Goal: Task Accomplishment & Management: Manage account settings

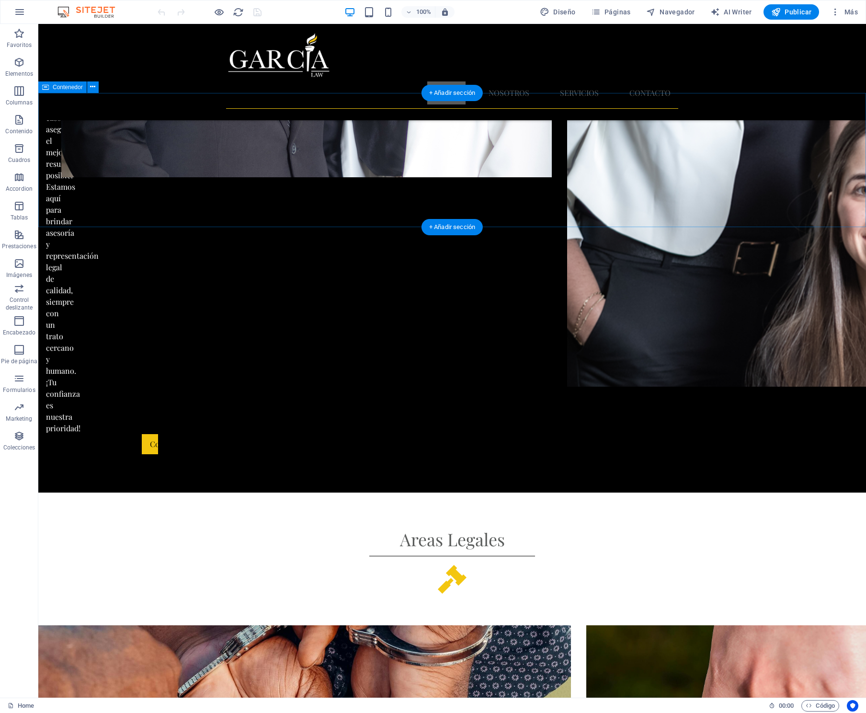
scroll to position [1813, 0]
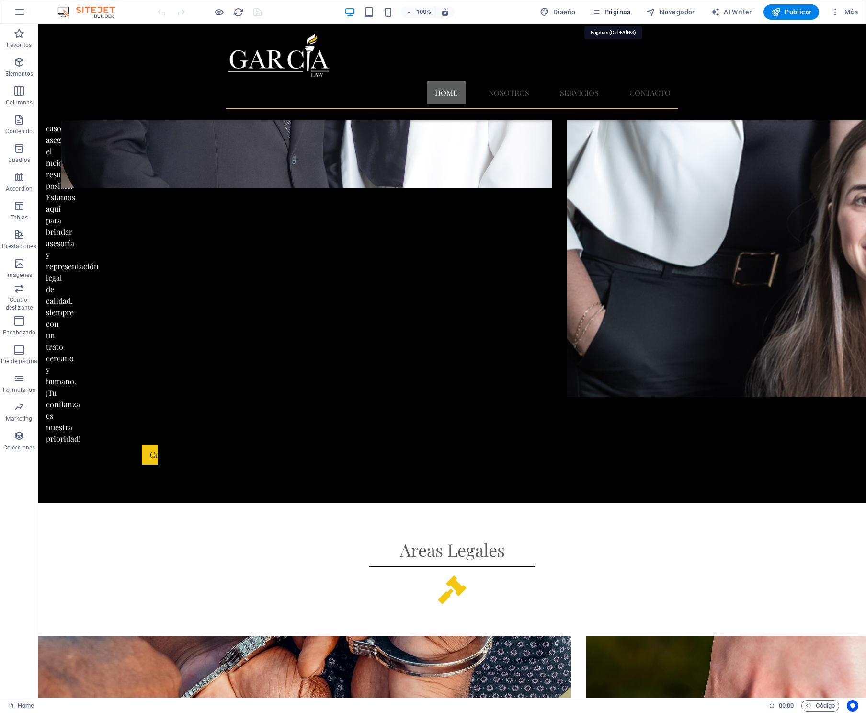
click at [616, 12] on span "Páginas" at bounding box center [611, 12] width 40 height 10
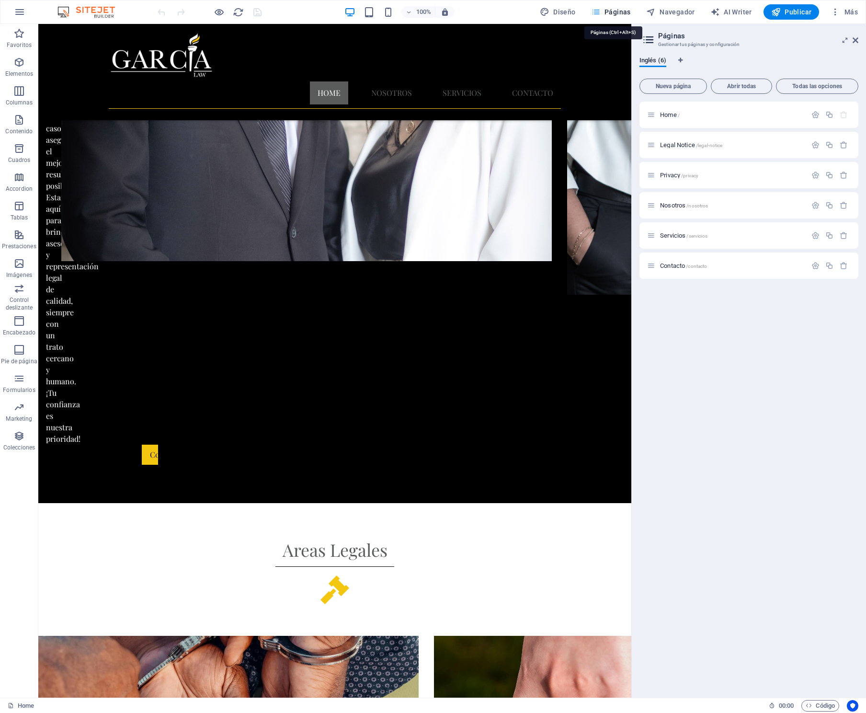
scroll to position [1696, 0]
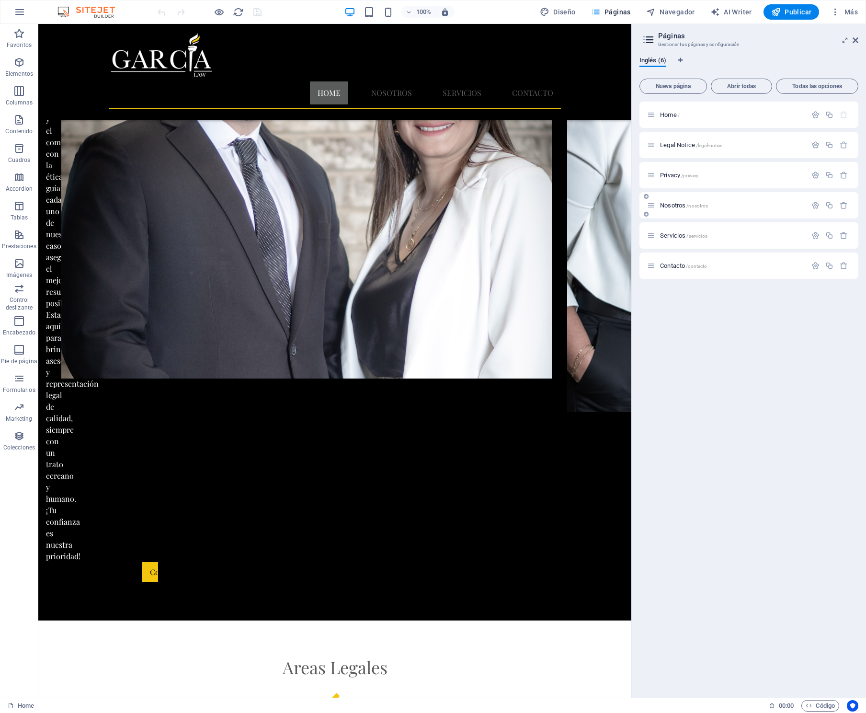
click at [668, 207] on span "Nosotros /nosotros" at bounding box center [684, 205] width 48 height 7
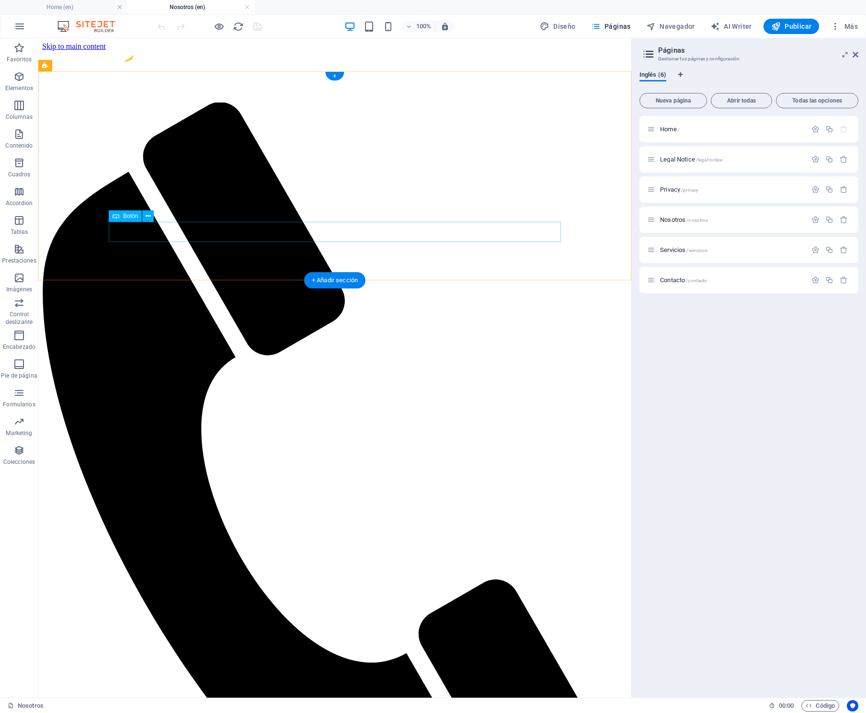
scroll to position [3717, 0]
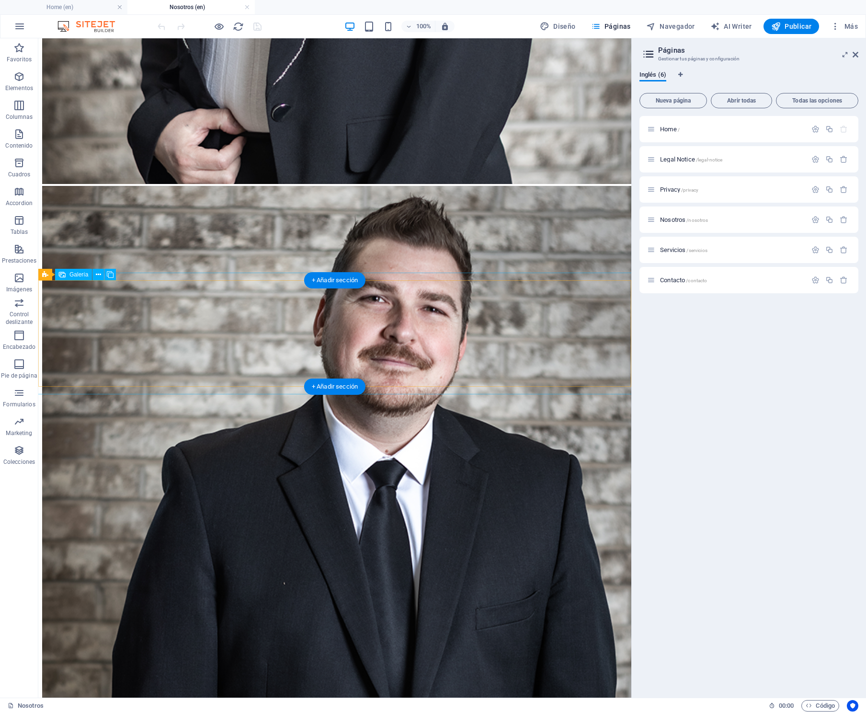
click at [342, 283] on div "+ Añadir sección" at bounding box center [334, 280] width 61 height 16
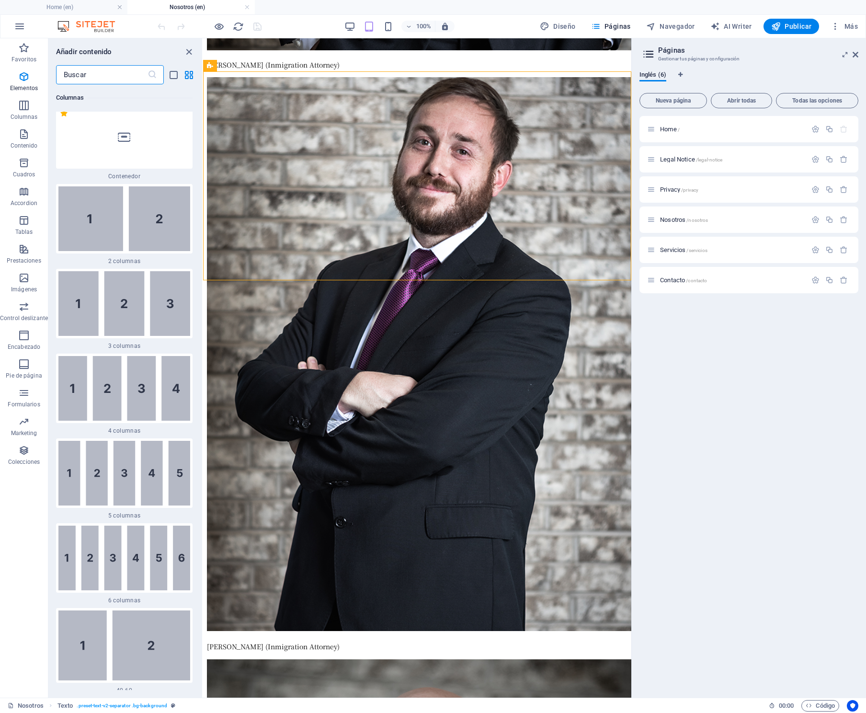
scroll to position [558, 0]
click at [127, 378] on img at bounding box center [124, 388] width 132 height 65
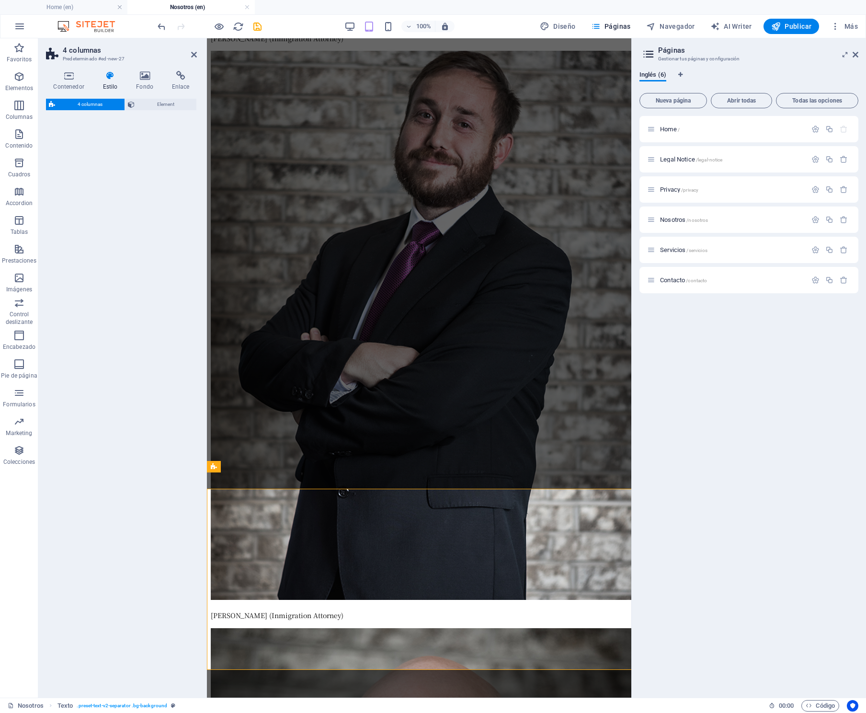
select select "rem"
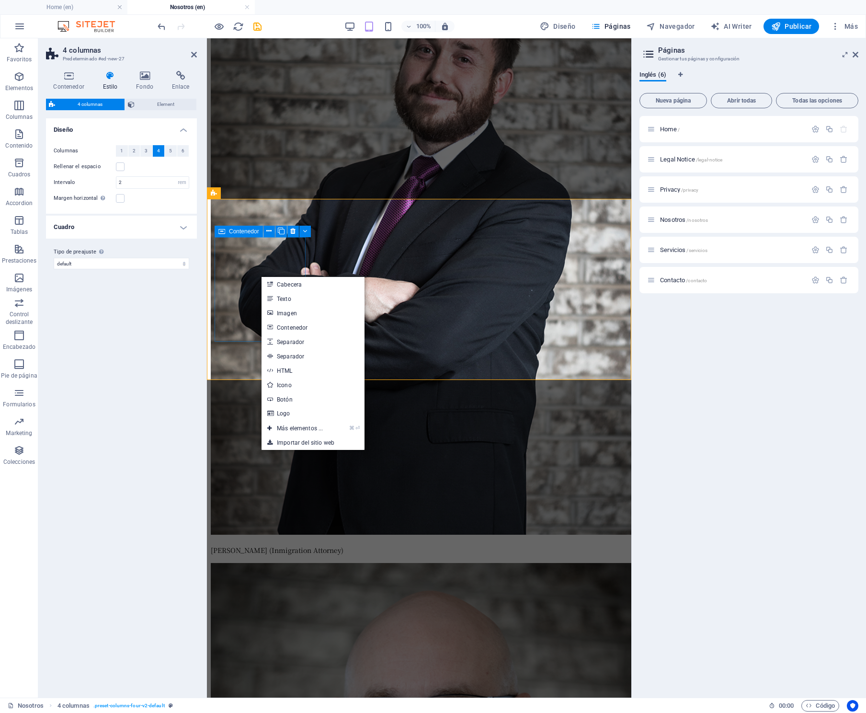
scroll to position [3598, 0]
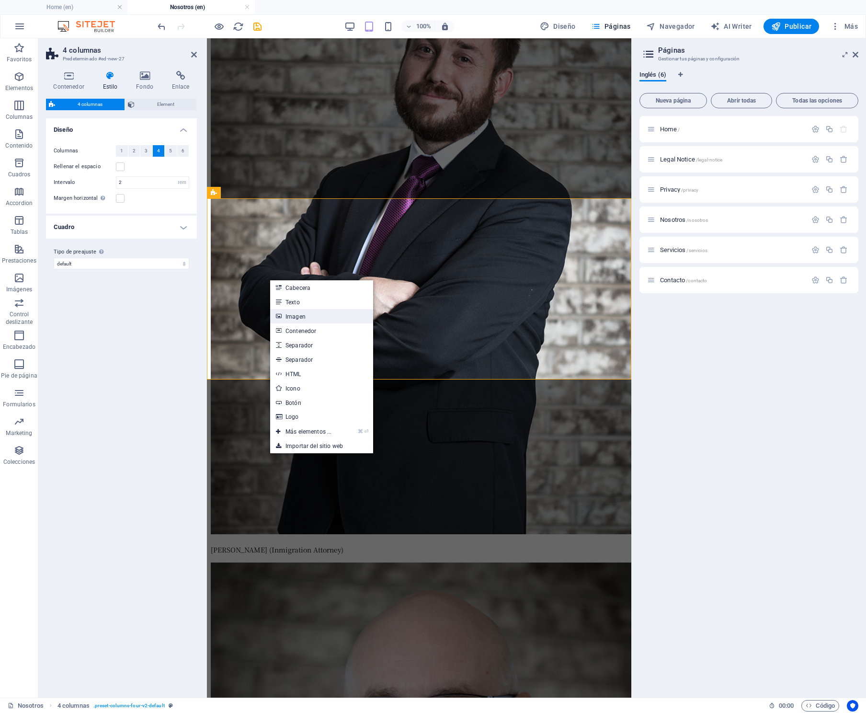
click at [297, 313] on link "Imagen" at bounding box center [321, 316] width 103 height 14
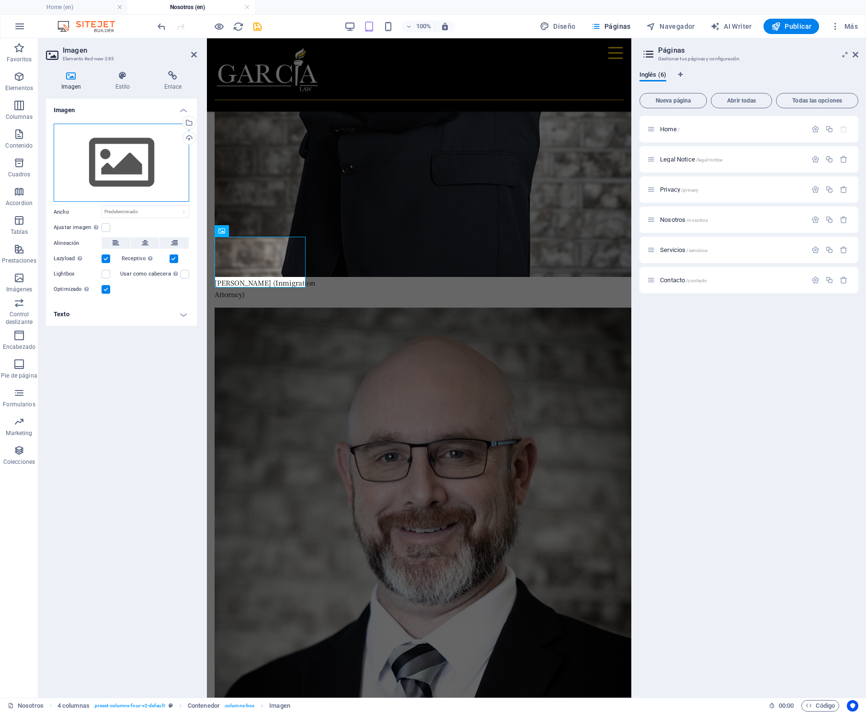
click at [119, 151] on div "Arrastra archivos aquí, haz clic para escoger archivos o selecciona archivos de…" at bounding box center [122, 163] width 136 height 79
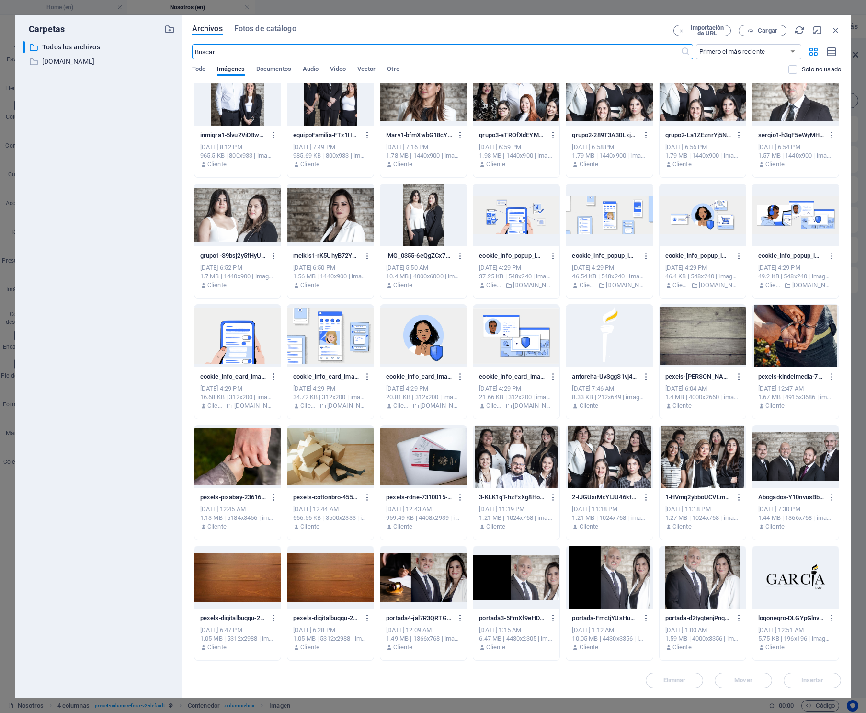
scroll to position [383, 0]
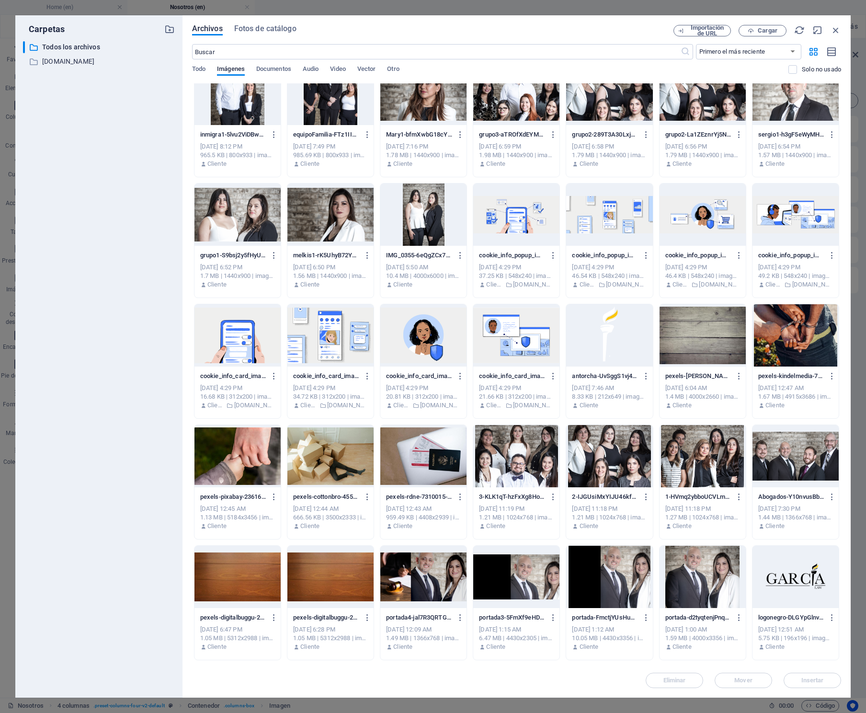
click at [611, 450] on div at bounding box center [609, 456] width 86 height 62
click at [801, 681] on span "Insertar" at bounding box center [812, 680] width 23 height 6
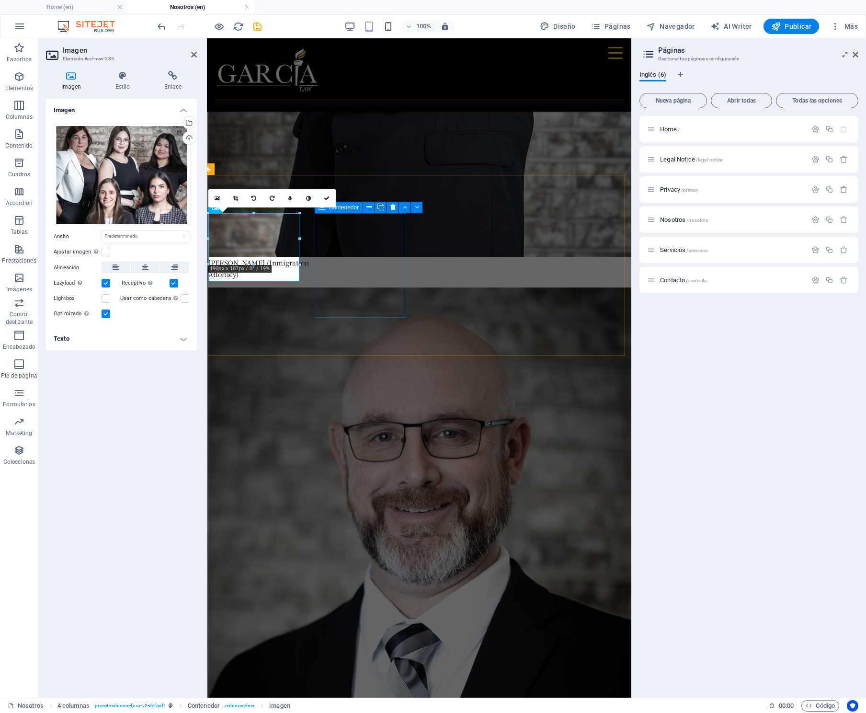
scroll to position [3617, 6]
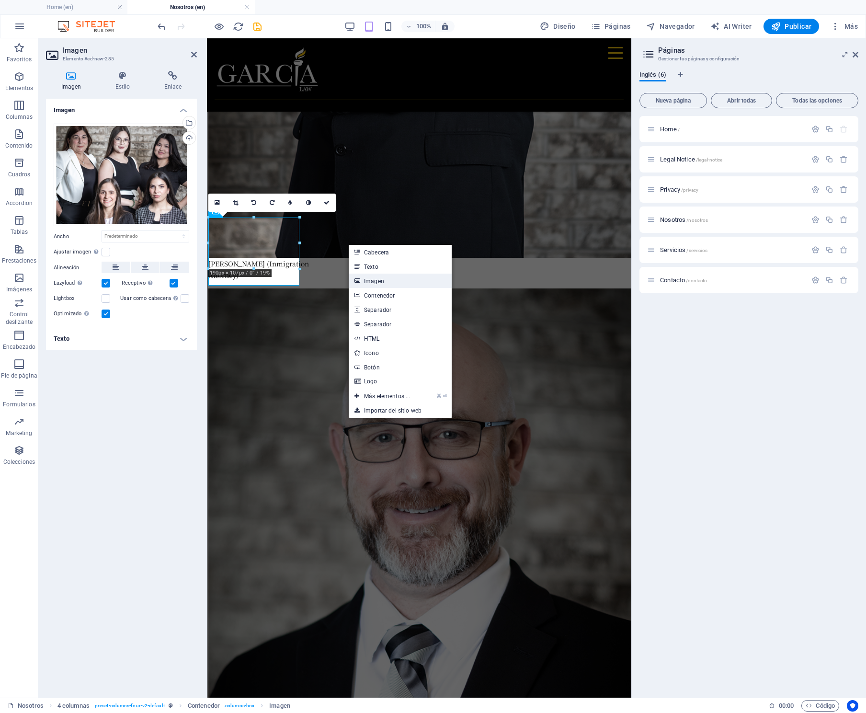
click at [384, 279] on link "Imagen" at bounding box center [400, 280] width 103 height 14
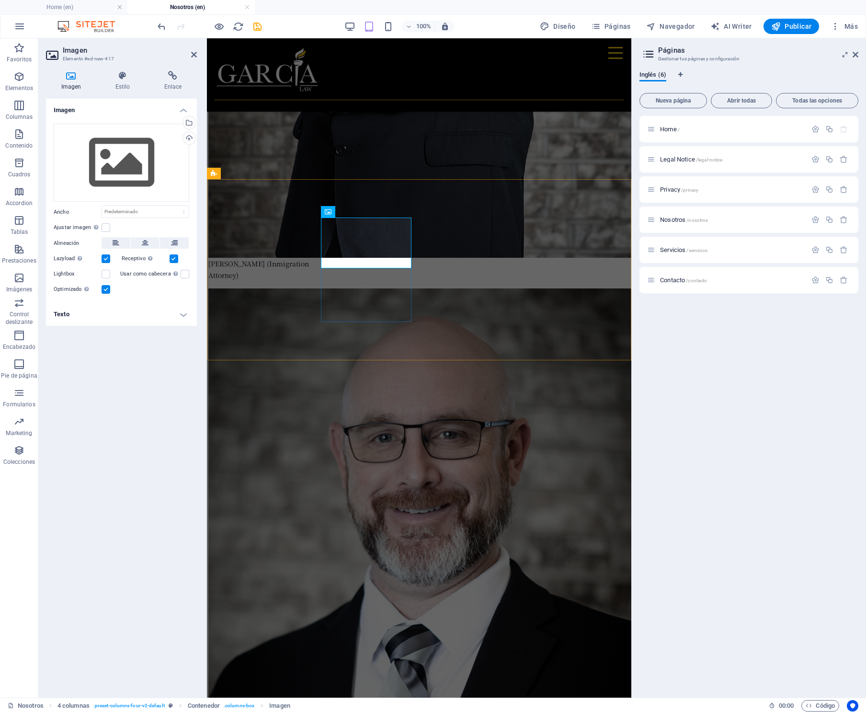
scroll to position [3616, 0]
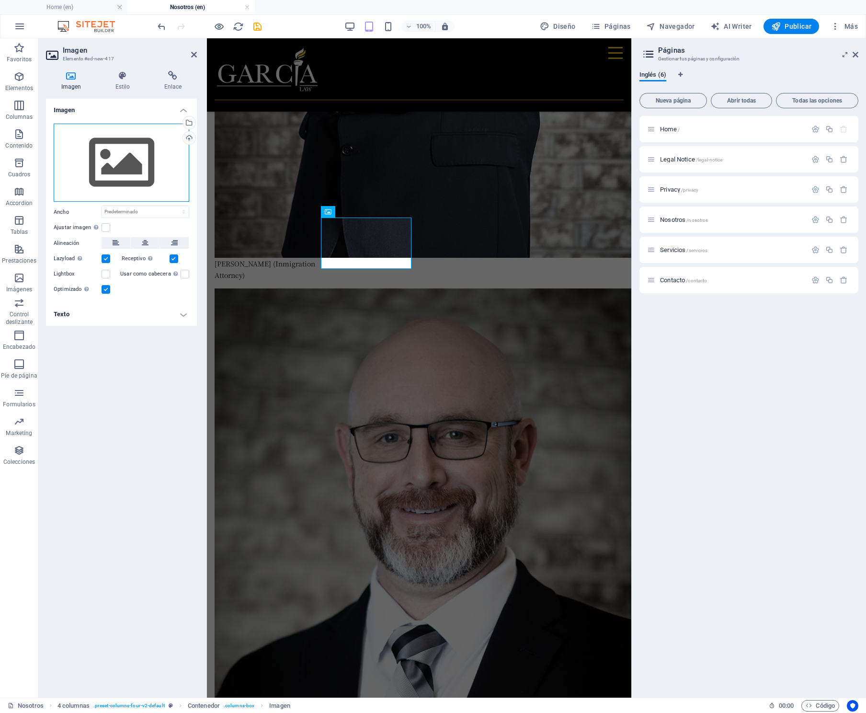
click at [129, 154] on div "Arrastra archivos aquí, haz clic para escoger archivos o selecciona archivos de…" at bounding box center [122, 163] width 136 height 79
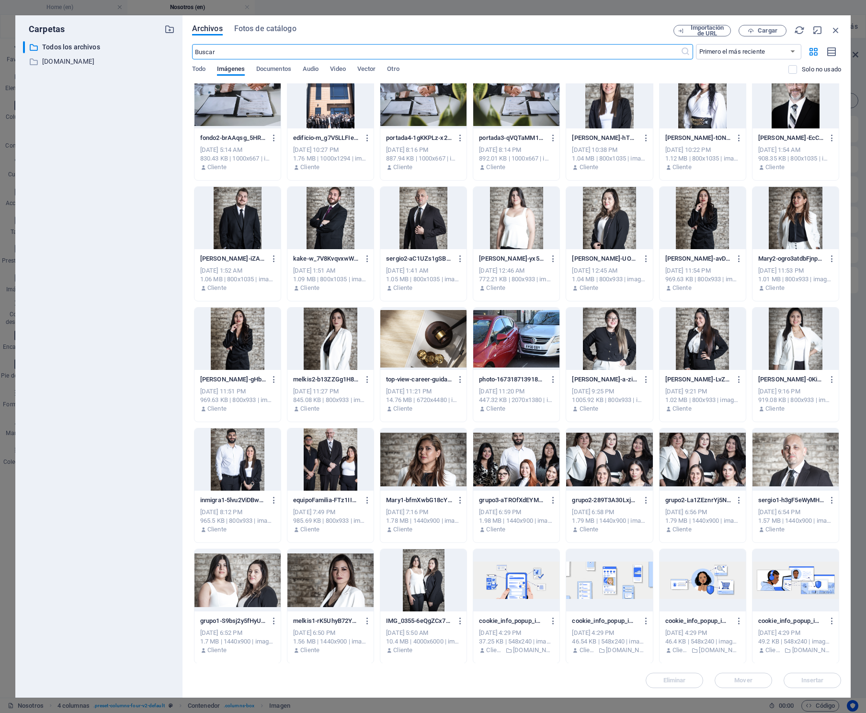
scroll to position [30, 0]
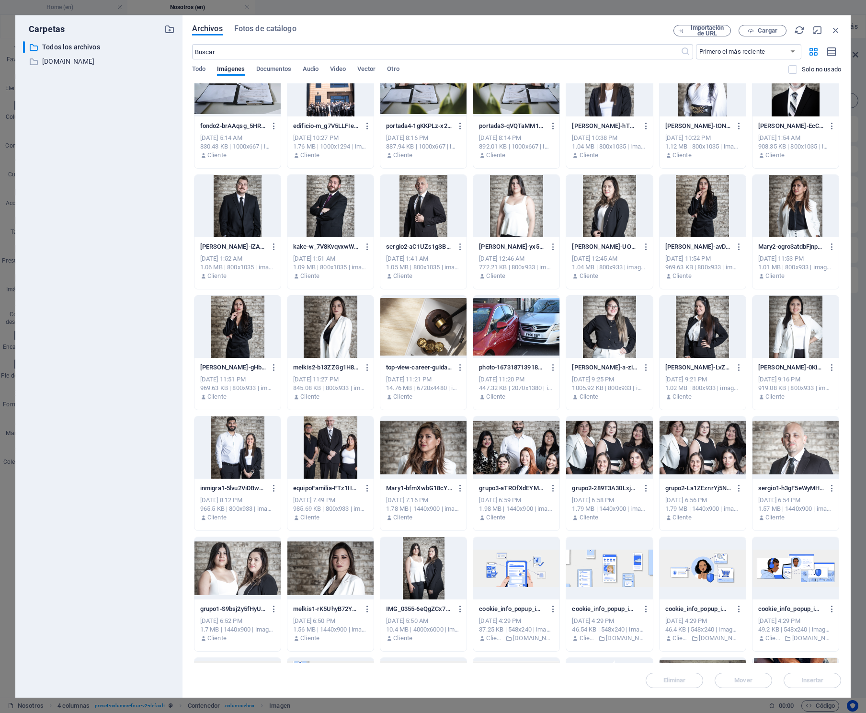
click at [789, 332] on div at bounding box center [795, 326] width 86 height 62
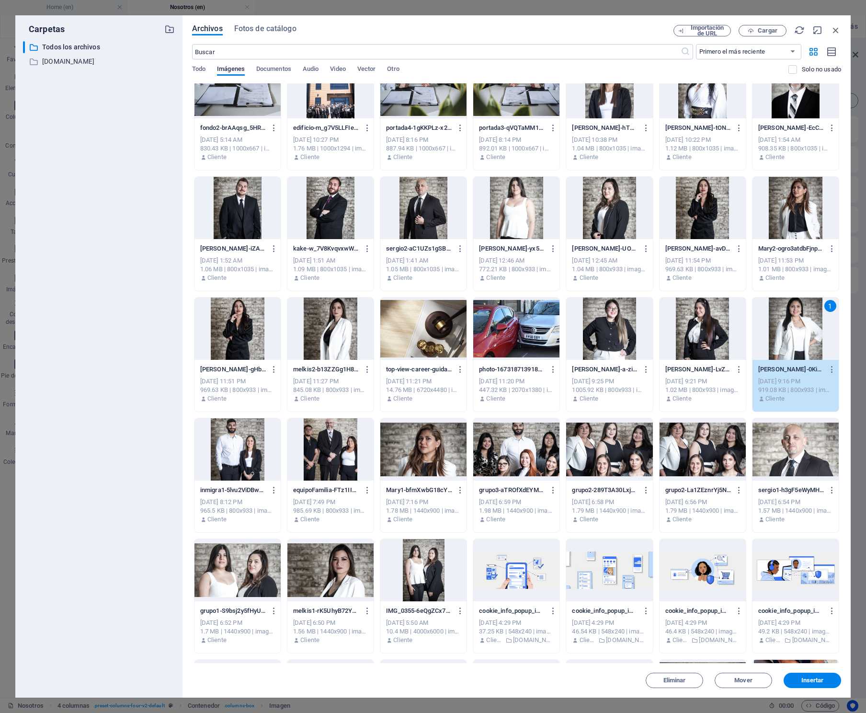
click at [789, 332] on div "1" at bounding box center [795, 328] width 86 height 62
click at [788, 321] on div at bounding box center [795, 328] width 86 height 62
click at [820, 678] on span "Insertar" at bounding box center [812, 680] width 23 height 6
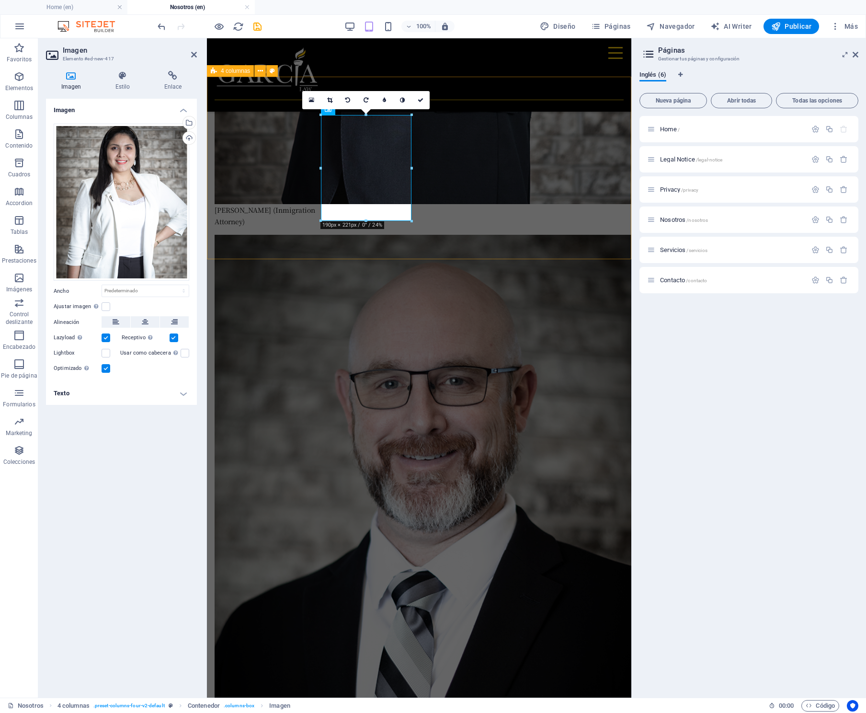
scroll to position [3609, 0]
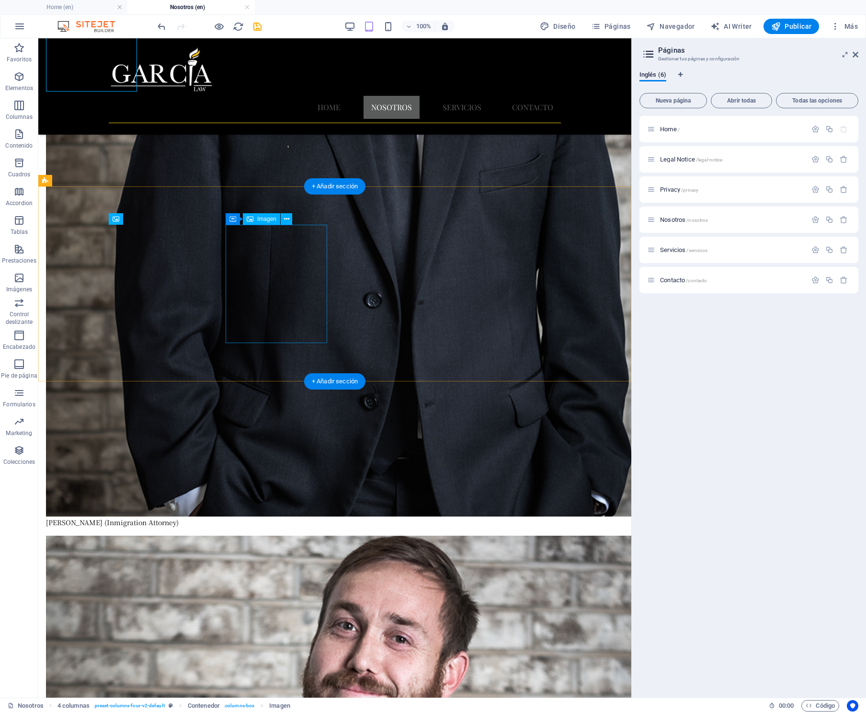
scroll to position [3811, 0]
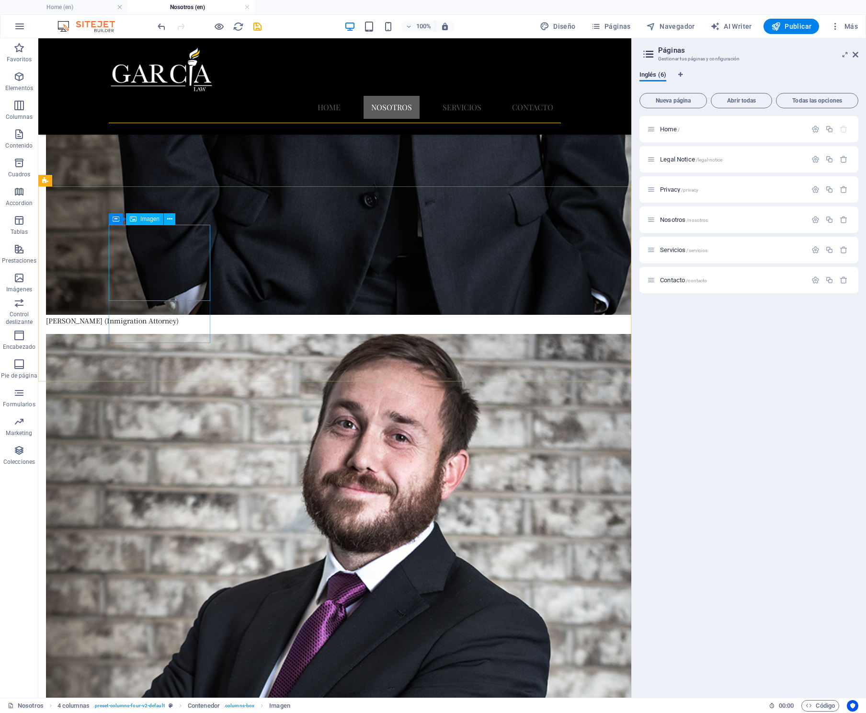
click at [152, 221] on span "Imagen" at bounding box center [149, 219] width 19 height 6
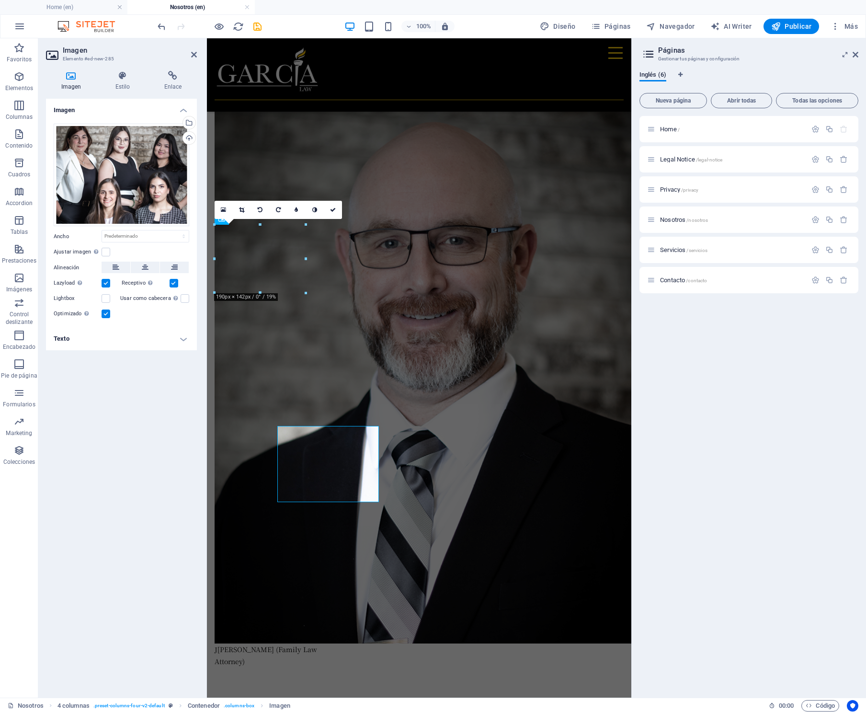
scroll to position [3610, 0]
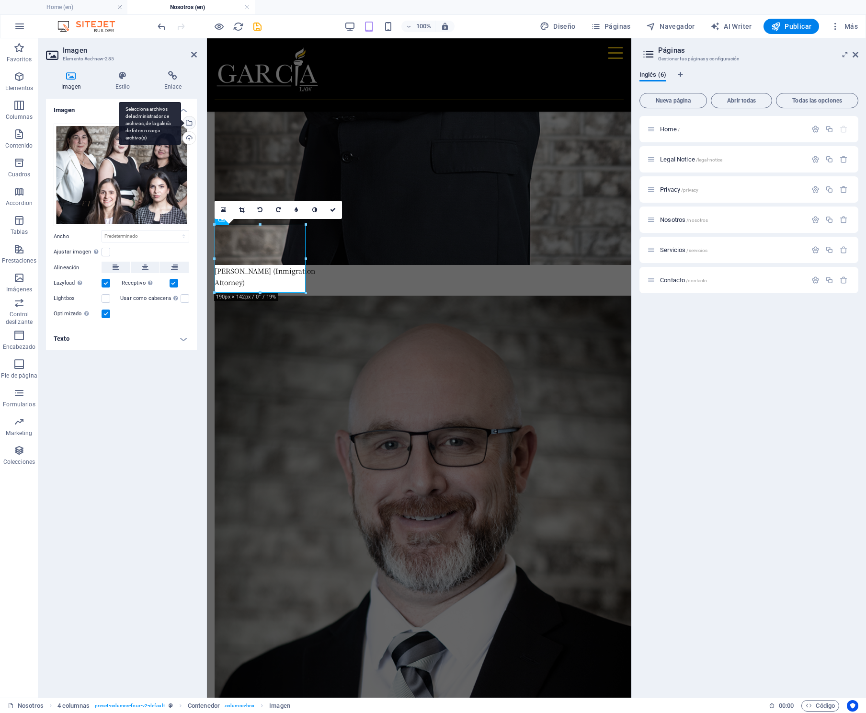
click at [188, 124] on div "Selecciona archivos del administrador de archivos, de la galería de fotos o car…" at bounding box center [188, 123] width 14 height 14
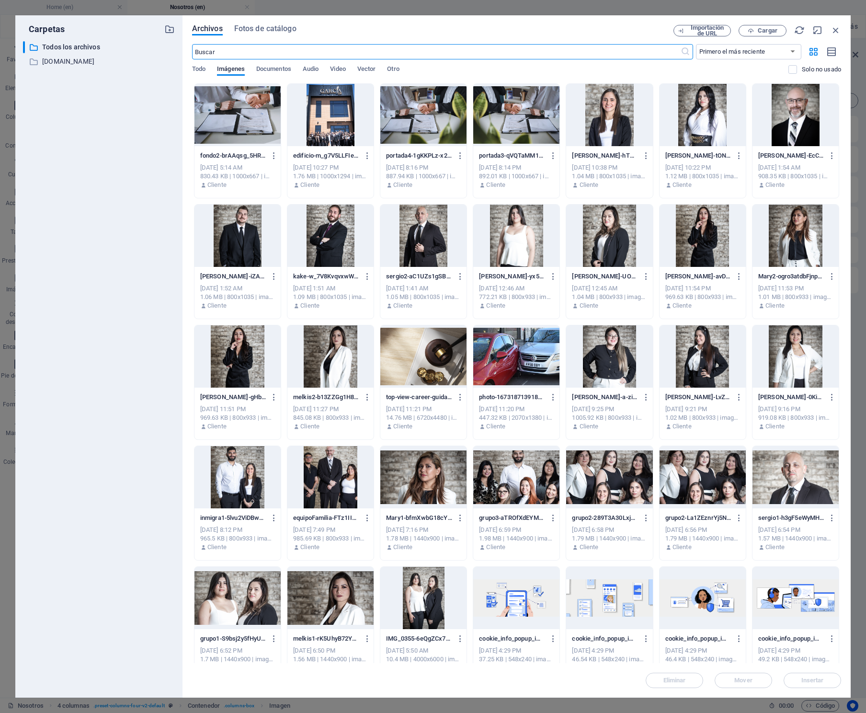
scroll to position [4957, 0]
click at [616, 249] on div at bounding box center [609, 235] width 86 height 62
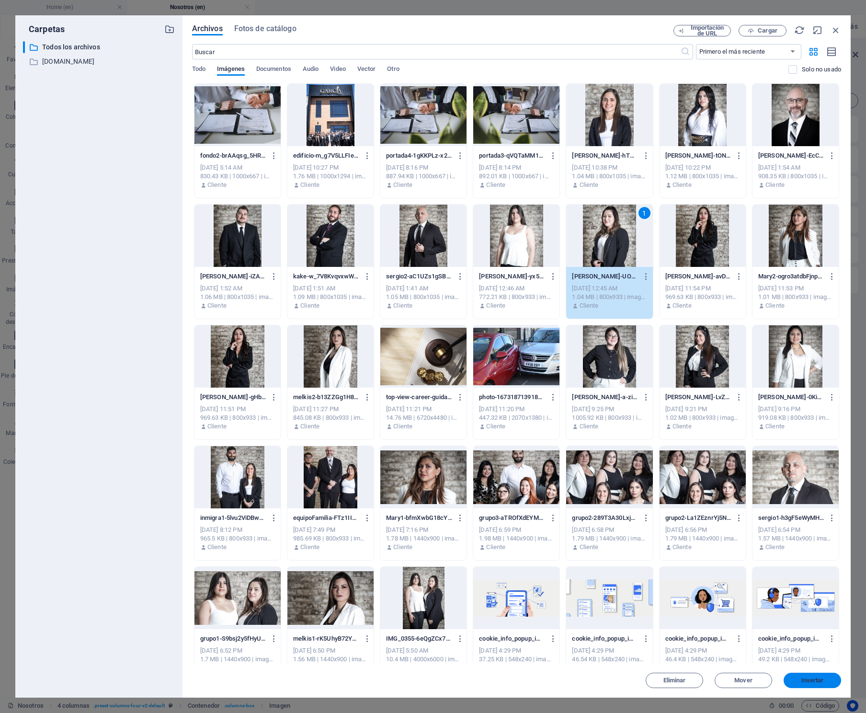
click at [809, 677] on span "Insertar" at bounding box center [812, 680] width 23 height 6
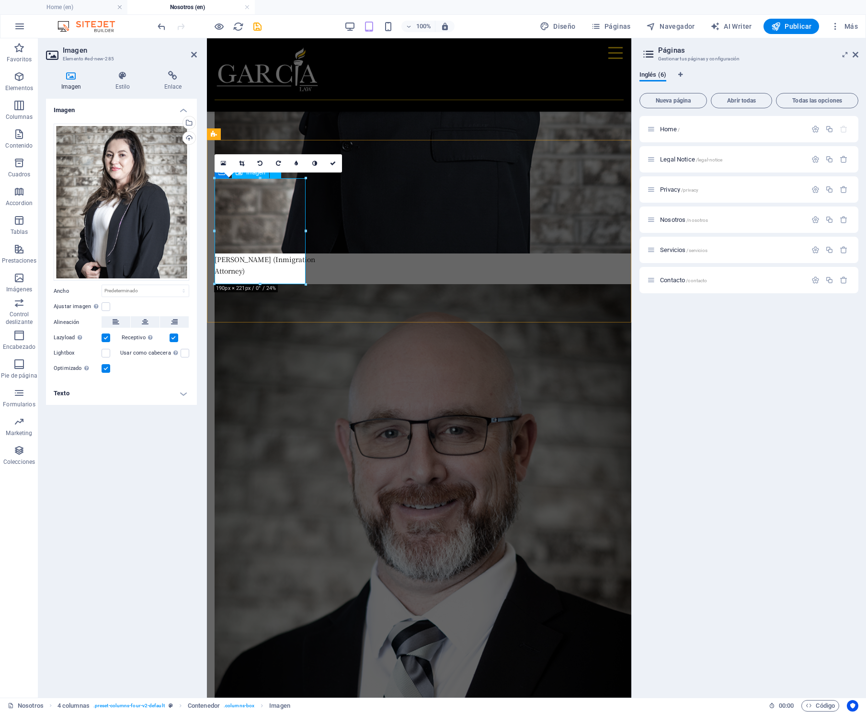
scroll to position [3607, 0]
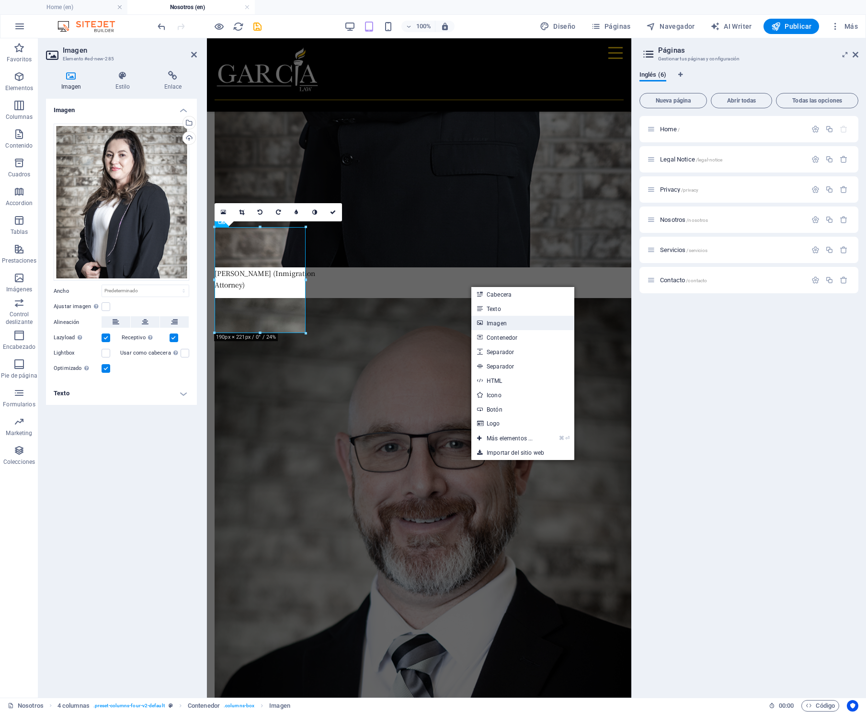
drag, startPoint x: 498, startPoint y: 324, endPoint x: 287, endPoint y: 285, distance: 214.6
click at [498, 324] on link "Imagen" at bounding box center [522, 323] width 103 height 14
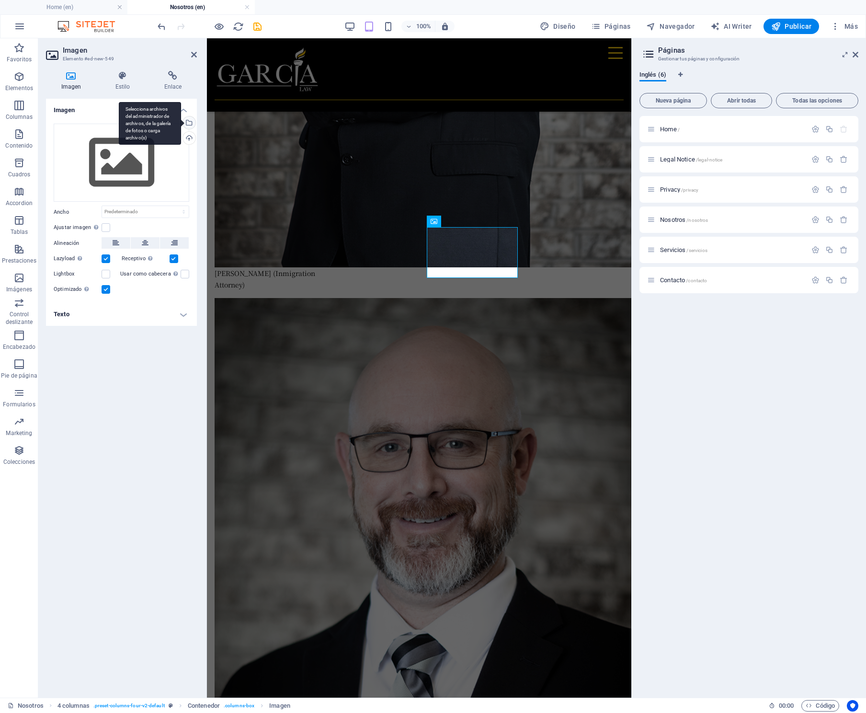
click at [193, 124] on div "Selecciona archivos del administrador de archivos, de la galería de fotos o car…" at bounding box center [188, 123] width 14 height 14
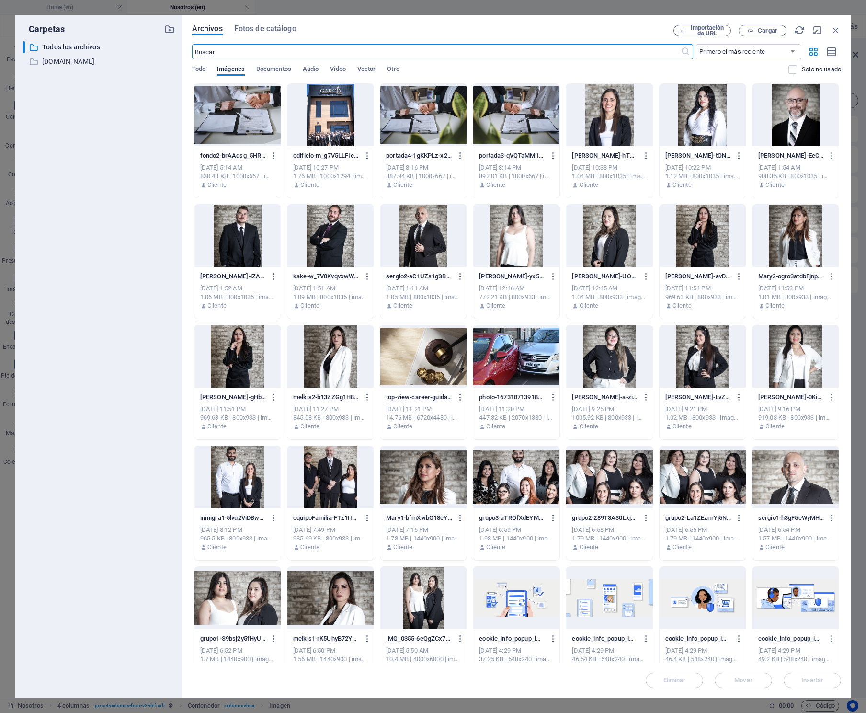
scroll to position [5378, 0]
click at [617, 354] on div at bounding box center [609, 356] width 86 height 62
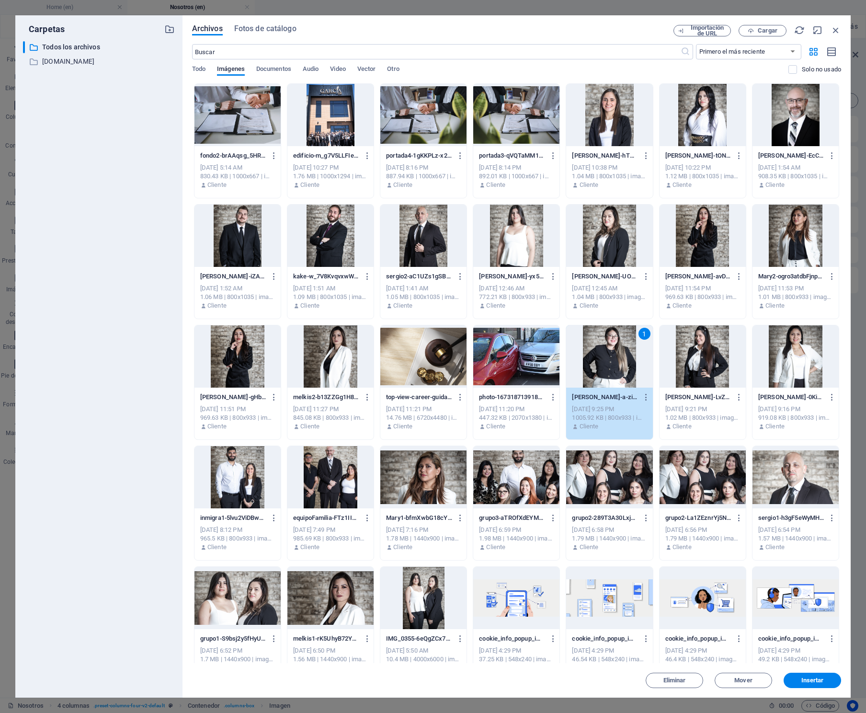
click at [810, 672] on button "Insertar" at bounding box center [811, 679] width 57 height 15
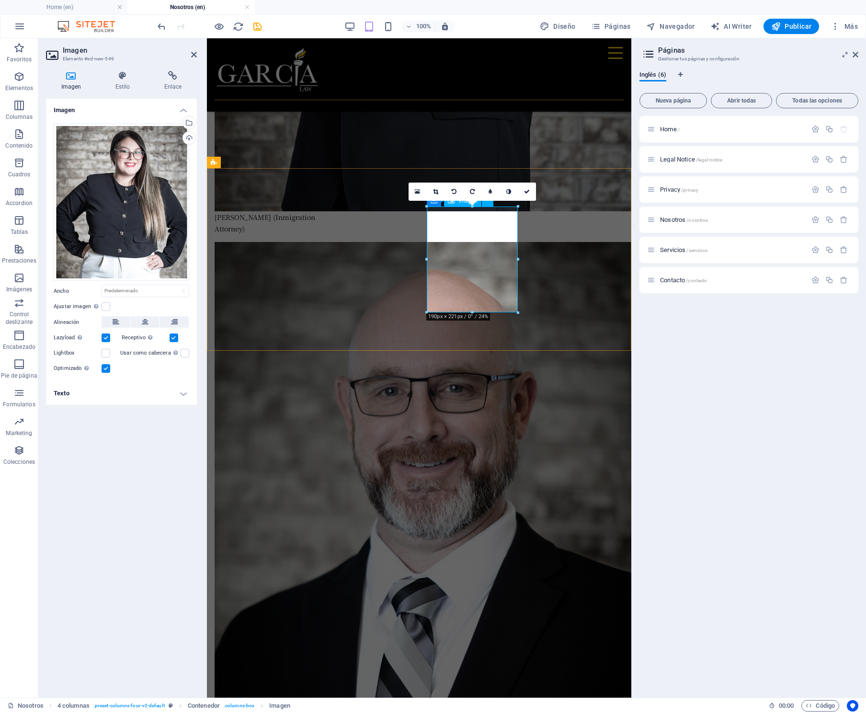
scroll to position [3628, 0]
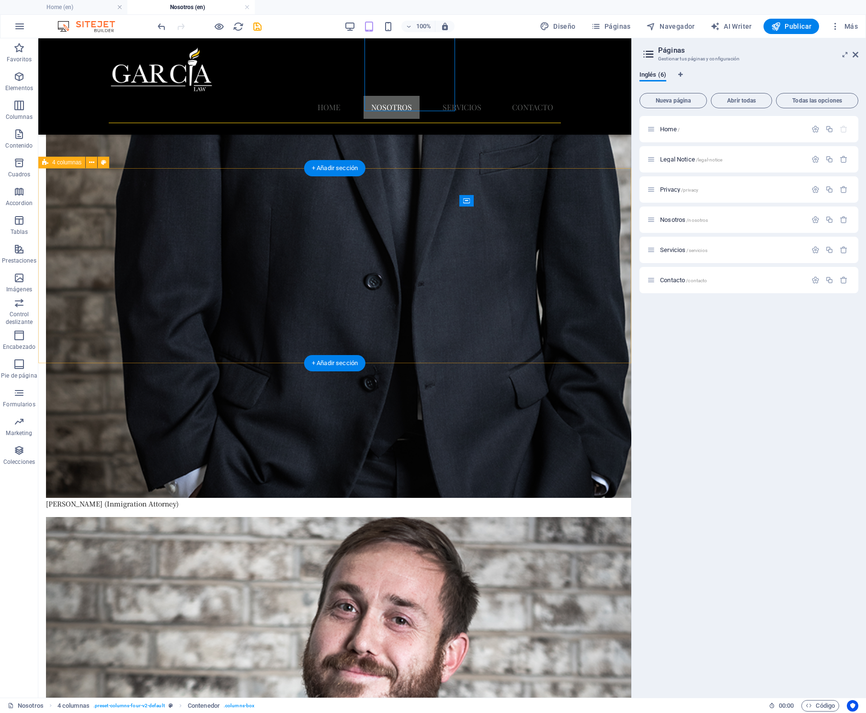
scroll to position [3829, 0]
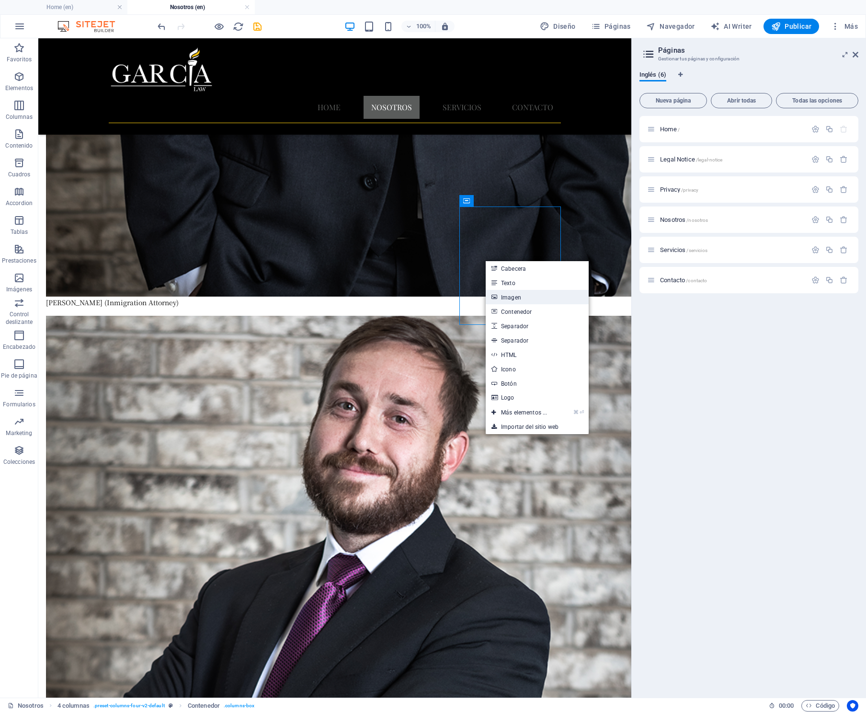
drag, startPoint x: 517, startPoint y: 294, endPoint x: 310, endPoint y: 255, distance: 210.4
click at [517, 294] on link "Imagen" at bounding box center [537, 297] width 103 height 14
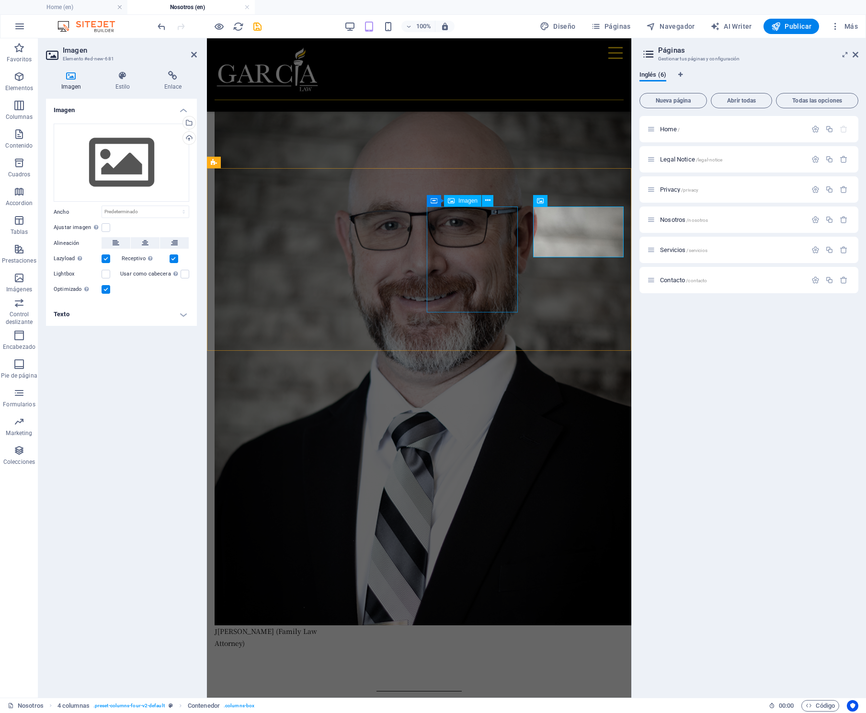
scroll to position [3628, 0]
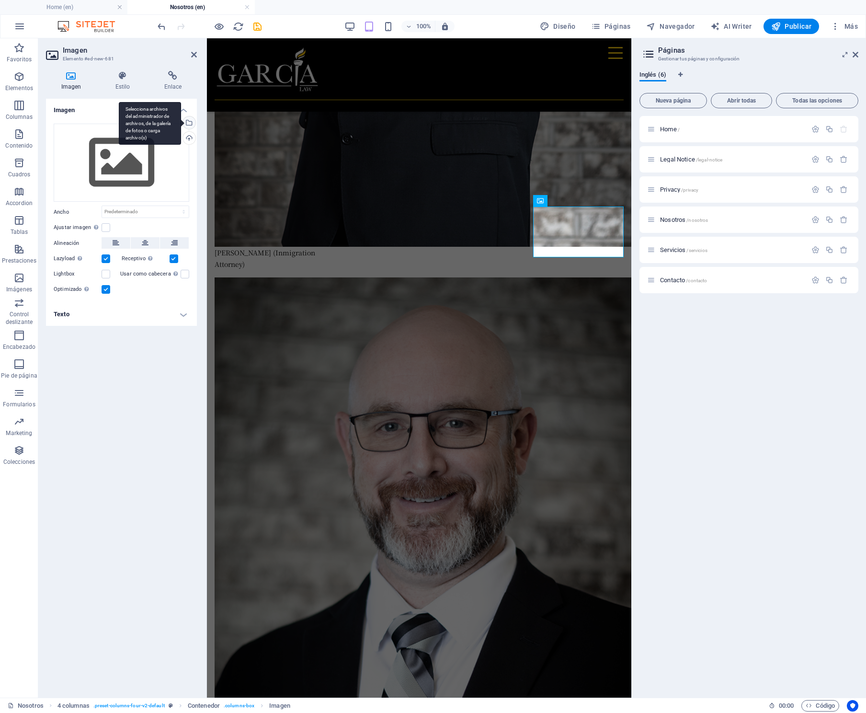
click at [192, 122] on div "Selecciona archivos del administrador de archivos, de la galería de fotos o car…" at bounding box center [188, 123] width 14 height 14
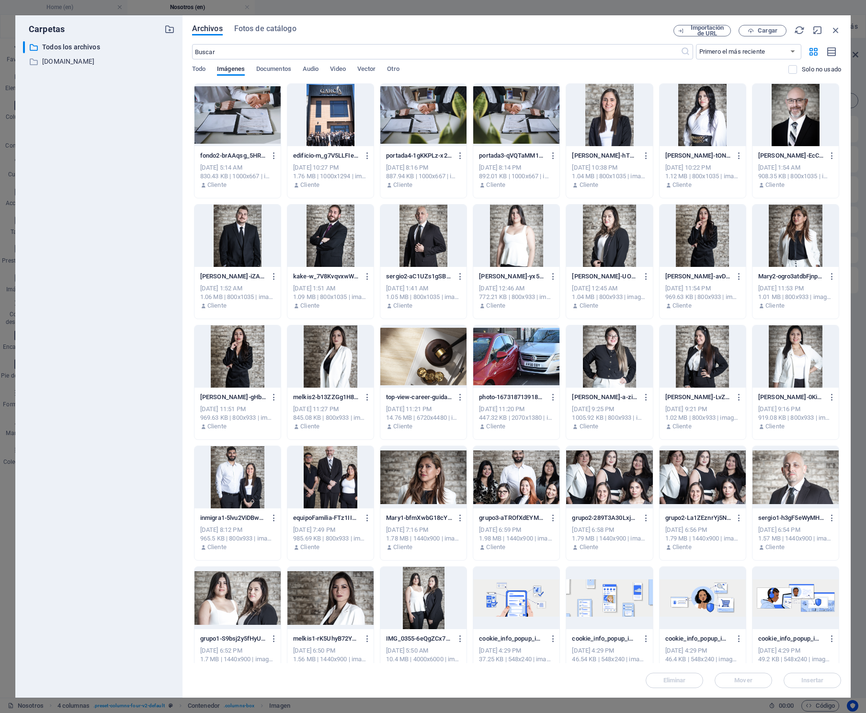
click at [801, 140] on div at bounding box center [795, 115] width 86 height 62
click at [789, 249] on div at bounding box center [795, 235] width 86 height 62
click at [808, 675] on button "Insertar" at bounding box center [811, 679] width 57 height 15
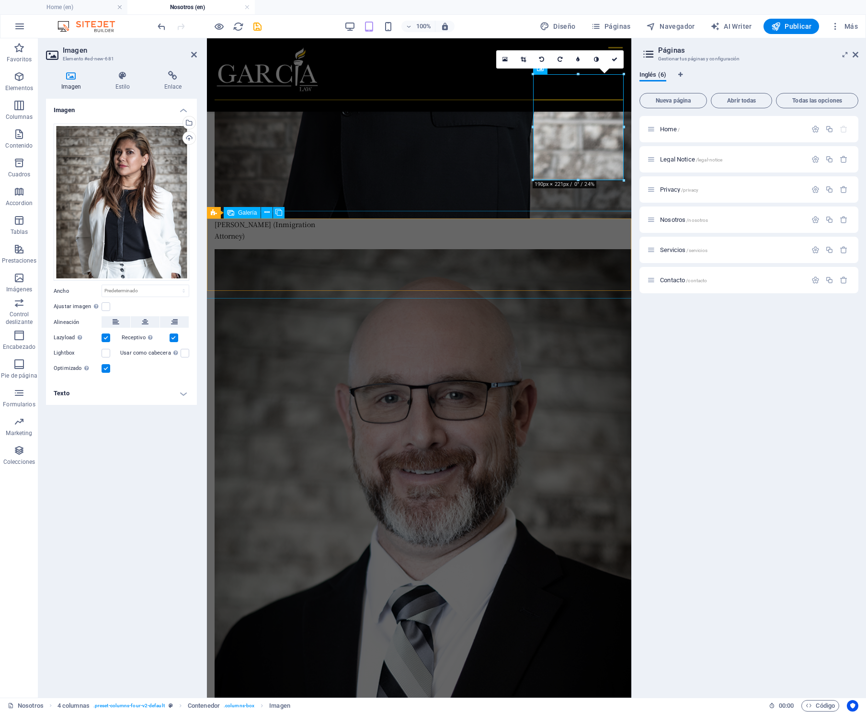
scroll to position [3593, 0]
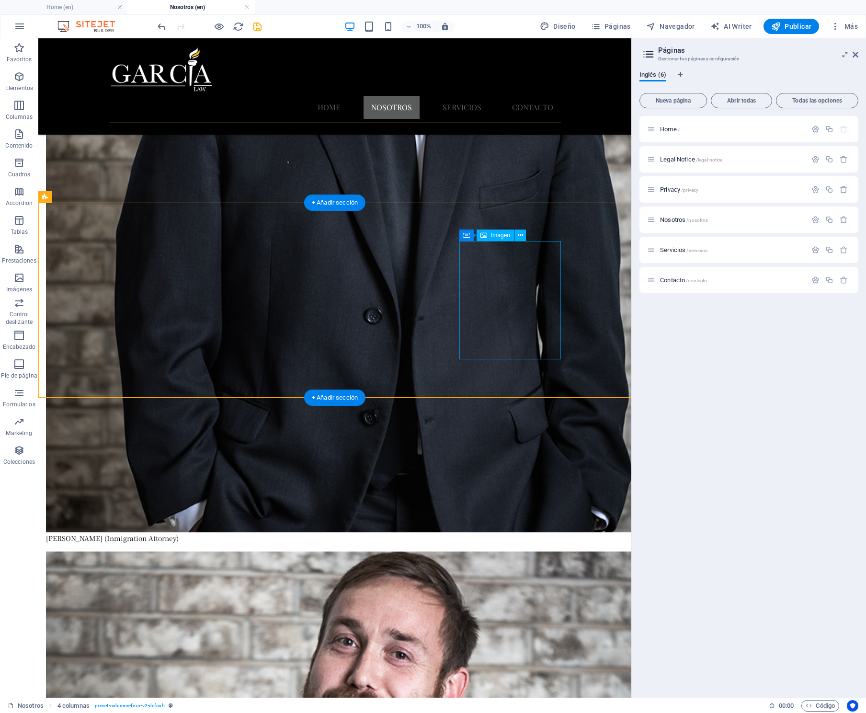
scroll to position [3794, 0]
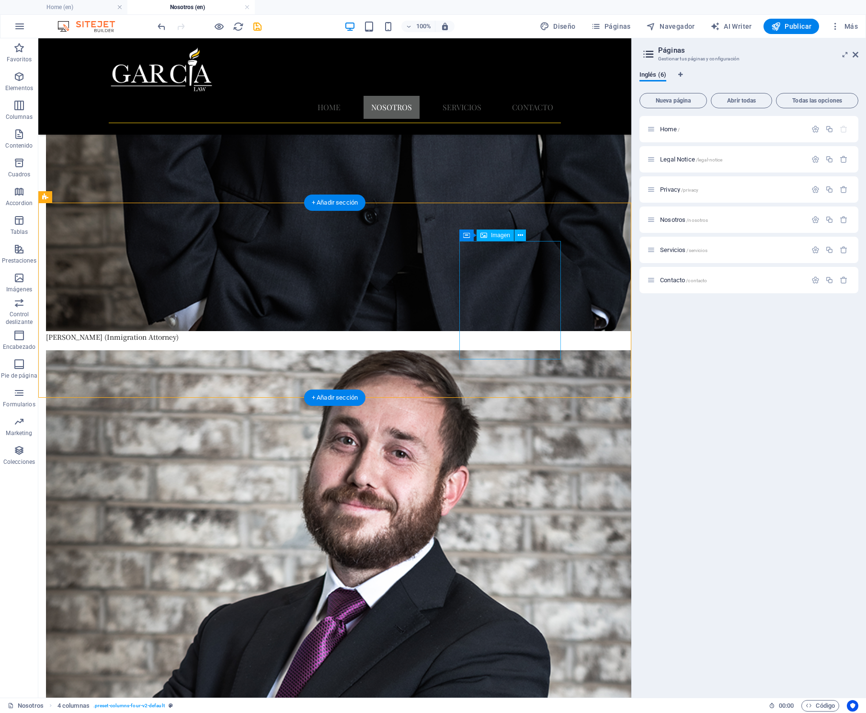
click at [522, 234] on icon at bounding box center [520, 235] width 5 height 10
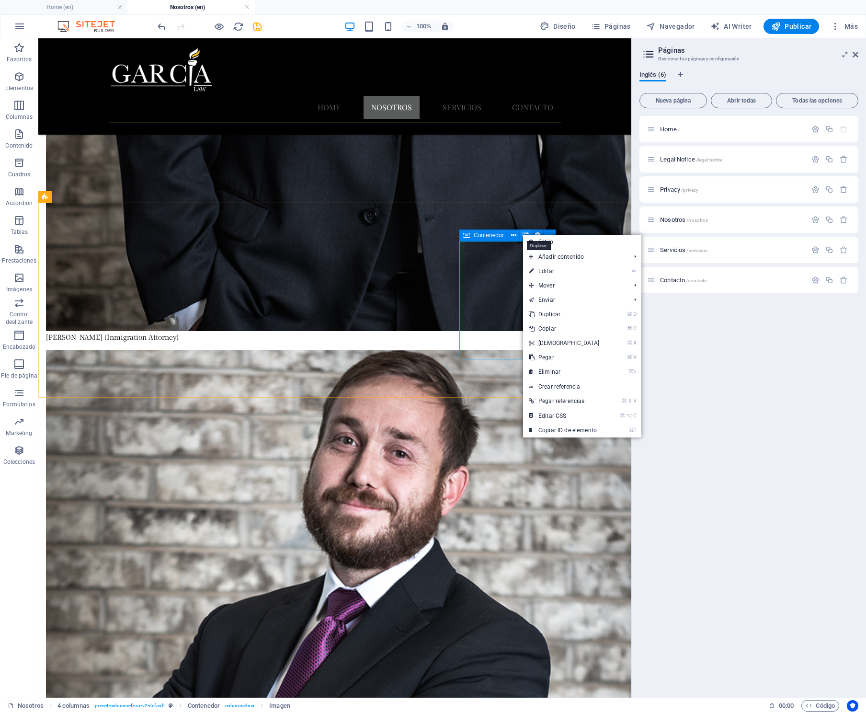
click at [524, 233] on icon at bounding box center [525, 235] width 7 height 10
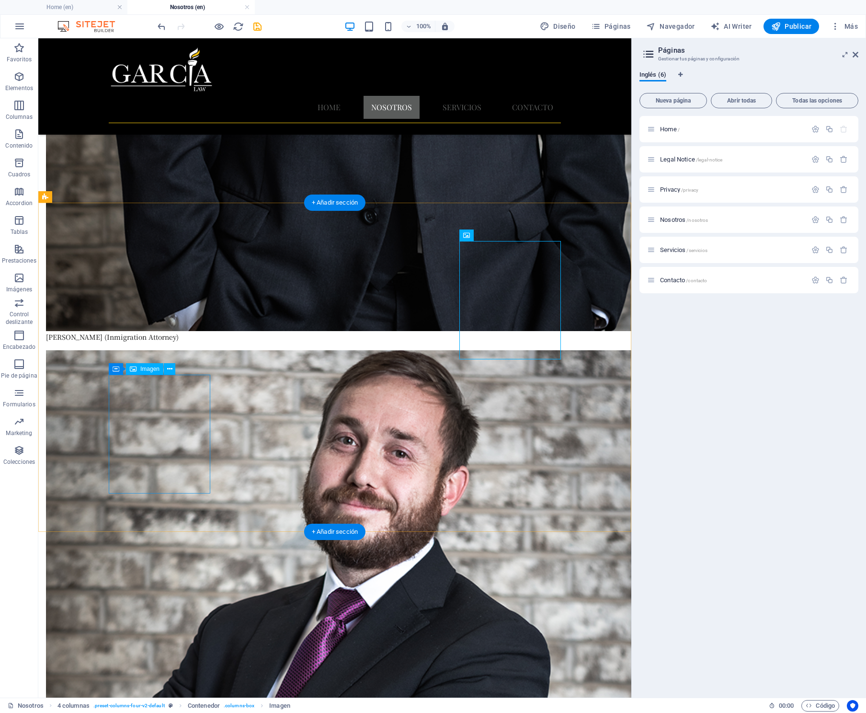
click at [172, 368] on icon at bounding box center [169, 369] width 5 height 10
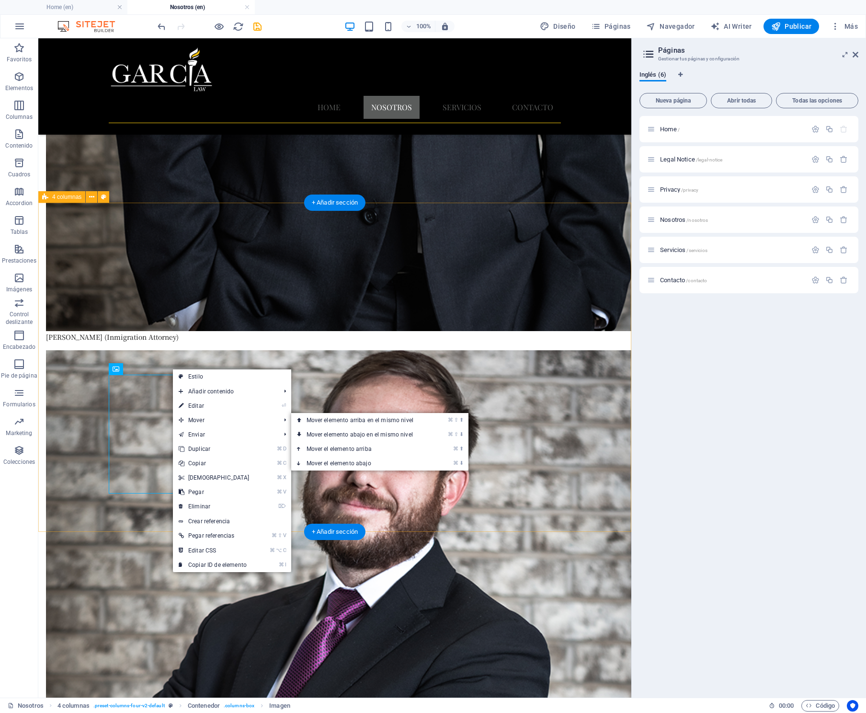
drag, startPoint x: 317, startPoint y: 380, endPoint x: 289, endPoint y: 385, distance: 28.3
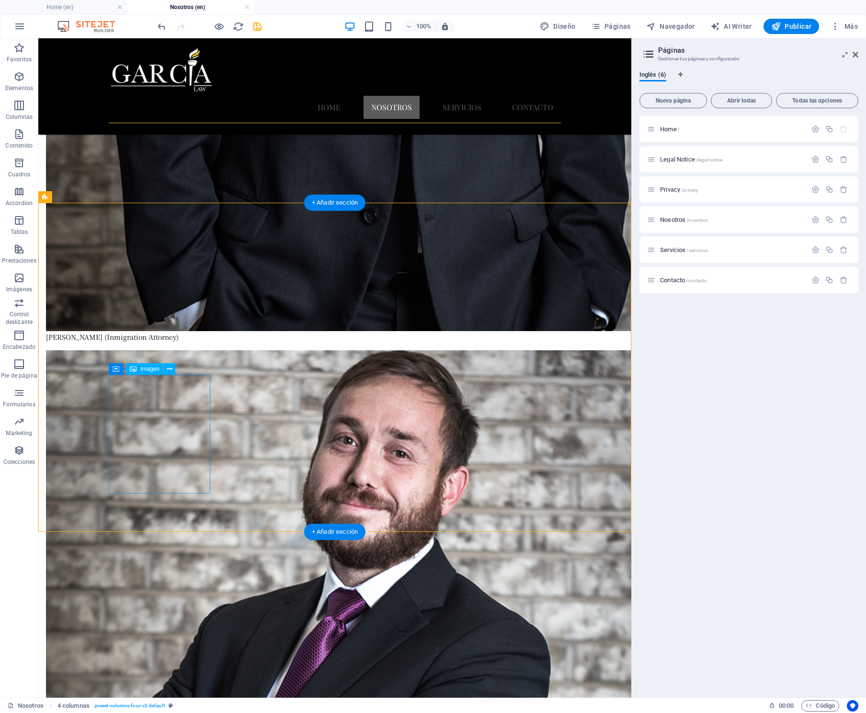
click at [147, 369] on span "Imagen" at bounding box center [149, 369] width 19 height 6
click at [141, 370] on span "Imagen" at bounding box center [149, 369] width 19 height 6
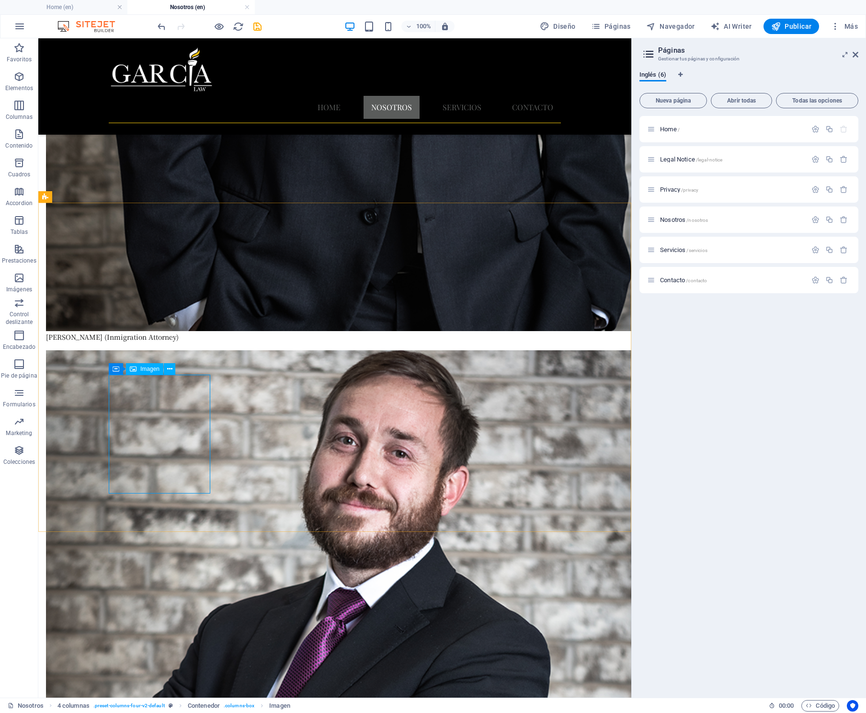
click at [141, 370] on span "Imagen" at bounding box center [149, 369] width 19 height 6
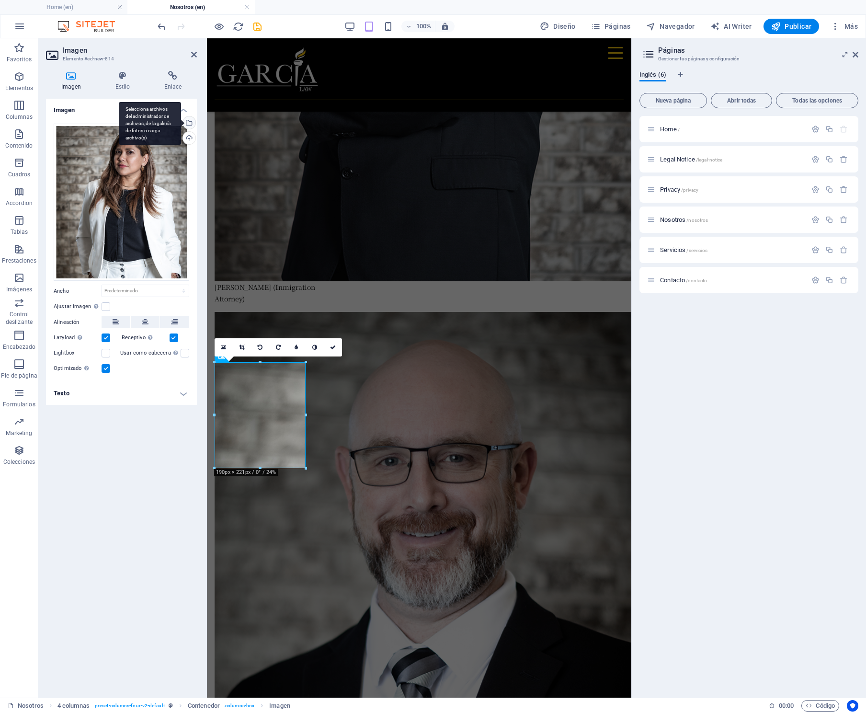
click at [188, 124] on div "Selecciona archivos del administrador de archivos, de la galería de fotos o car…" at bounding box center [188, 123] width 14 height 14
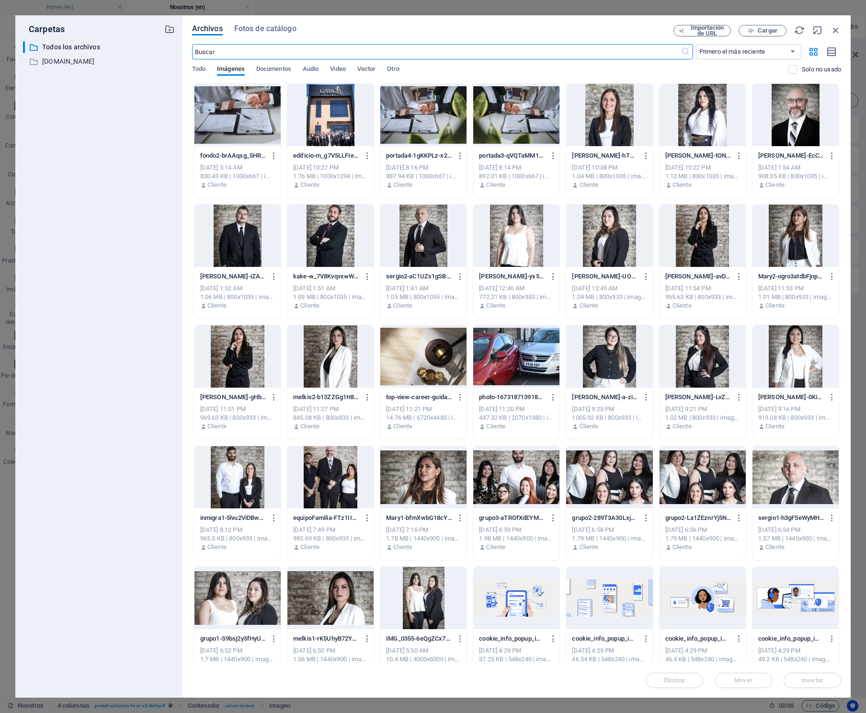
scroll to position [5868, 0]
click at [422, 237] on div at bounding box center [423, 235] width 86 height 62
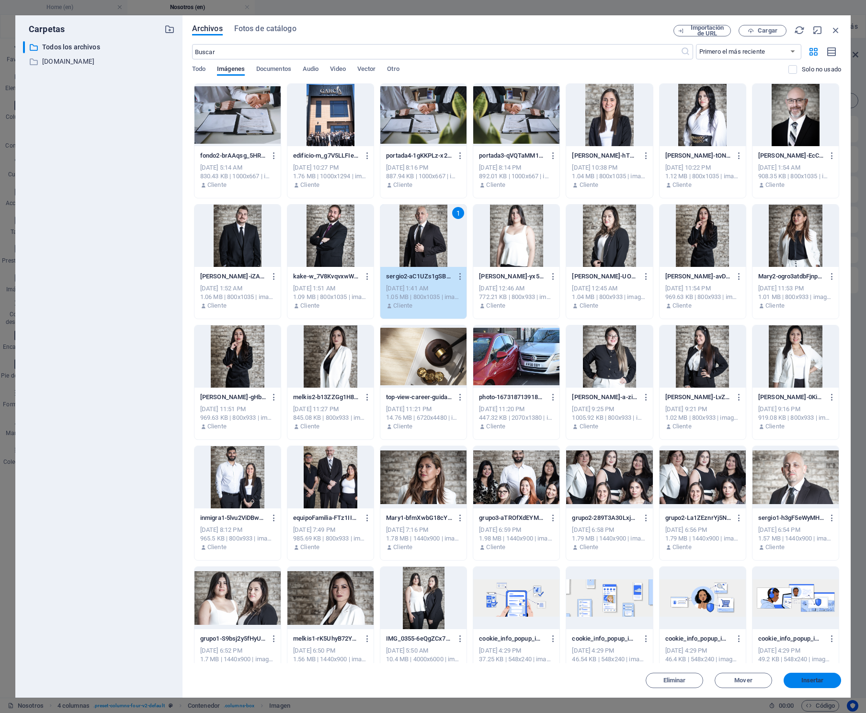
click at [812, 680] on span "Insertar" at bounding box center [812, 680] width 23 height 6
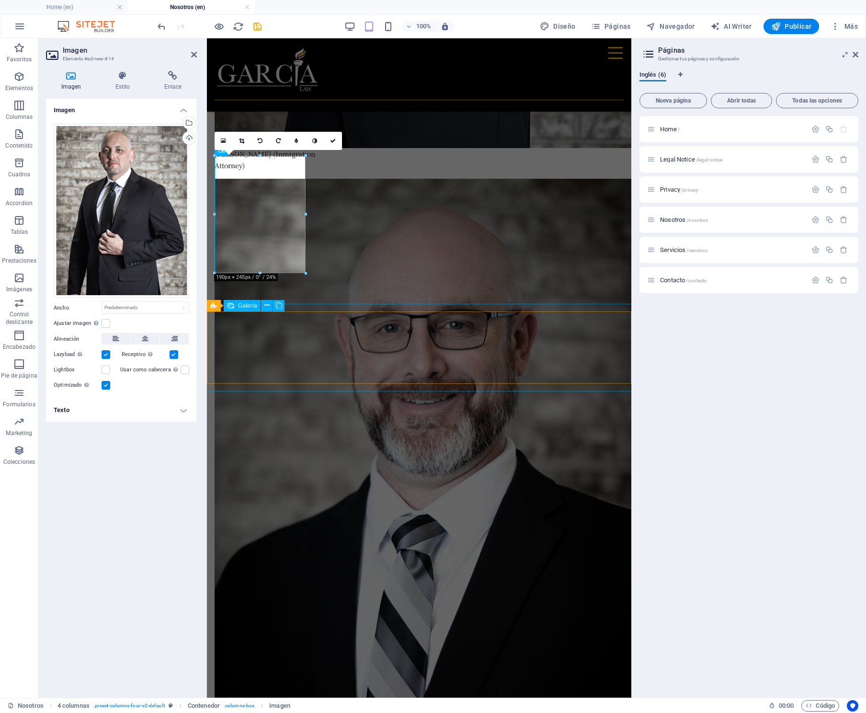
scroll to position [3666, 0]
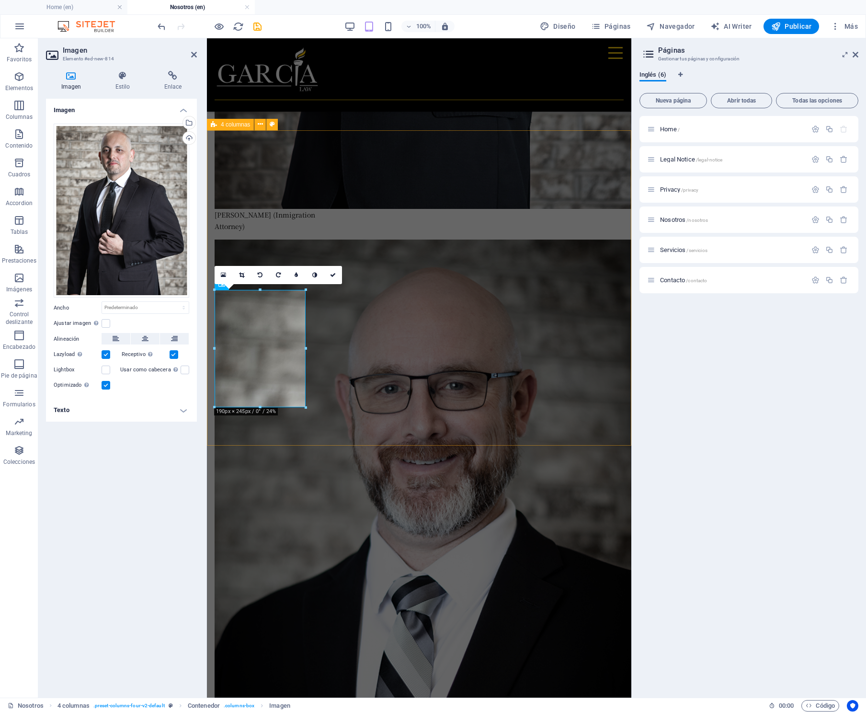
drag, startPoint x: 347, startPoint y: 323, endPoint x: 283, endPoint y: 328, distance: 64.4
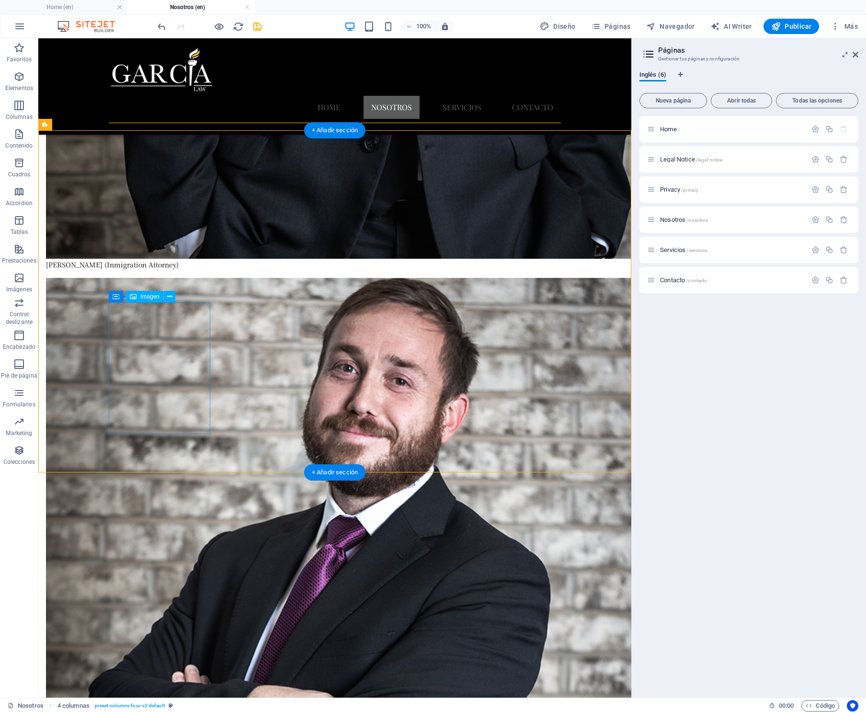
click at [174, 294] on icon at bounding box center [175, 297] width 7 height 10
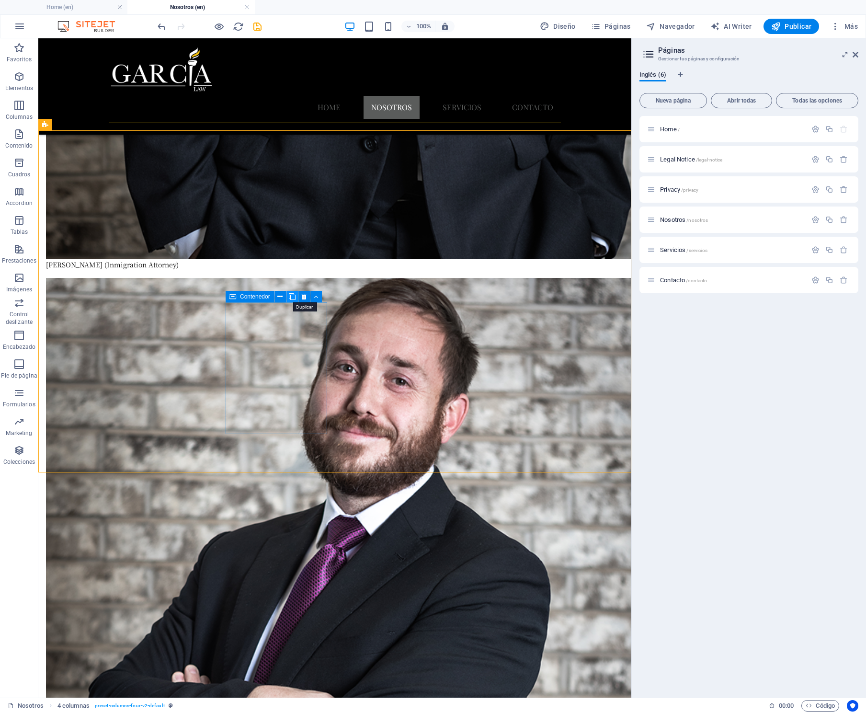
click at [292, 296] on icon at bounding box center [292, 297] width 7 height 10
click at [408, 297] on icon at bounding box center [409, 297] width 7 height 10
click at [169, 296] on icon at bounding box center [169, 297] width 5 height 10
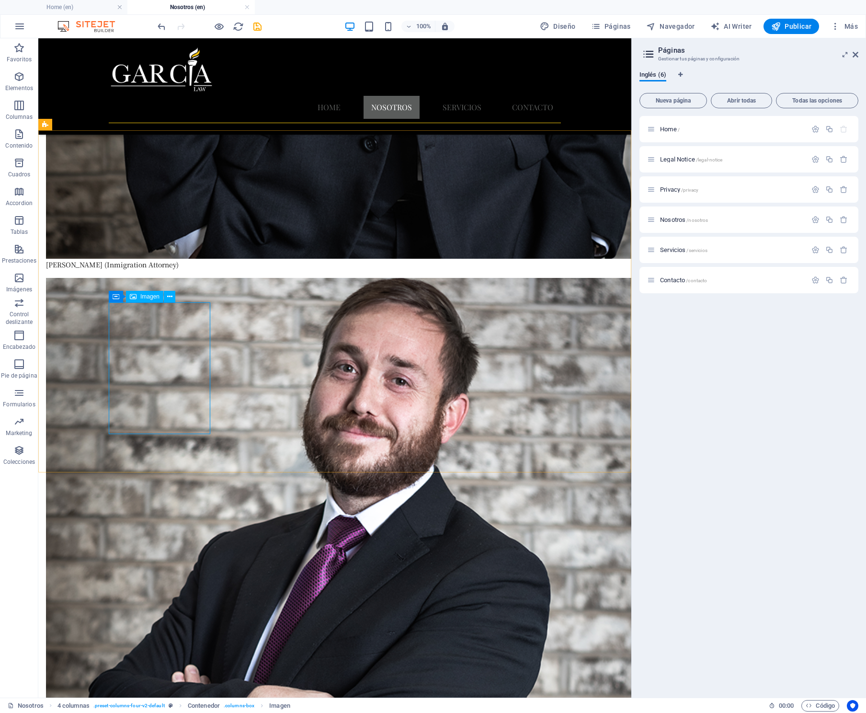
click at [145, 294] on span "Imagen" at bounding box center [149, 297] width 19 height 6
click at [257, 298] on span "Imagen" at bounding box center [266, 297] width 19 height 6
click at [264, 298] on span "Imagen" at bounding box center [266, 297] width 19 height 6
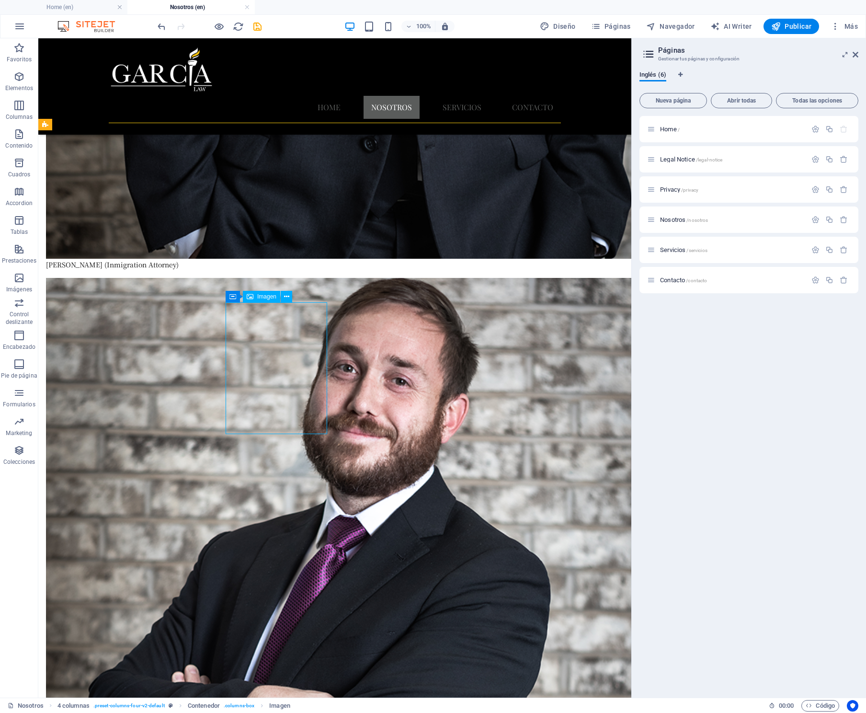
click at [264, 298] on span "Imagen" at bounding box center [266, 297] width 19 height 6
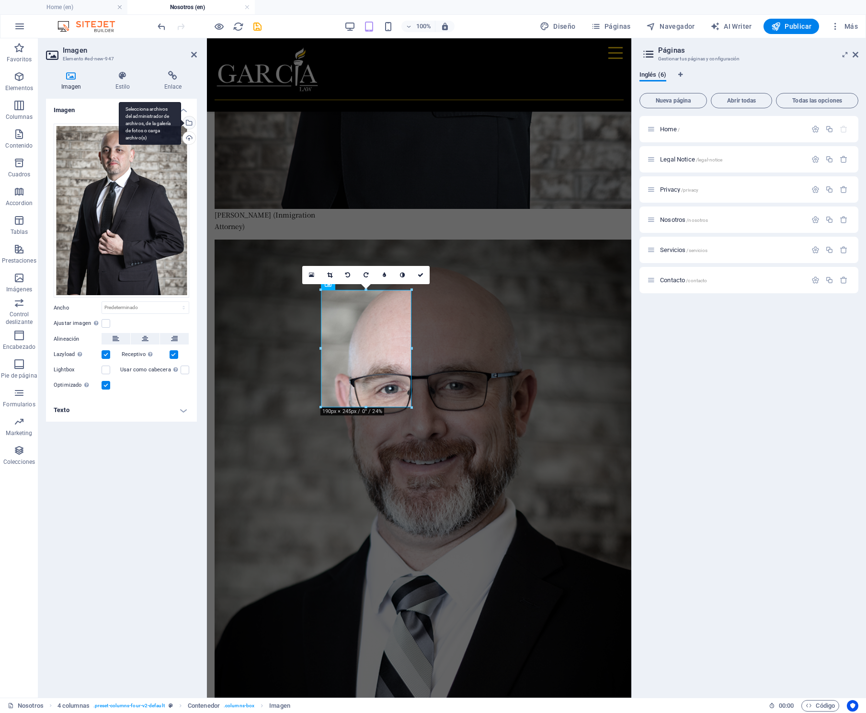
click at [181, 122] on div "Selecciona archivos del administrador de archivos, de la galería de fotos o car…" at bounding box center [150, 123] width 62 height 43
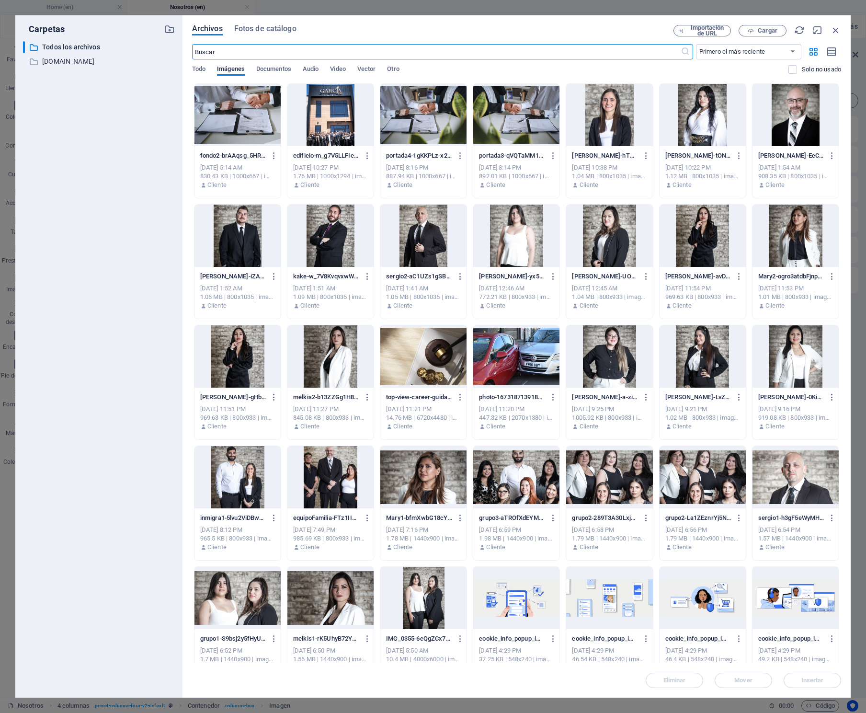
click at [710, 372] on div at bounding box center [702, 356] width 86 height 62
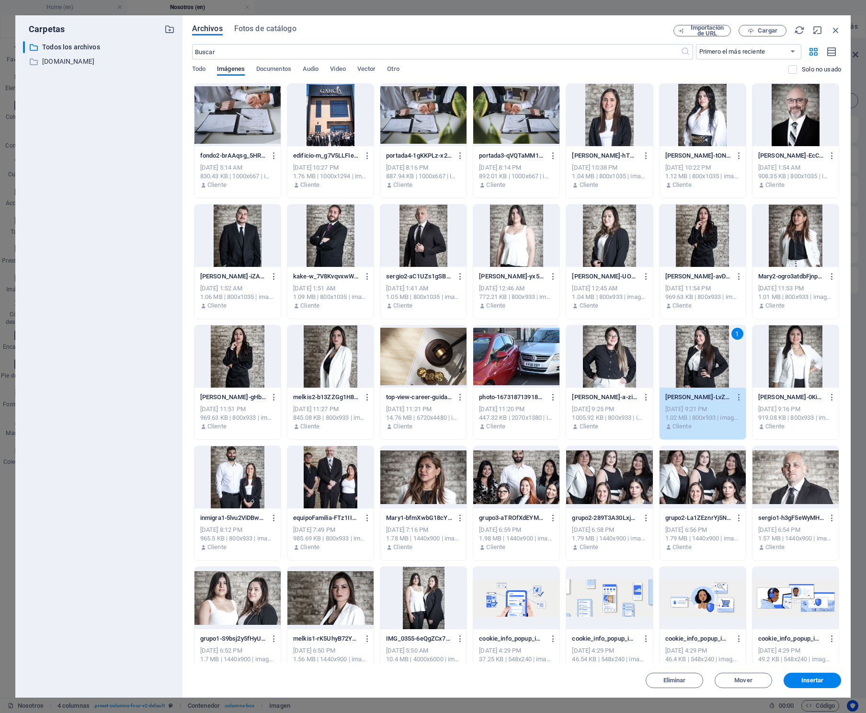
click at [809, 678] on span "Insertar" at bounding box center [812, 680] width 23 height 6
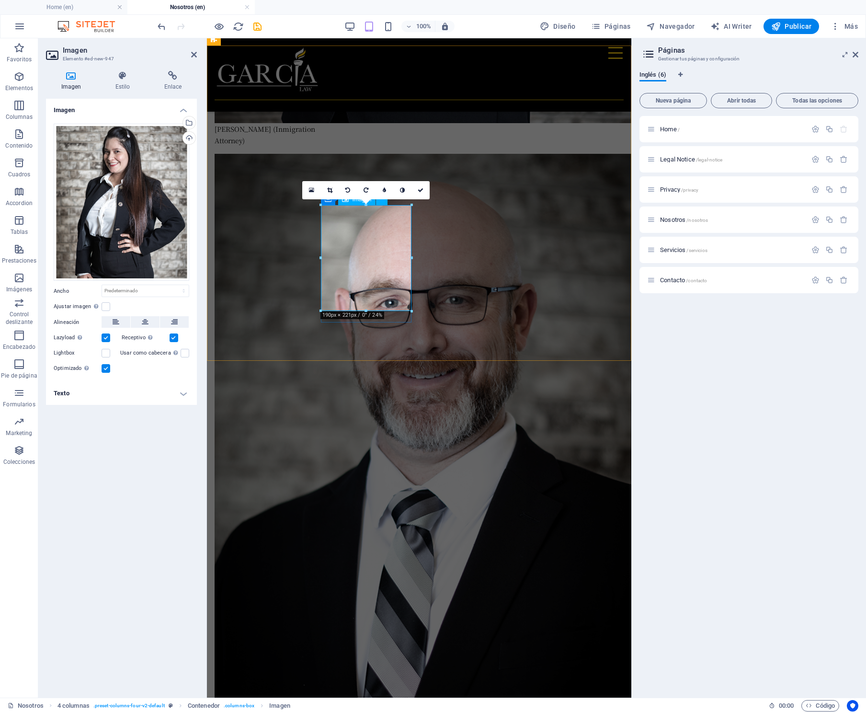
scroll to position [3753, 0]
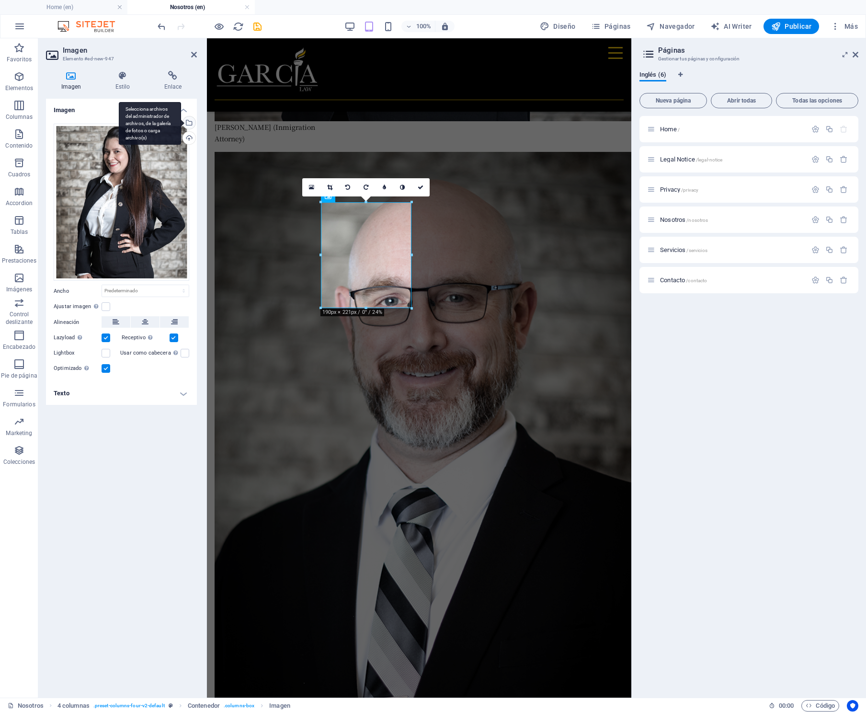
click at [181, 122] on div "Selecciona archivos del administrador de archivos, de la galería de fotos o car…" at bounding box center [150, 123] width 62 height 43
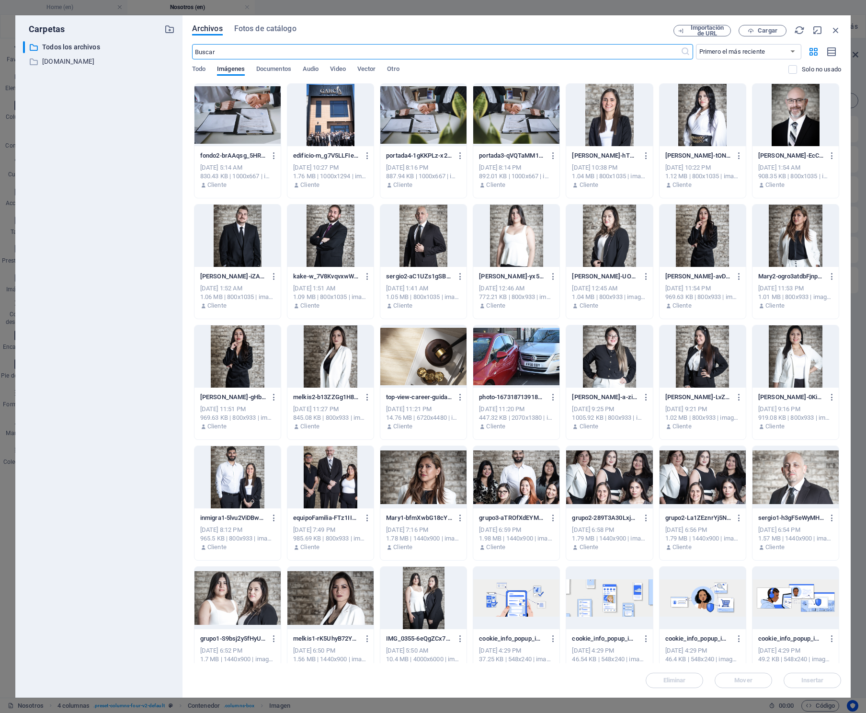
scroll to position [6109, 0]
click at [514, 250] on div at bounding box center [516, 235] width 86 height 62
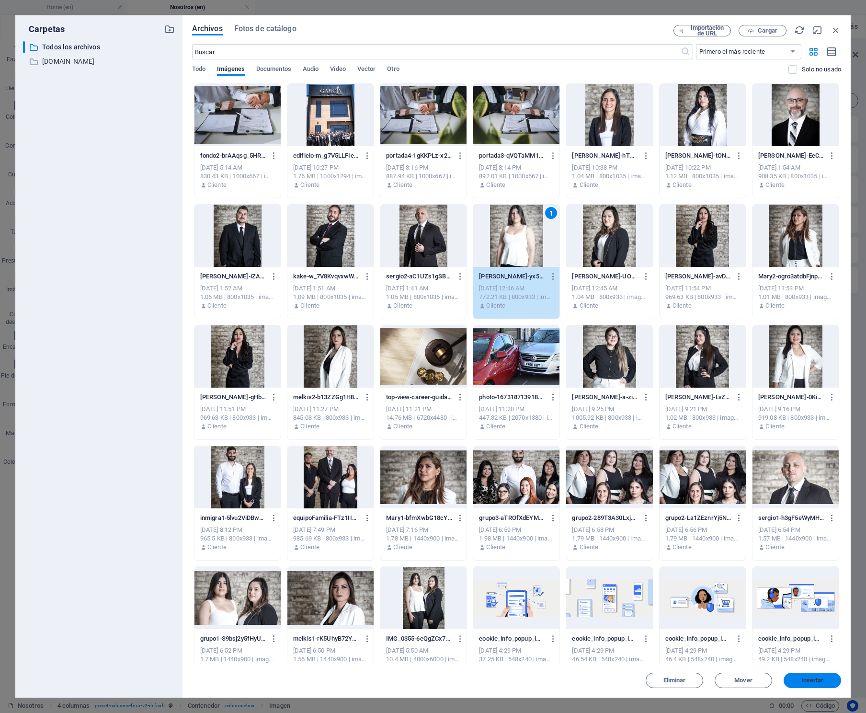
click at [819, 682] on span "Insertar" at bounding box center [812, 680] width 23 height 6
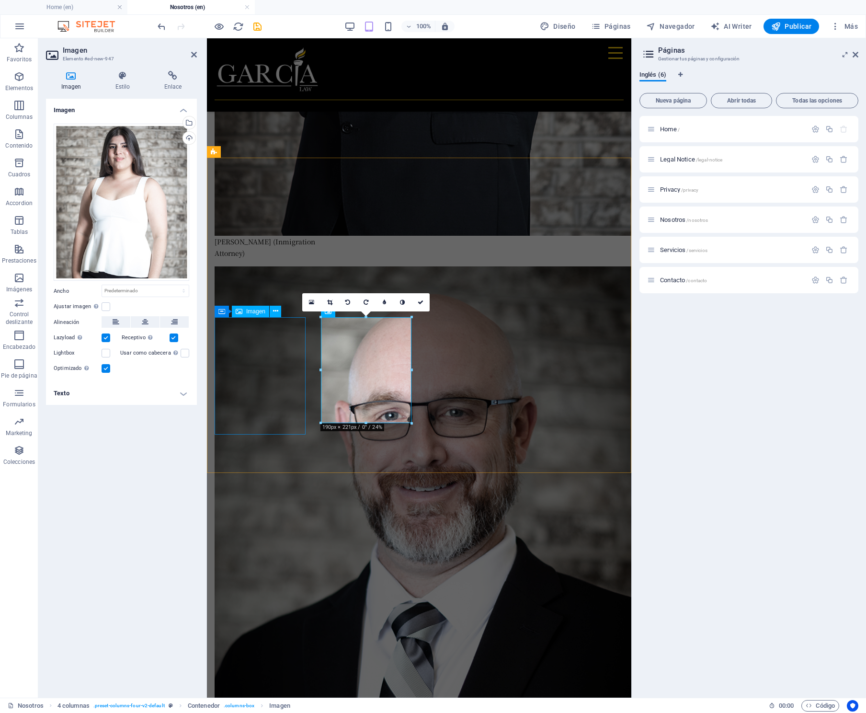
scroll to position [3638, 0]
click at [189, 122] on div "Selecciona archivos del administrador de archivos, de la galería de fotos o car…" at bounding box center [188, 123] width 14 height 14
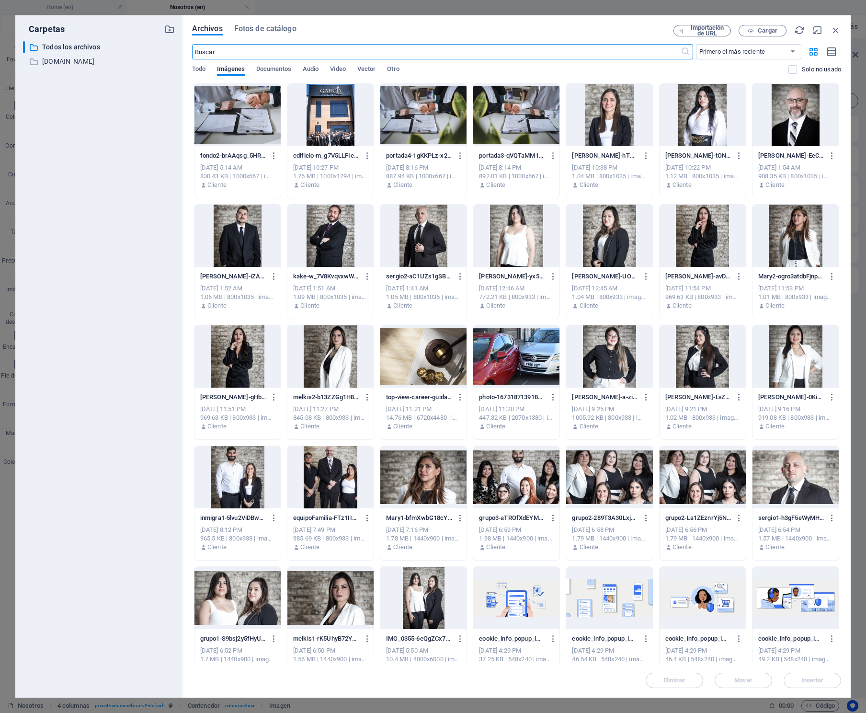
scroll to position [6109, 0]
click at [235, 247] on div at bounding box center [237, 235] width 86 height 62
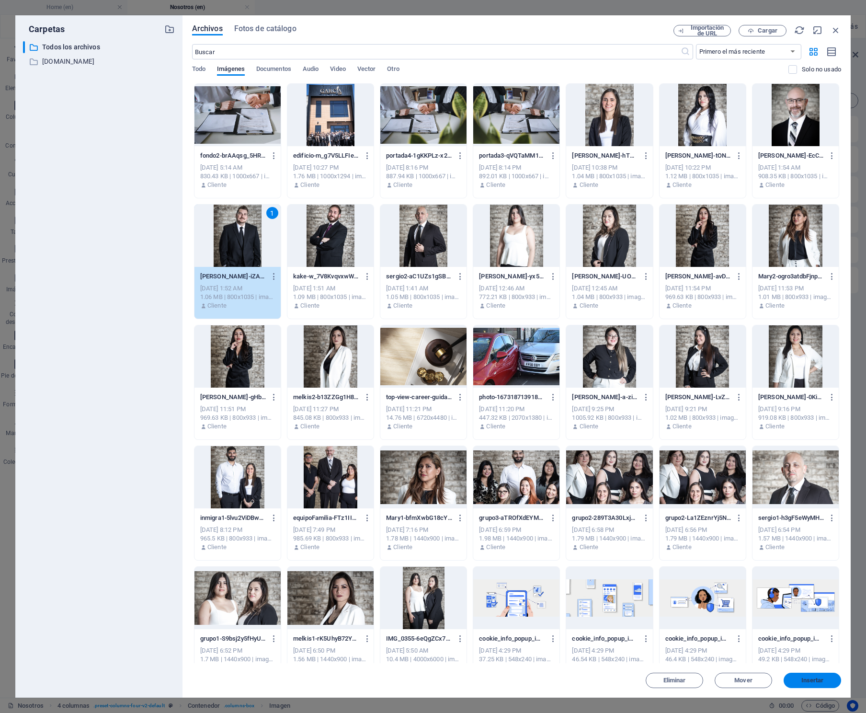
click at [812, 681] on span "Insertar" at bounding box center [812, 680] width 23 height 6
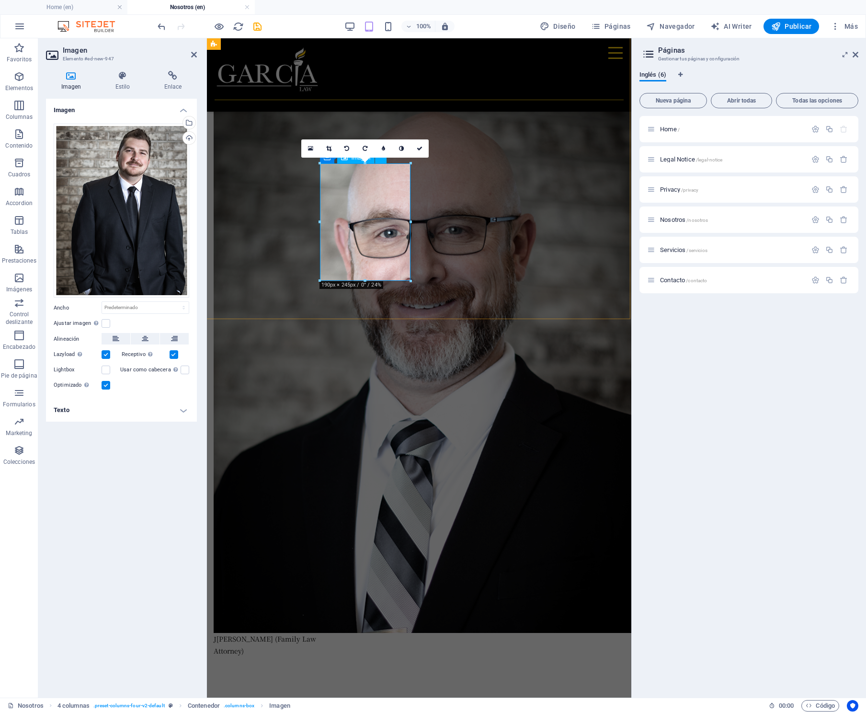
scroll to position [3767, 1]
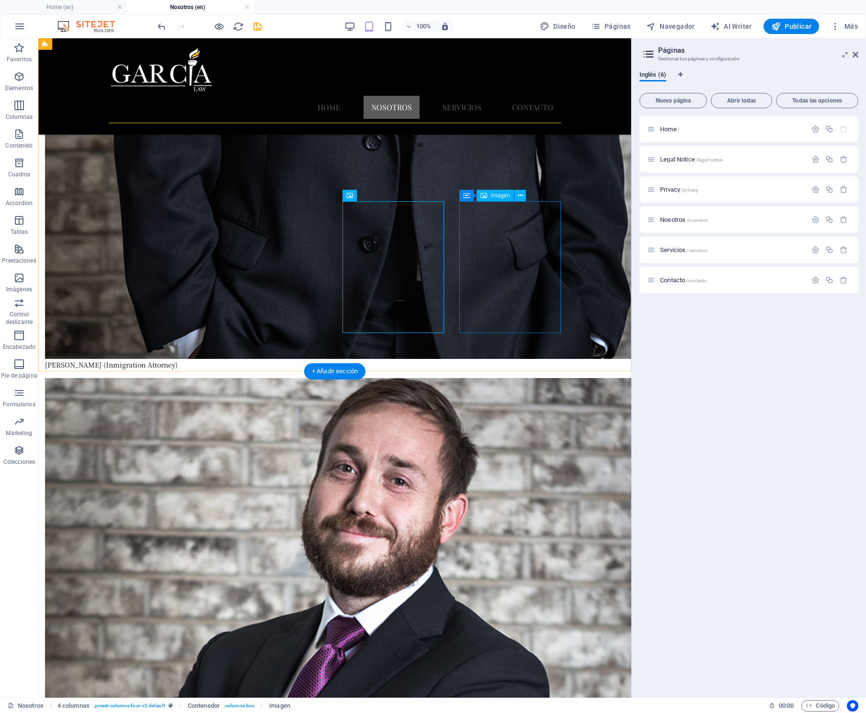
scroll to position [3968, 0]
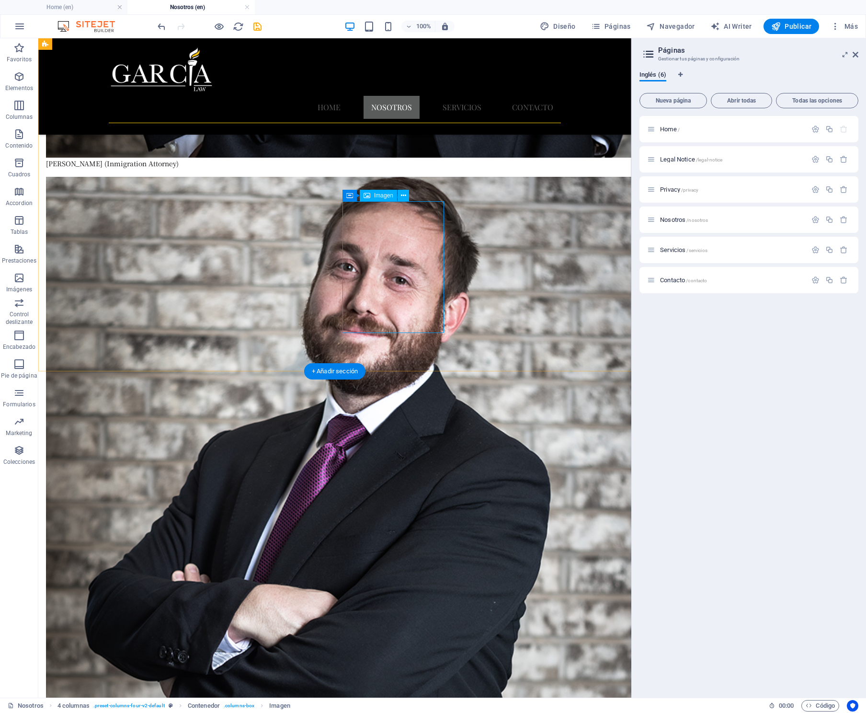
click at [378, 196] on span "Imagen" at bounding box center [383, 195] width 19 height 6
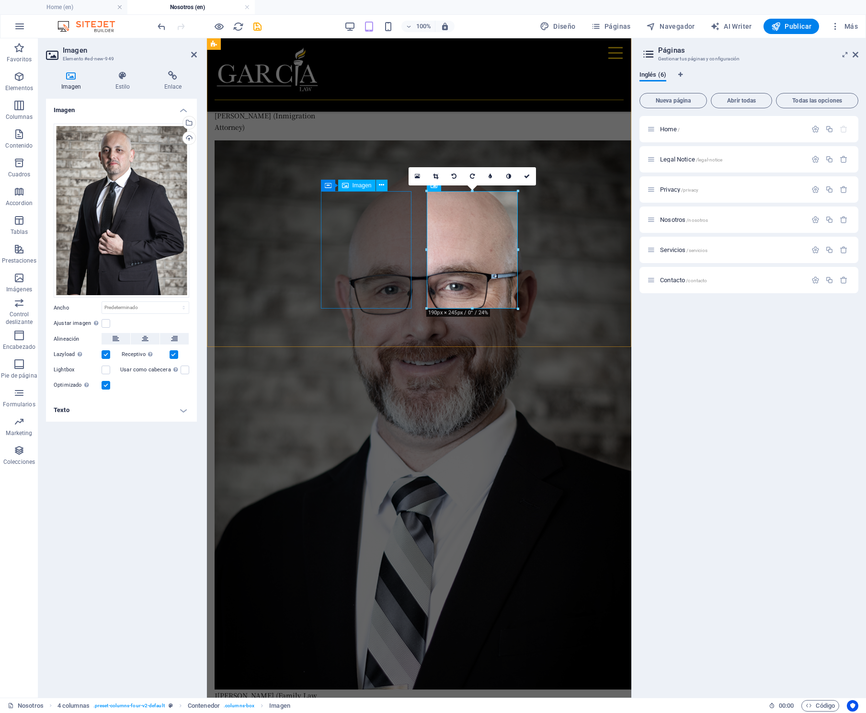
scroll to position [3764, 0]
click at [189, 120] on div "Selecciona archivos del administrador de archivos, de la galería de fotos o car…" at bounding box center [188, 123] width 14 height 14
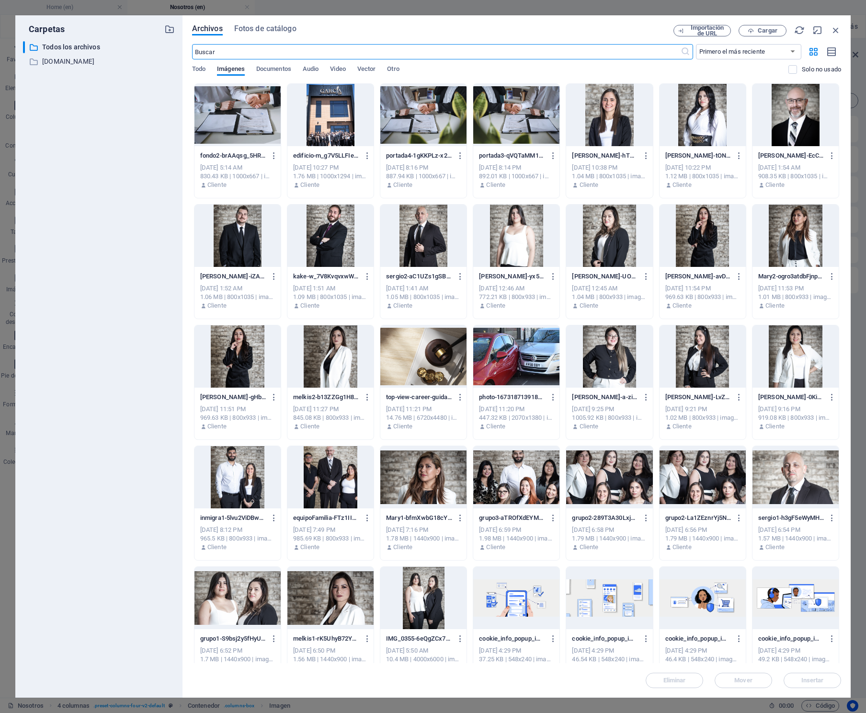
scroll to position [6361, 0]
click at [319, 355] on div at bounding box center [330, 356] width 86 height 62
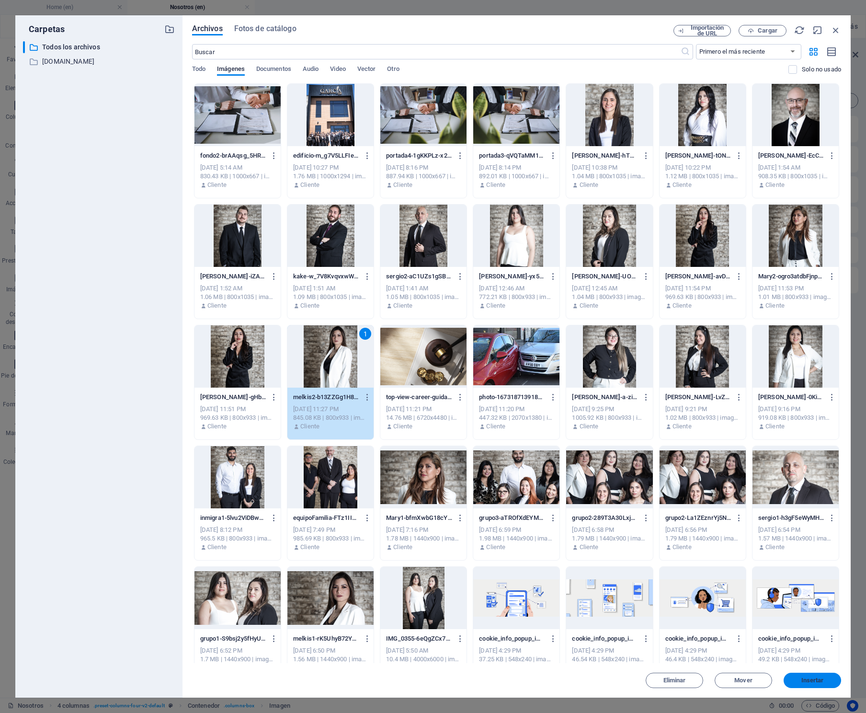
click at [815, 678] on span "Insertar" at bounding box center [812, 680] width 23 height 6
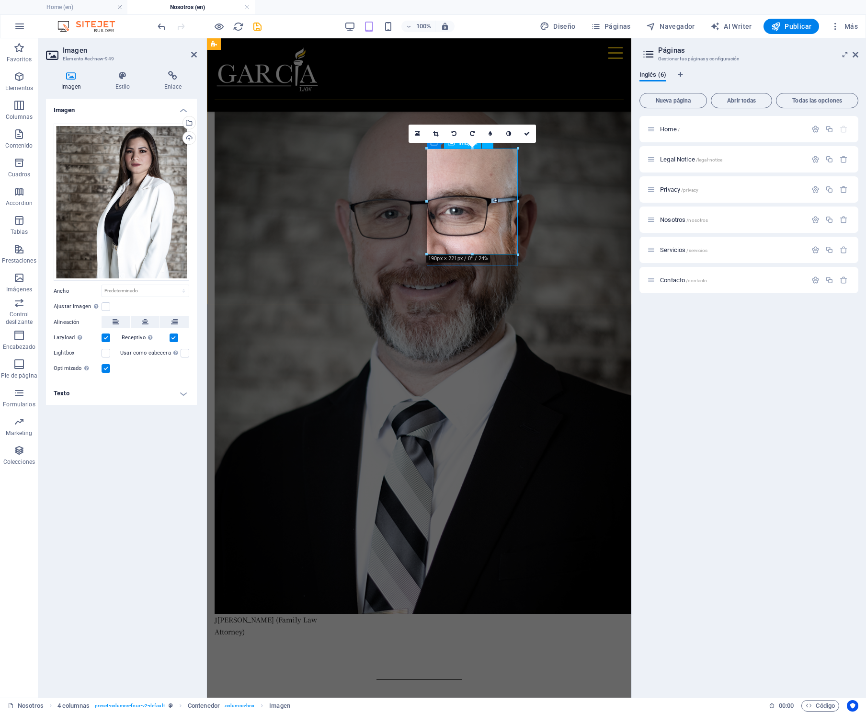
scroll to position [3765, 0]
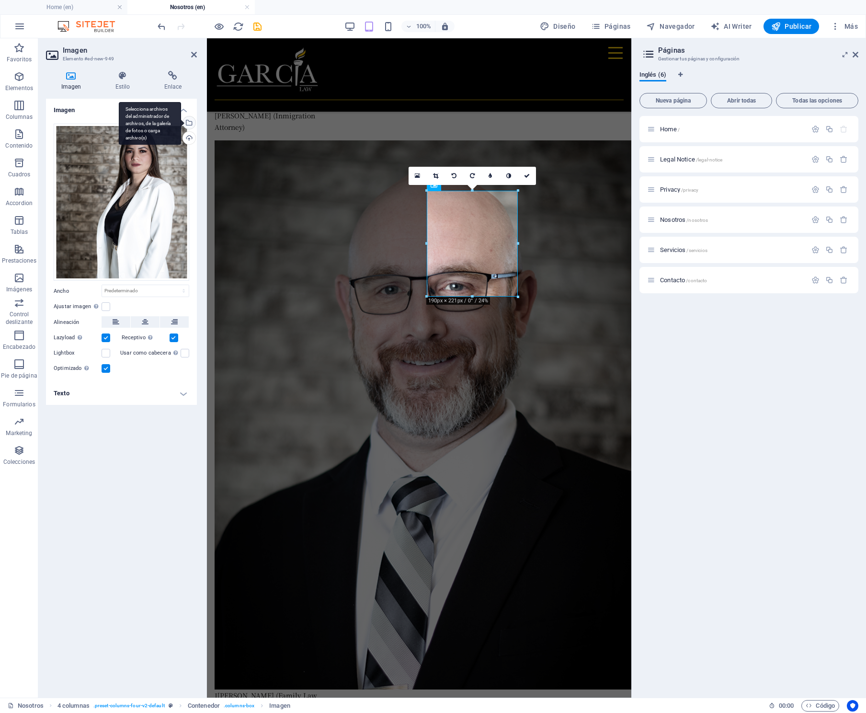
click at [181, 122] on div "Selecciona archivos del administrador de archivos, de la galería de fotos o car…" at bounding box center [150, 123] width 62 height 43
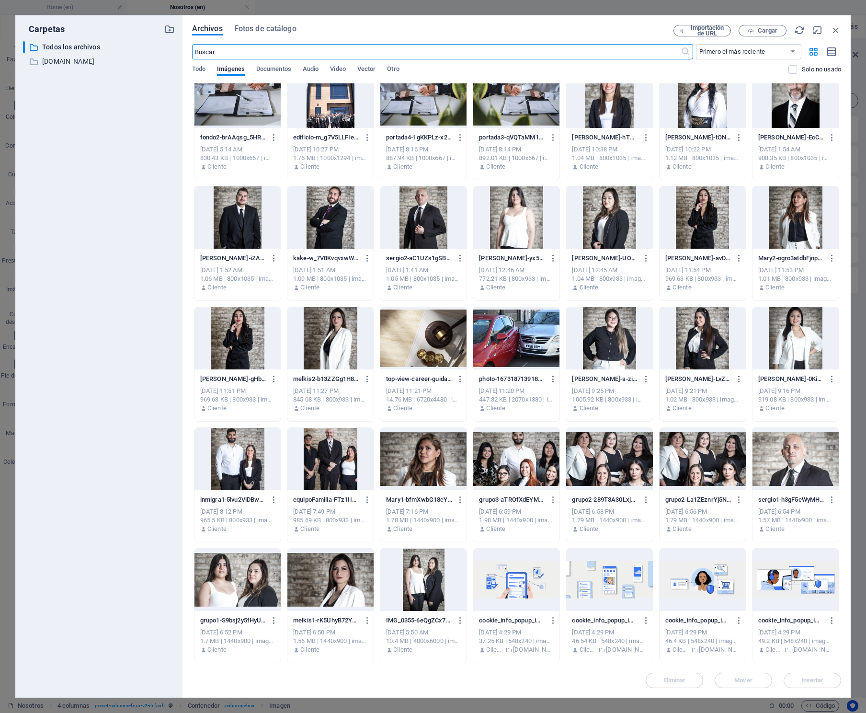
scroll to position [0, 0]
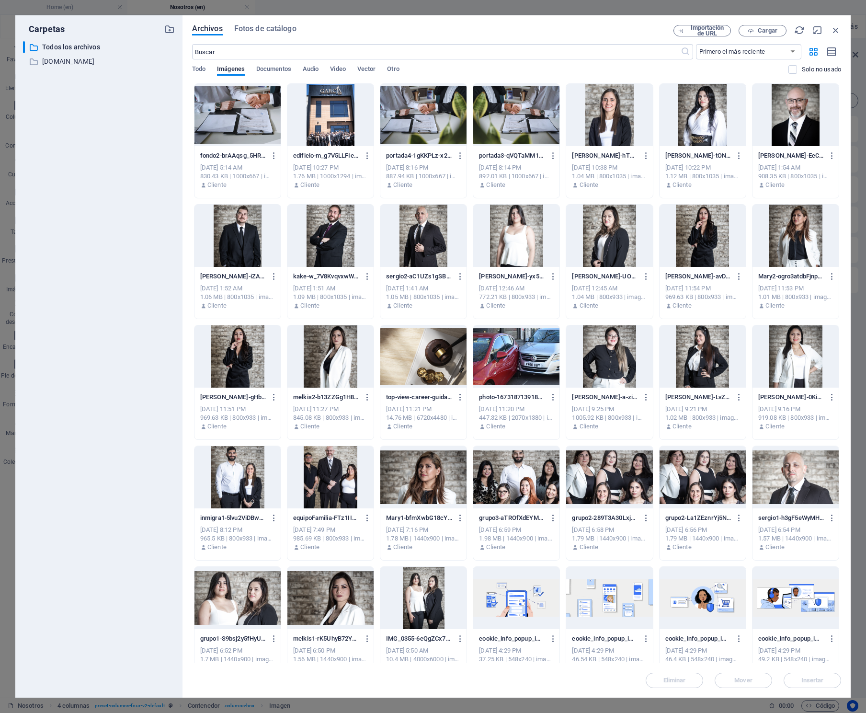
click at [796, 112] on div at bounding box center [795, 115] width 86 height 62
click at [809, 677] on span "Insertar" at bounding box center [812, 680] width 23 height 6
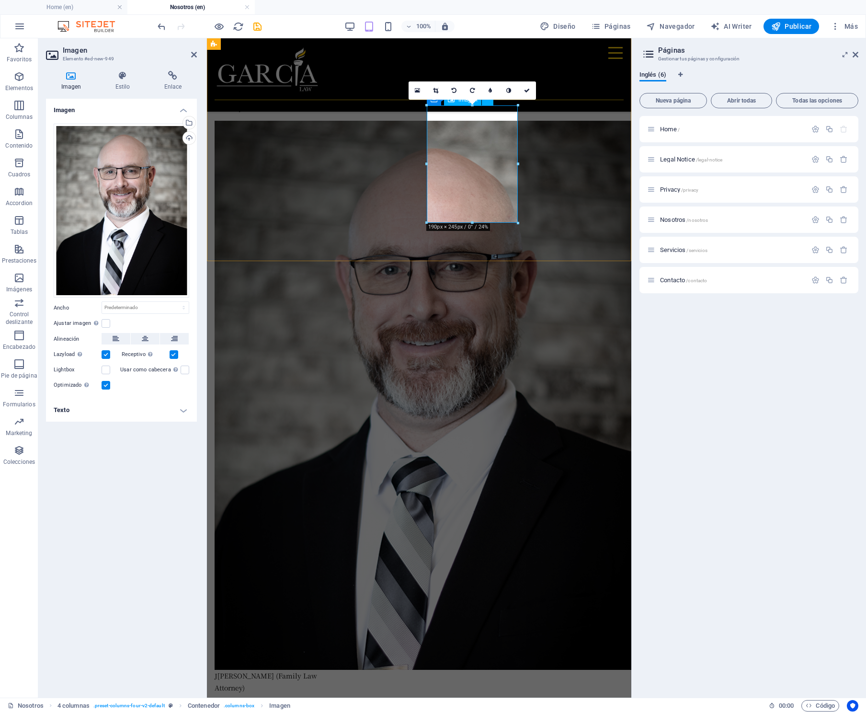
scroll to position [3749, 0]
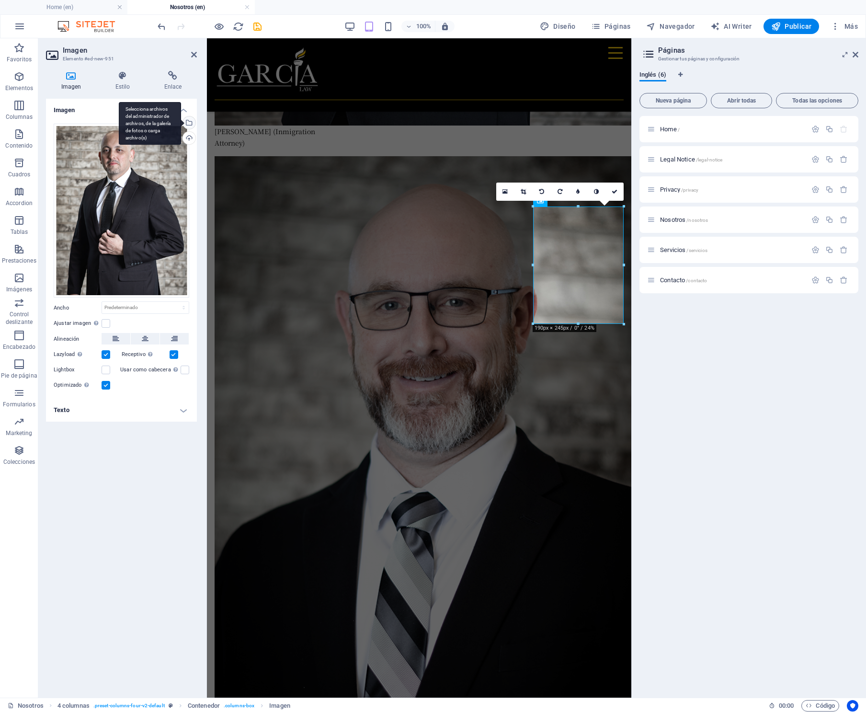
click at [181, 121] on div "Selecciona archivos del administrador de archivos, de la galería de fotos o car…" at bounding box center [150, 123] width 62 height 43
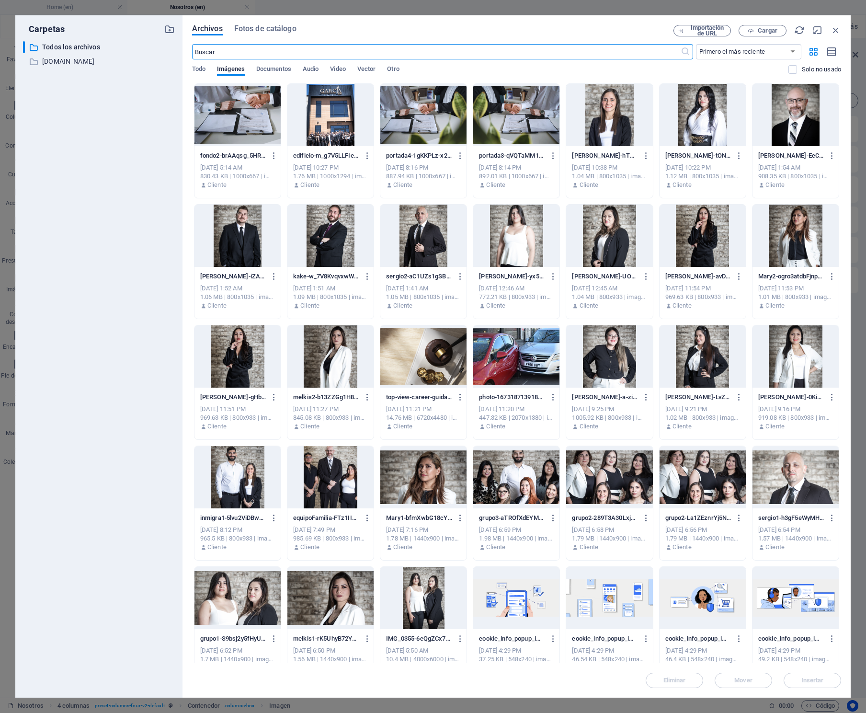
scroll to position [6602, 0]
click at [329, 229] on div at bounding box center [330, 235] width 86 height 62
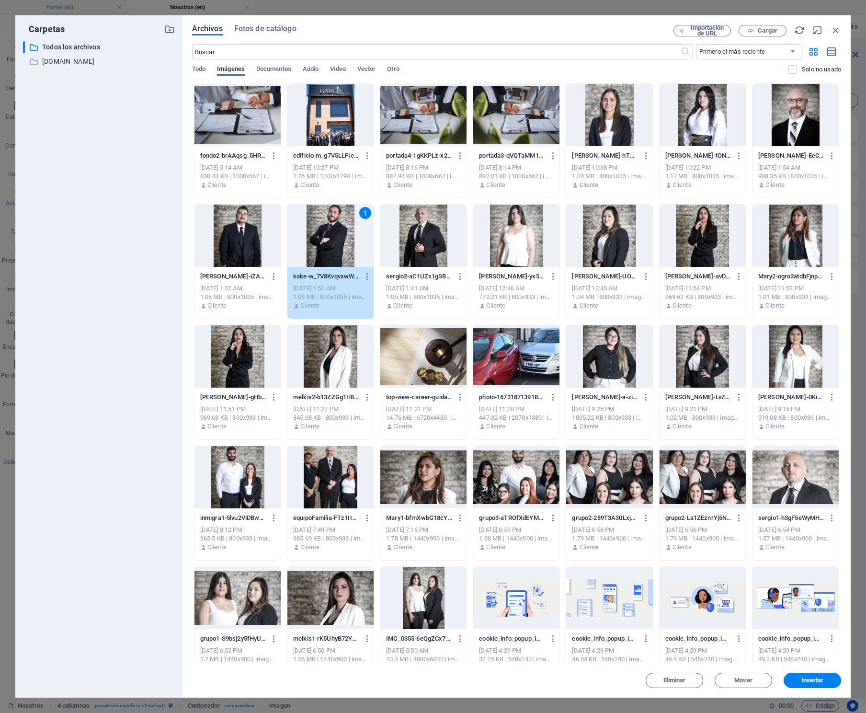
drag, startPoint x: 812, startPoint y: 679, endPoint x: 757, endPoint y: 617, distance: 82.8
click at [811, 679] on span "Insertar" at bounding box center [812, 680] width 23 height 6
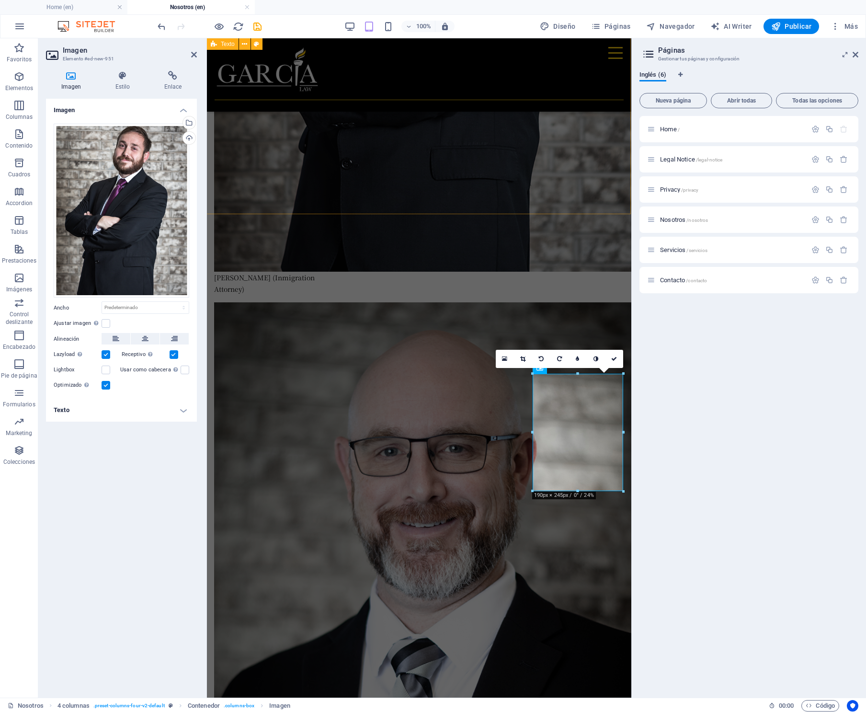
scroll to position [3566, 0]
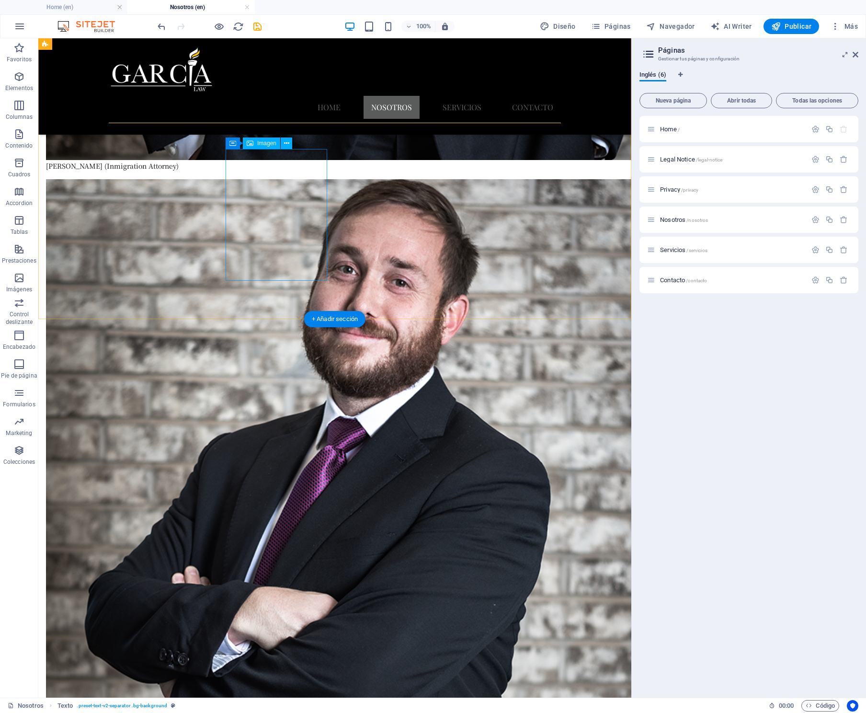
scroll to position [4020, 0]
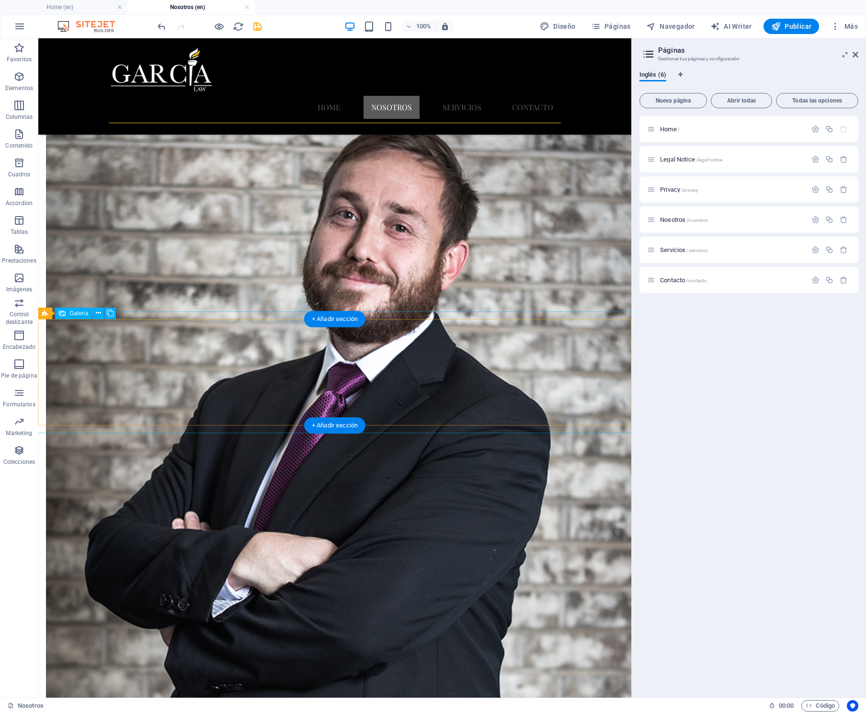
click at [260, 26] on icon "save" at bounding box center [257, 26] width 11 height 11
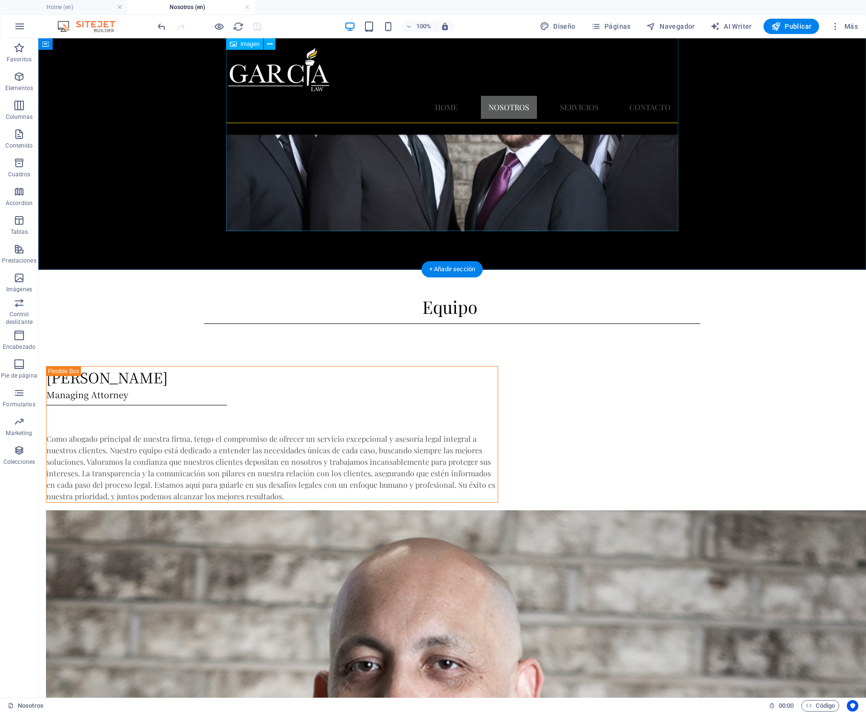
scroll to position [172, 0]
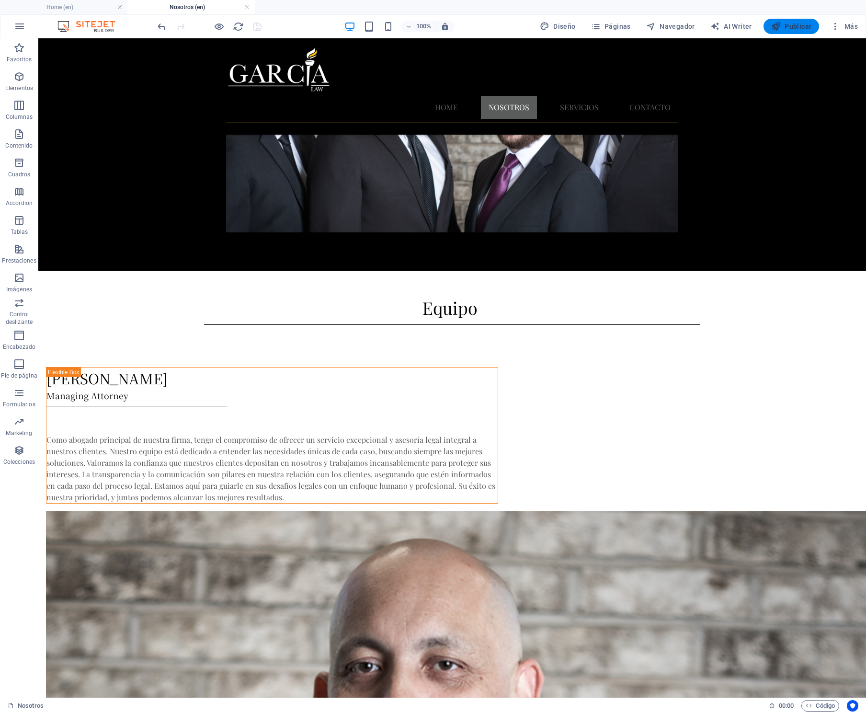
click at [792, 25] on span "Publicar" at bounding box center [791, 27] width 41 height 10
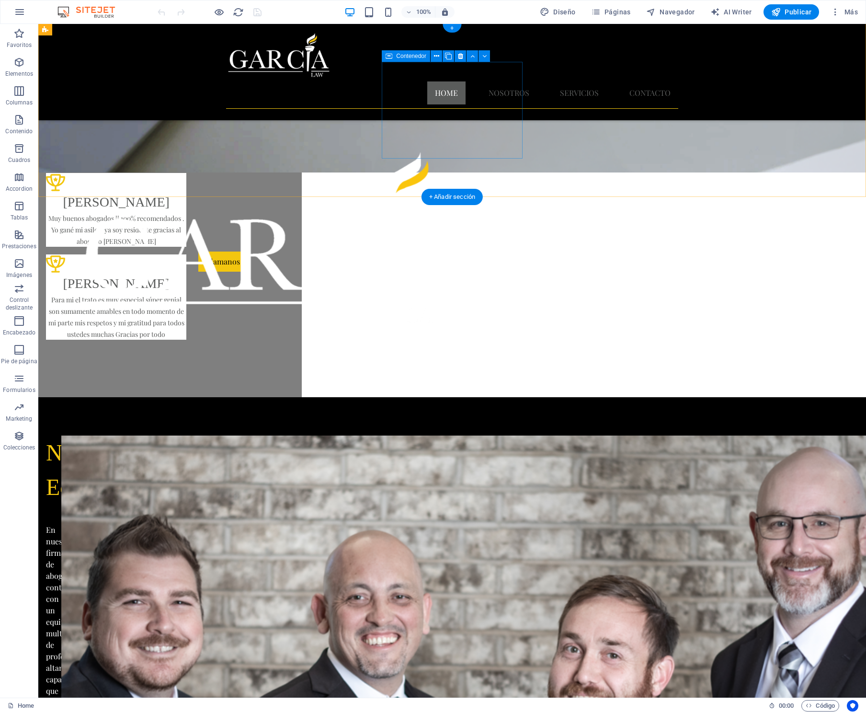
scroll to position [555, 0]
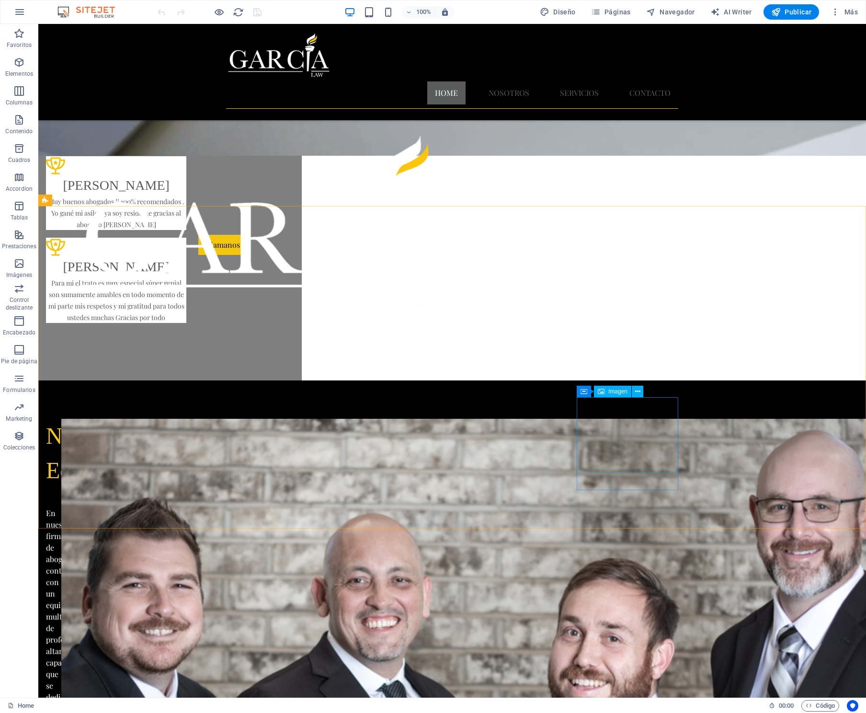
click at [617, 392] on span "Imagen" at bounding box center [617, 391] width 19 height 6
click at [613, 392] on span "Imagen" at bounding box center [617, 391] width 19 height 6
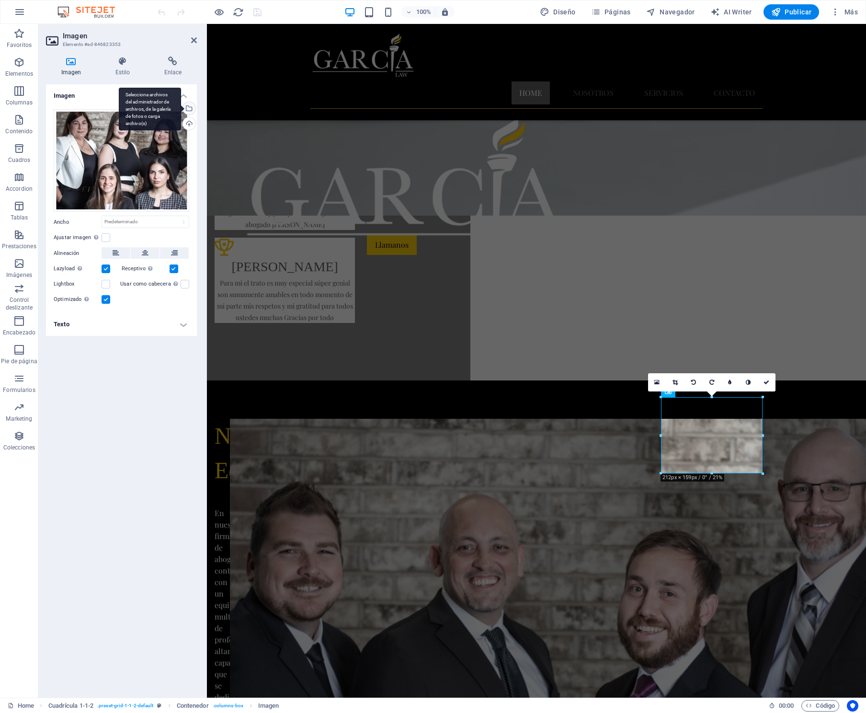
click at [189, 108] on div "Selecciona archivos del administrador de archivos, de la galería de fotos o car…" at bounding box center [188, 109] width 14 height 14
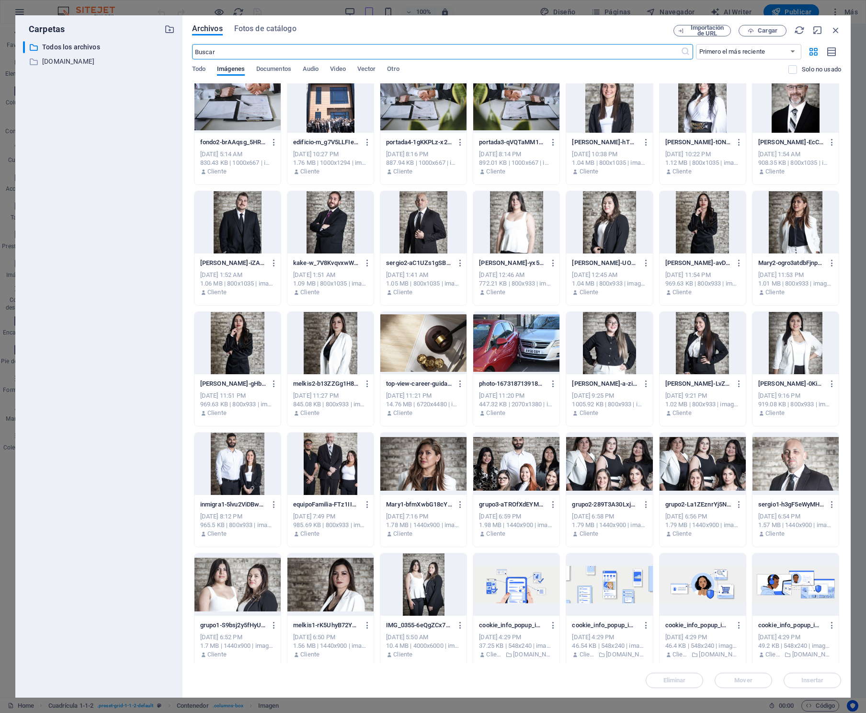
scroll to position [0, 0]
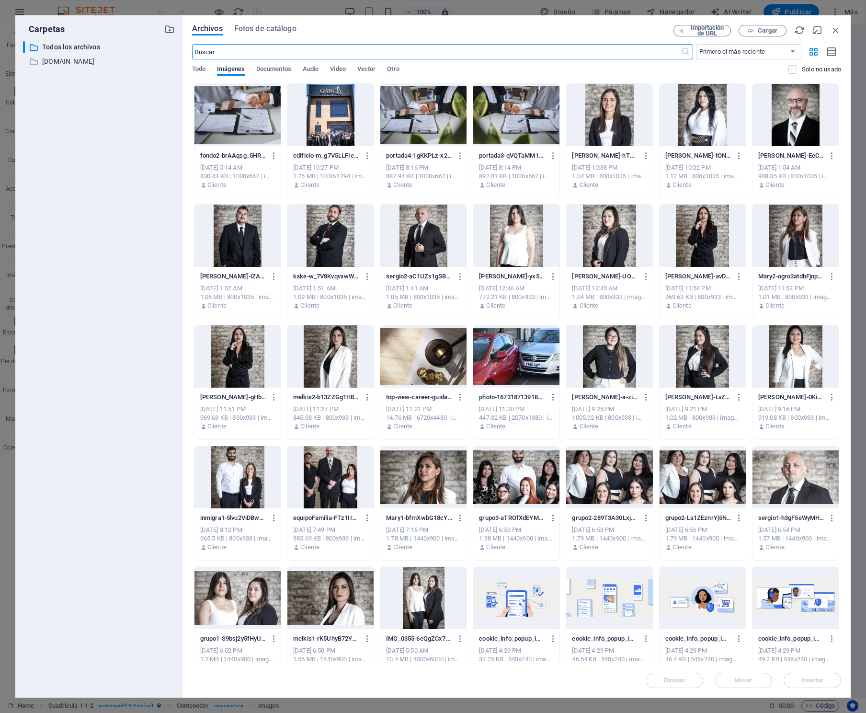
click at [336, 125] on div at bounding box center [330, 115] width 86 height 62
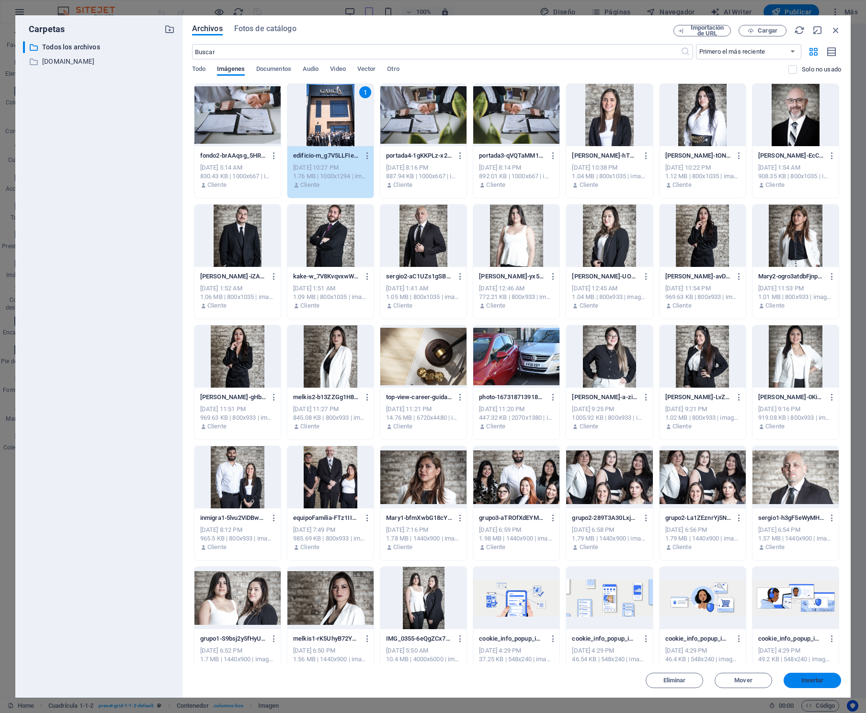
click at [820, 685] on button "Insertar" at bounding box center [811, 679] width 57 height 15
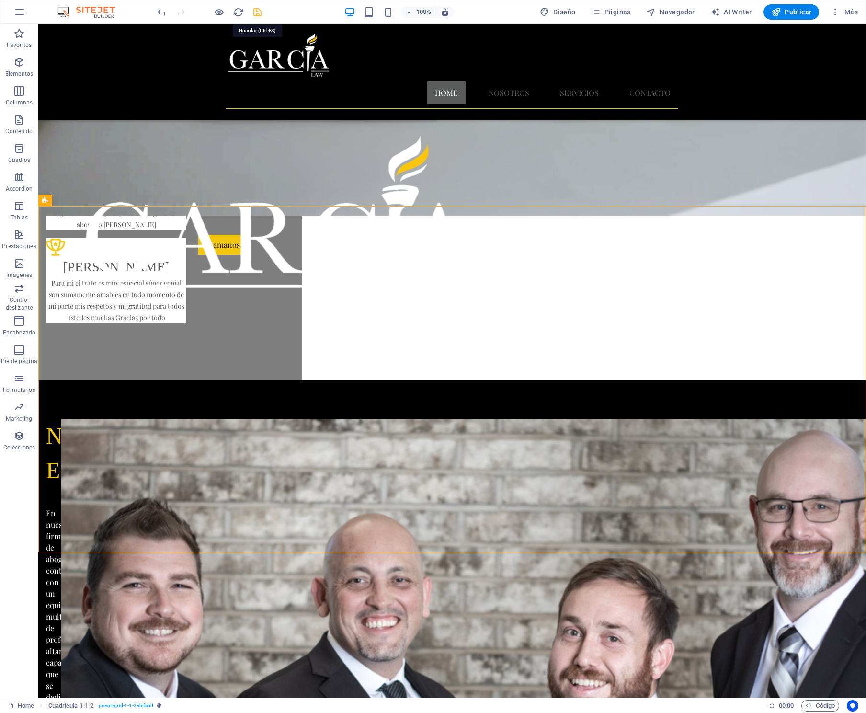
click at [260, 12] on icon "save" at bounding box center [257, 12] width 11 height 11
click at [500, 378] on span "Imagen" at bounding box center [500, 377] width 19 height 6
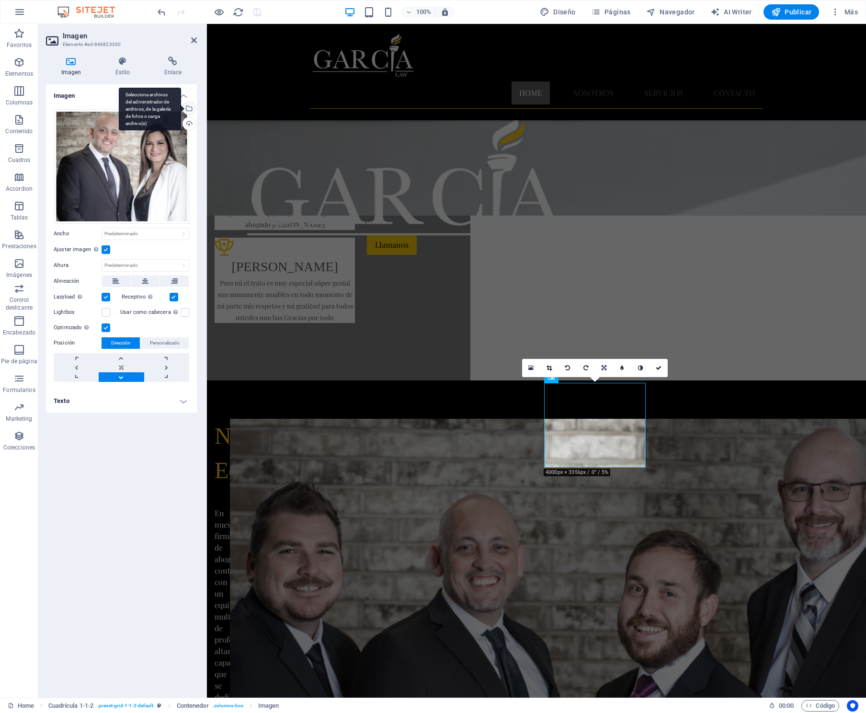
click at [181, 109] on div "Selecciona archivos del administrador de archivos, de la galería de fotos o car…" at bounding box center [150, 109] width 62 height 43
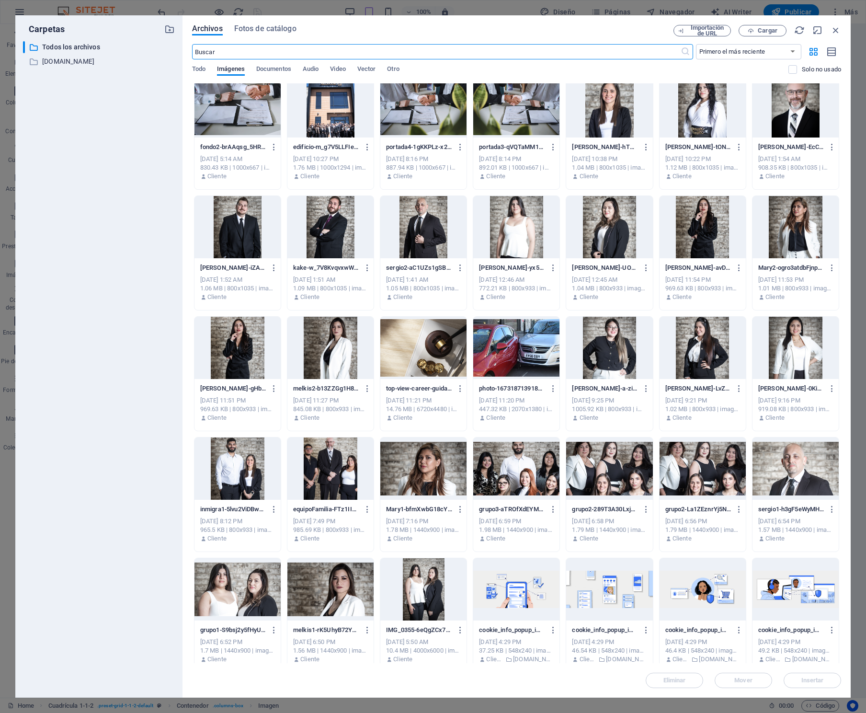
scroll to position [9, 0]
click at [350, 345] on div at bounding box center [330, 347] width 86 height 62
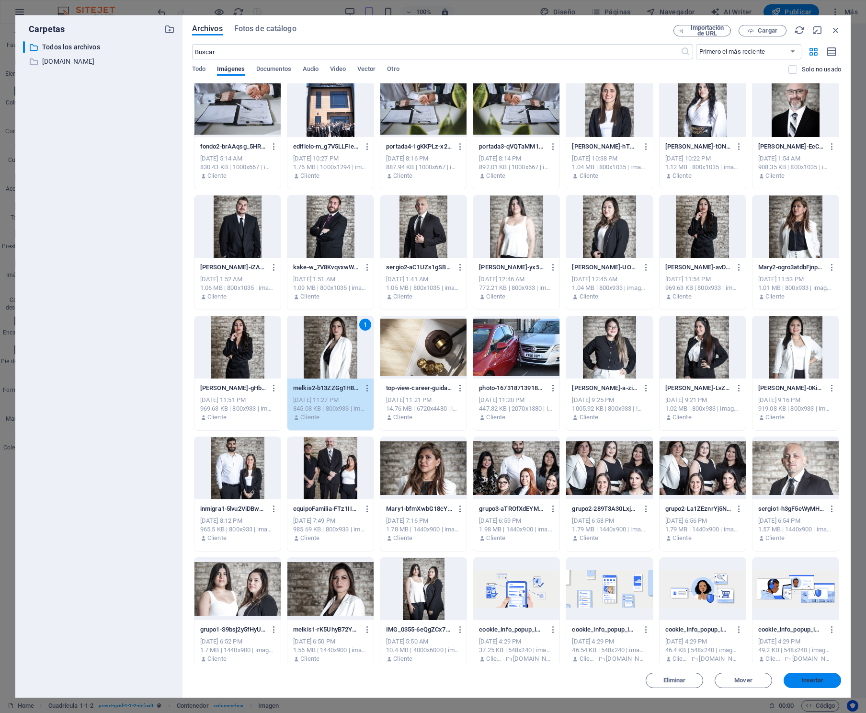
click at [823, 679] on span "Insertar" at bounding box center [812, 680] width 23 height 6
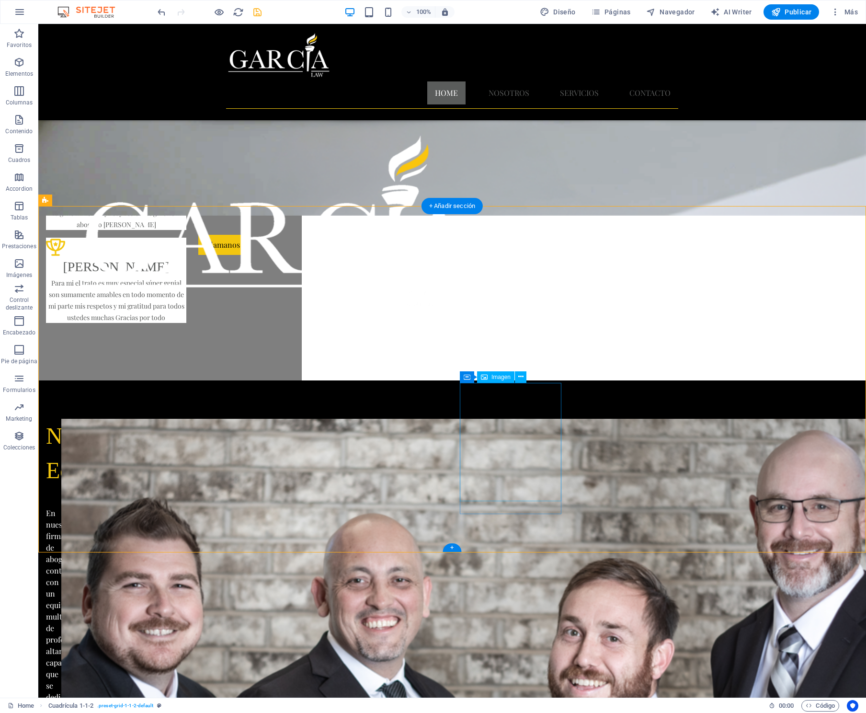
click at [500, 377] on span "Imagen" at bounding box center [500, 377] width 19 height 6
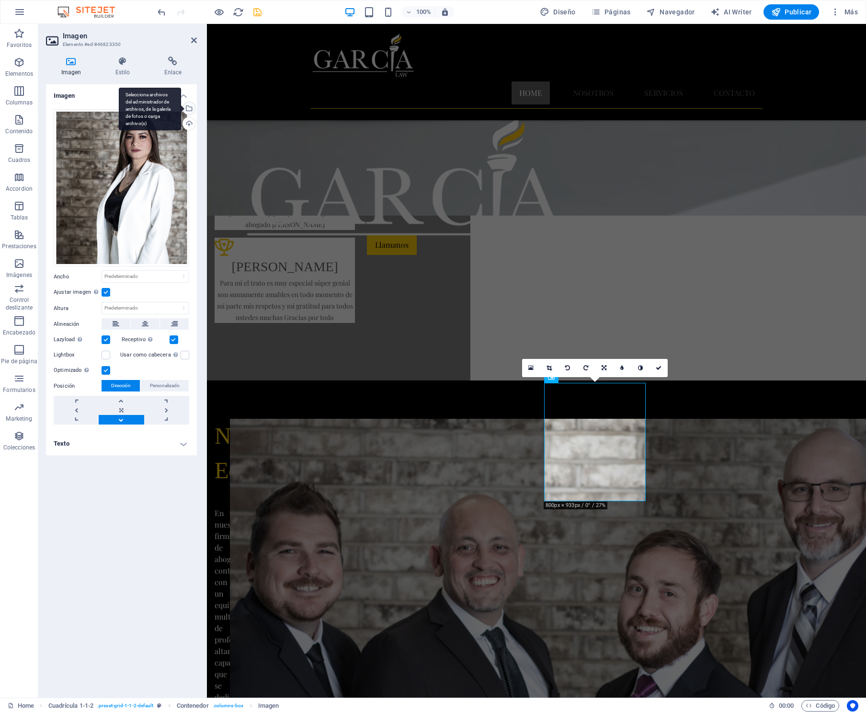
click at [181, 105] on div "Selecciona archivos del administrador de archivos, de la galería de fotos o car…" at bounding box center [150, 109] width 62 height 43
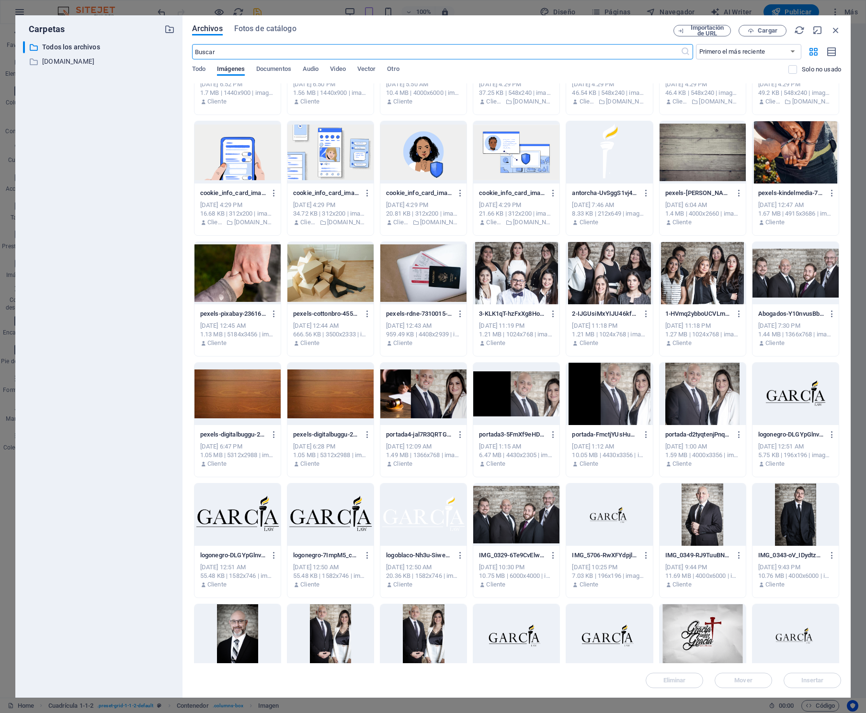
scroll to position [568, 0]
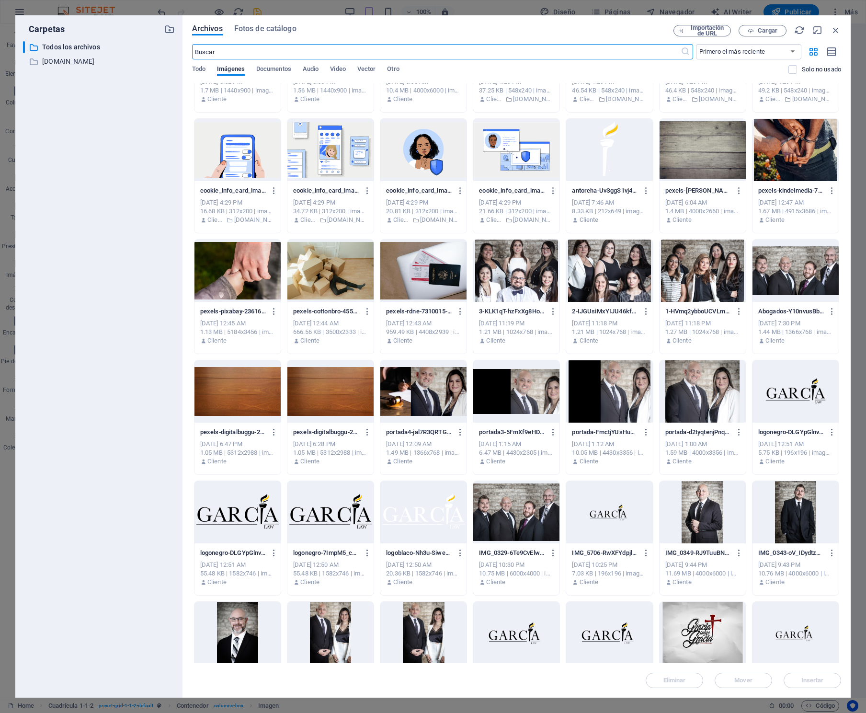
click at [719, 384] on div at bounding box center [702, 391] width 86 height 62
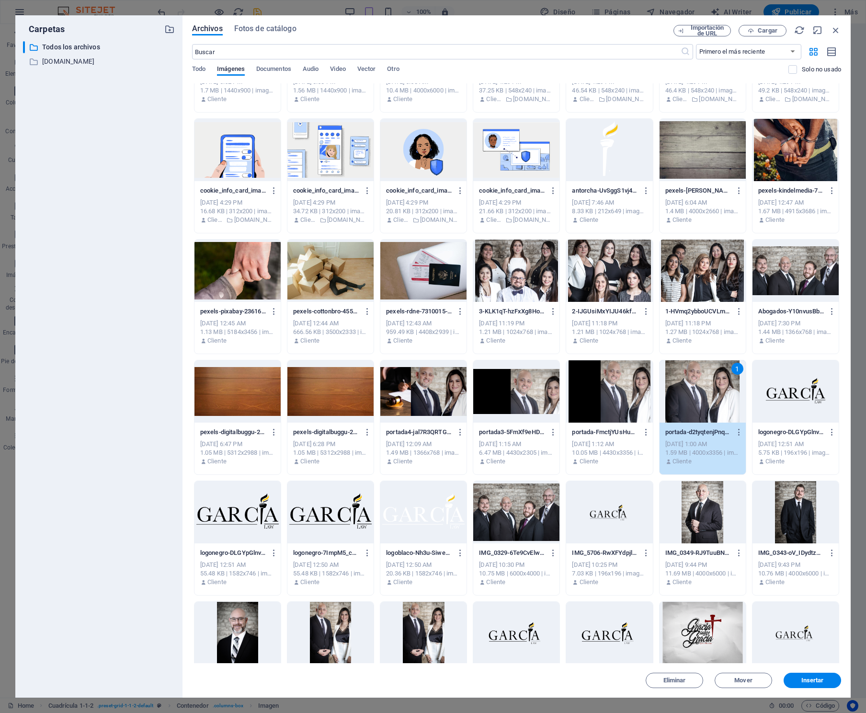
click at [708, 388] on div "1" at bounding box center [702, 391] width 86 height 62
click at [708, 388] on div at bounding box center [702, 391] width 86 height 62
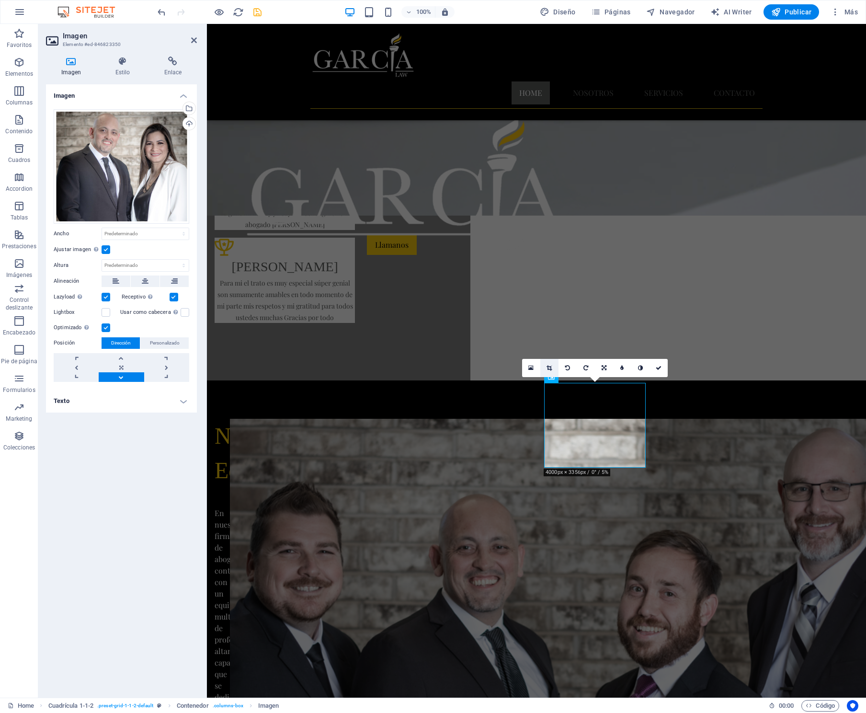
click at [549, 367] on icon at bounding box center [548, 368] width 5 height 6
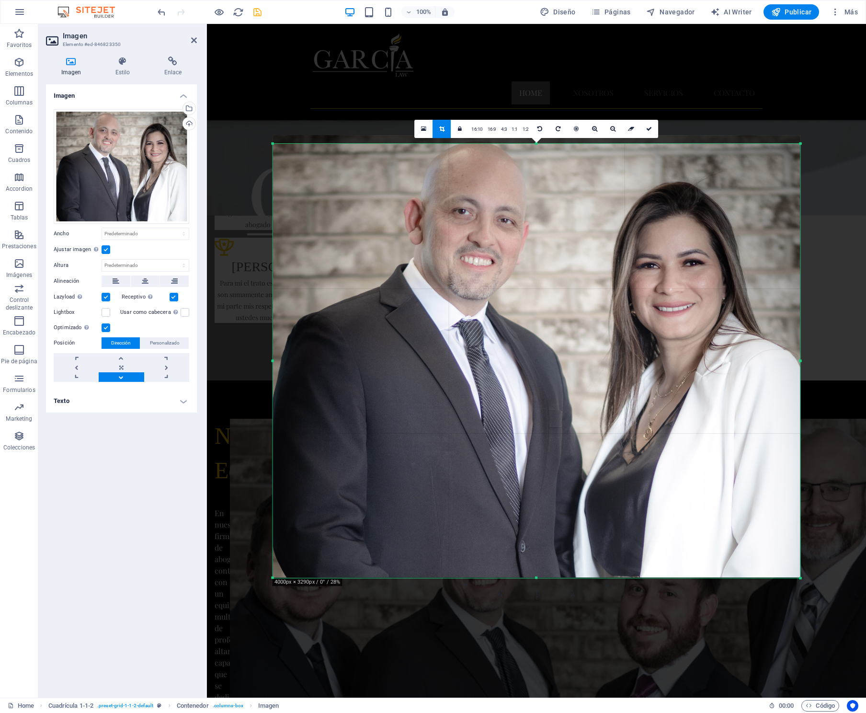
drag, startPoint x: 274, startPoint y: 139, endPoint x: 325, endPoint y: 148, distance: 51.5
click at [325, 148] on div "180 170 160 150 140 130 120 110 100 90 80 70 60 50 40 30 20 10 0 -10 -20 -30 -4…" at bounding box center [536, 361] width 527 height 434
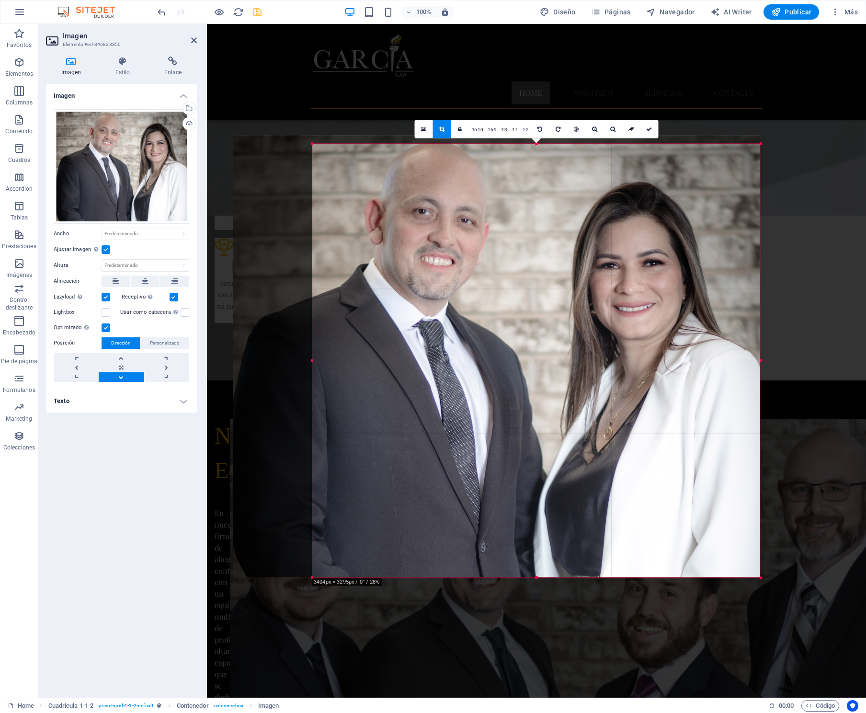
drag, startPoint x: 272, startPoint y: 360, endPoint x: 351, endPoint y: 360, distance: 79.0
click at [351, 360] on div "180 170 160 150 140 130 120 110 100 90 80 70 60 50 40 30 20 10 0 -10 -20 -30 -4…" at bounding box center [536, 360] width 448 height 433
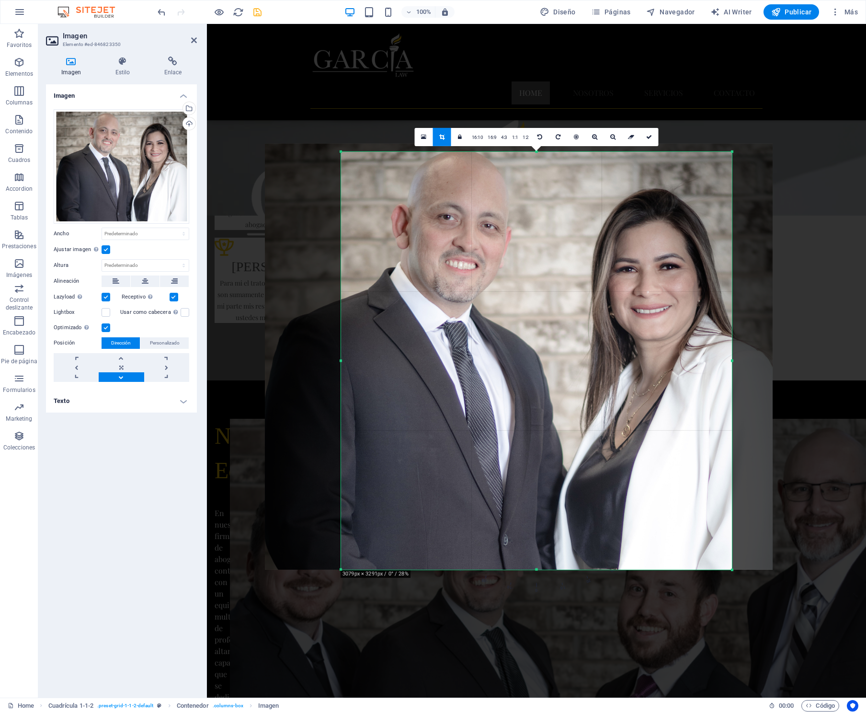
drag, startPoint x: 760, startPoint y: 360, endPoint x: 703, endPoint y: 364, distance: 57.6
click at [703, 364] on div "180 170 160 150 140 130 120 110 100 90 80 70 60 50 40 30 20 10 0 -10 -20 -30 -4…" at bounding box center [536, 361] width 391 height 418
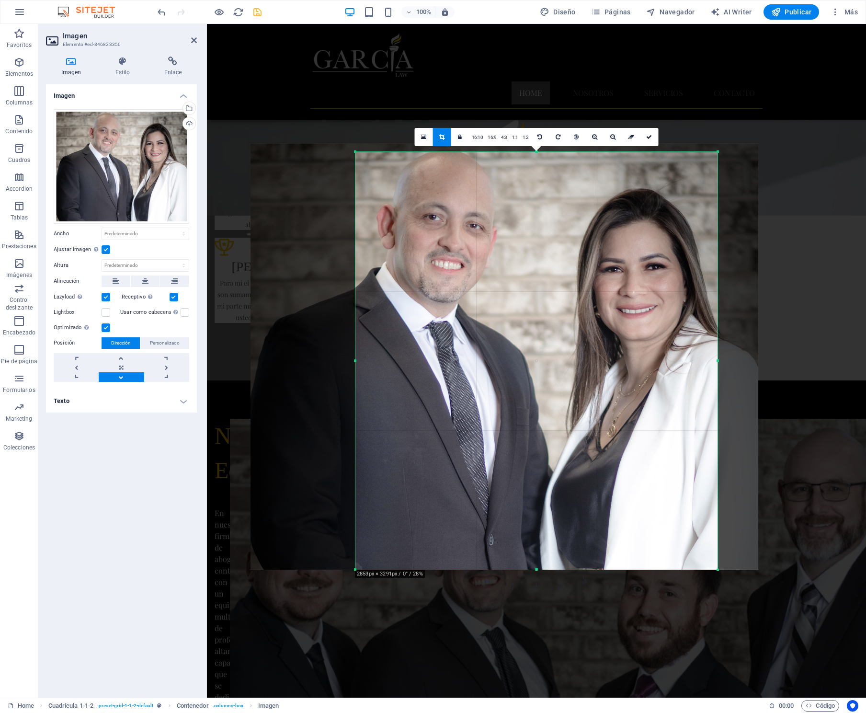
drag, startPoint x: 340, startPoint y: 361, endPoint x: 370, endPoint y: 361, distance: 29.7
click at [369, 361] on div "180 170 160 150 140 130 120 110 100 90 80 70 60 50 40 30 20 10 0 -10 -20 -30 -4…" at bounding box center [536, 361] width 362 height 418
click at [648, 136] on icon at bounding box center [649, 137] width 6 height 6
type input "755"
select select "px"
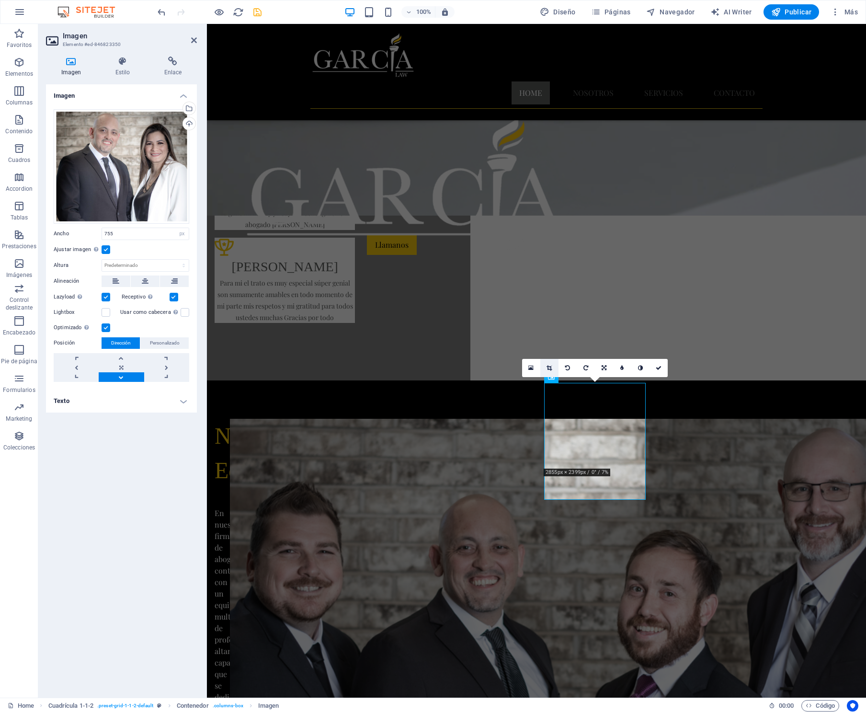
click at [550, 367] on icon at bounding box center [548, 368] width 5 height 6
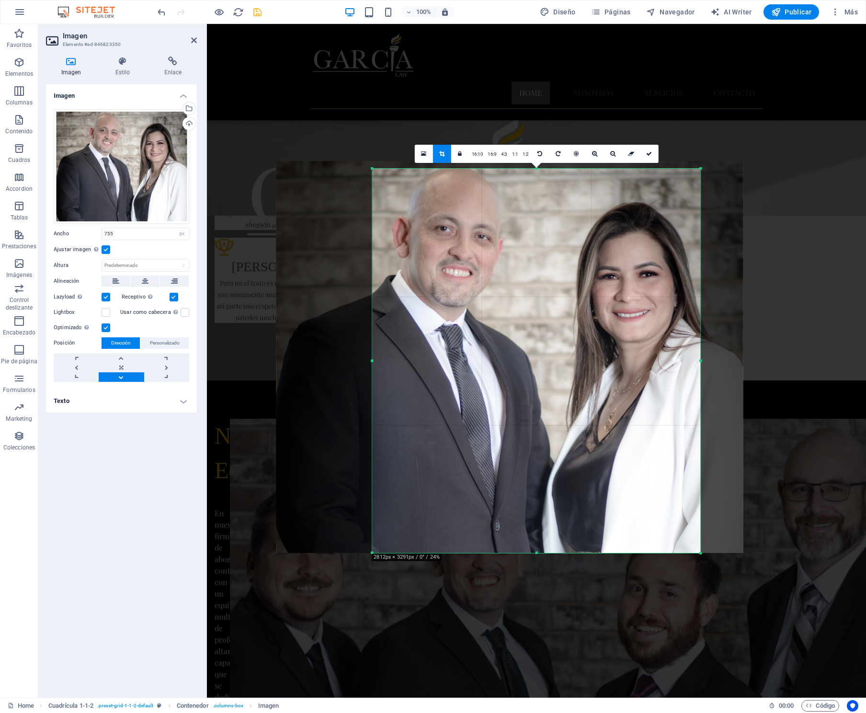
click at [697, 362] on div "180 170 160 150 140 130 120 110 100 90 80 70 60 50 40 30 20 10 0 -10 -20 -30 -4…" at bounding box center [536, 361] width 328 height 384
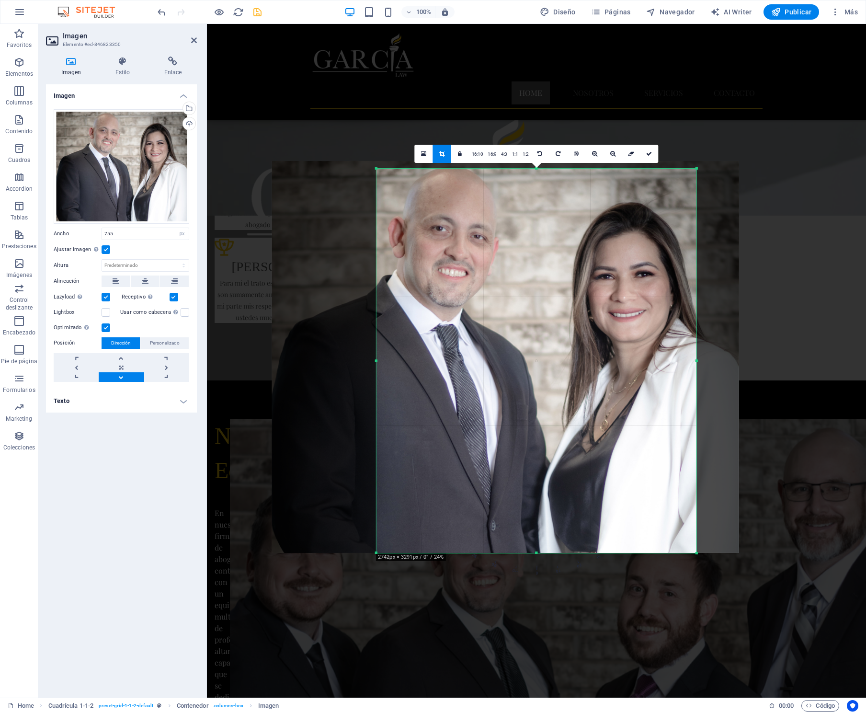
drag, startPoint x: 372, startPoint y: 360, endPoint x: 381, endPoint y: 360, distance: 9.1
click at [381, 360] on div "180 170 160 150 140 130 120 110 100 90 80 70 60 50 40 30 20 10 0 -10 -20 -30 -4…" at bounding box center [536, 361] width 320 height 384
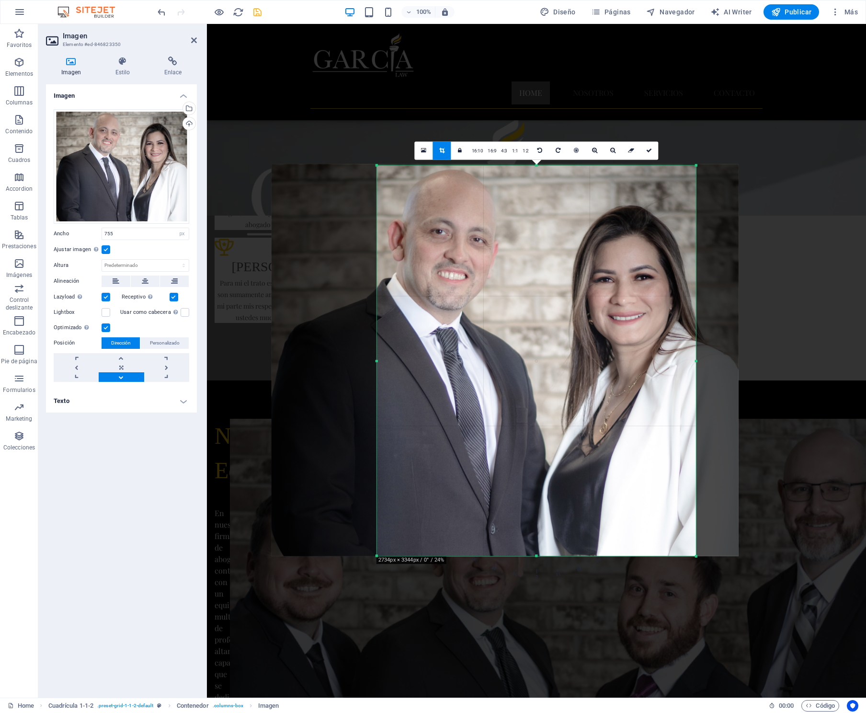
drag, startPoint x: 536, startPoint y: 168, endPoint x: 535, endPoint y: 162, distance: 6.3
click at [535, 165] on div "180 170 160 150 140 130 120 110 100 90 80 70 60 50 40 30 20 10 0 -10 -20 -30 -4…" at bounding box center [536, 360] width 319 height 390
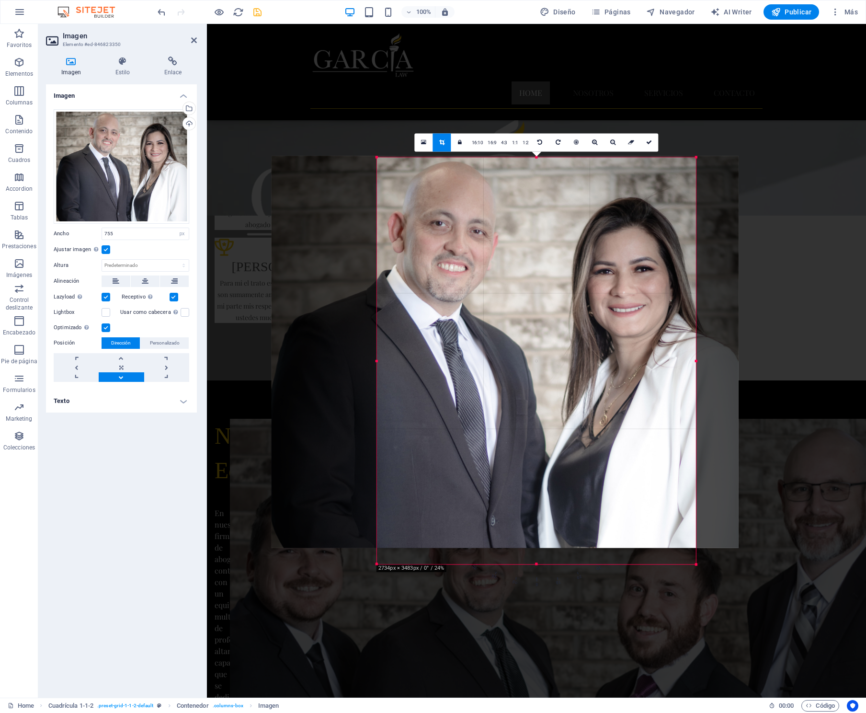
drag, startPoint x: 536, startPoint y: 557, endPoint x: 535, endPoint y: 573, distance: 16.3
click at [535, 564] on div "180 170 160 150 140 130 120 110 100 90 80 70 60 50 40 30 20 10 0 -10 -20 -30 -4…" at bounding box center [536, 360] width 319 height 407
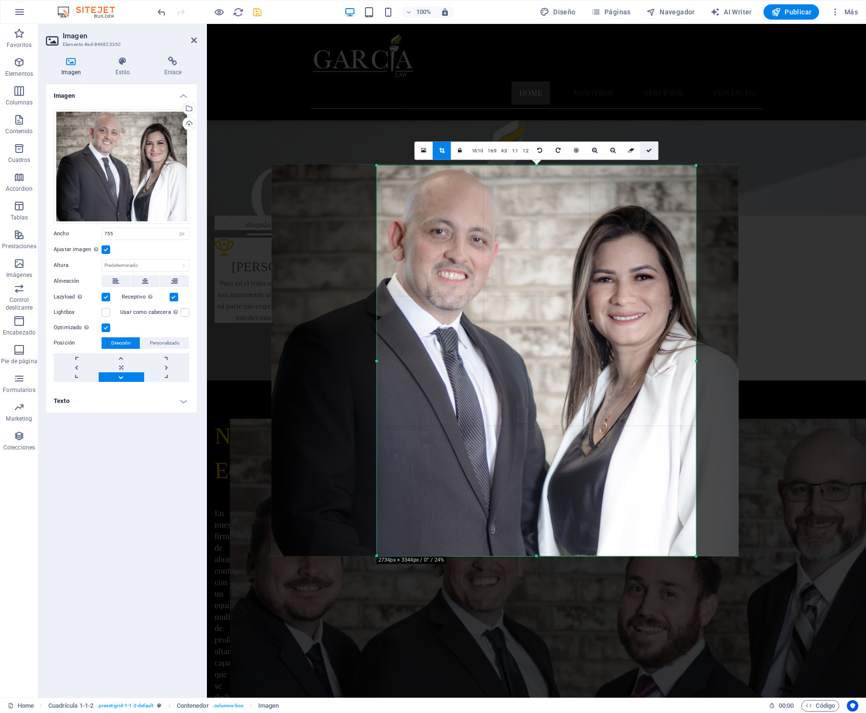
click at [648, 150] on icon at bounding box center [649, 150] width 6 height 6
type input "666"
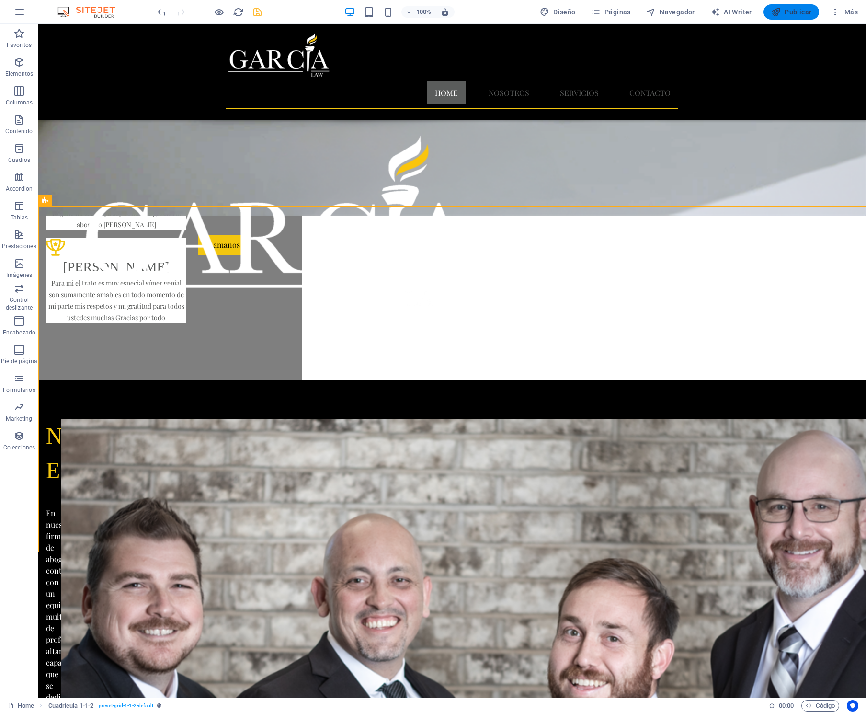
click at [795, 12] on span "Publicar" at bounding box center [791, 12] width 41 height 10
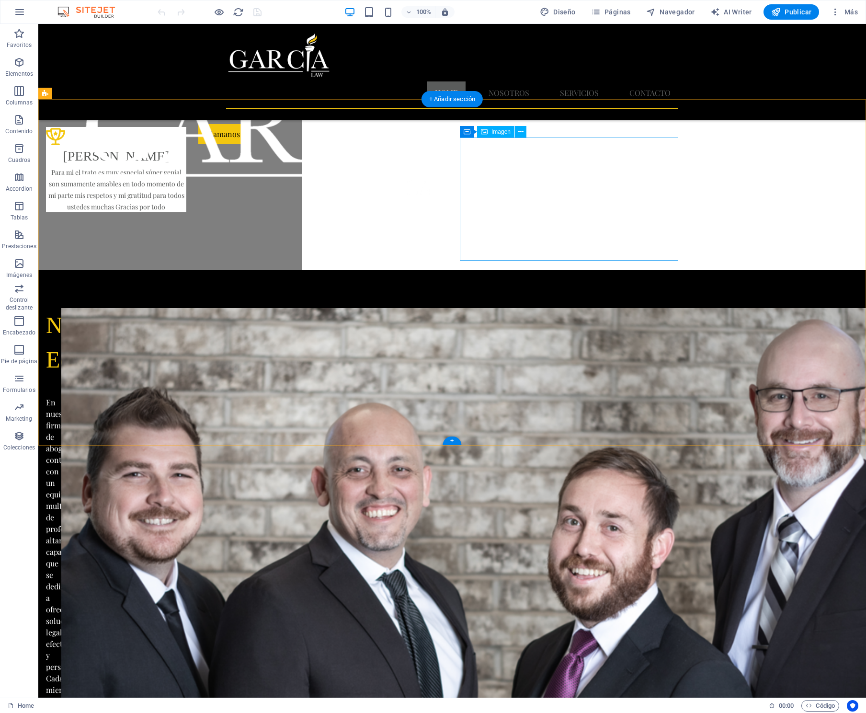
scroll to position [650, 0]
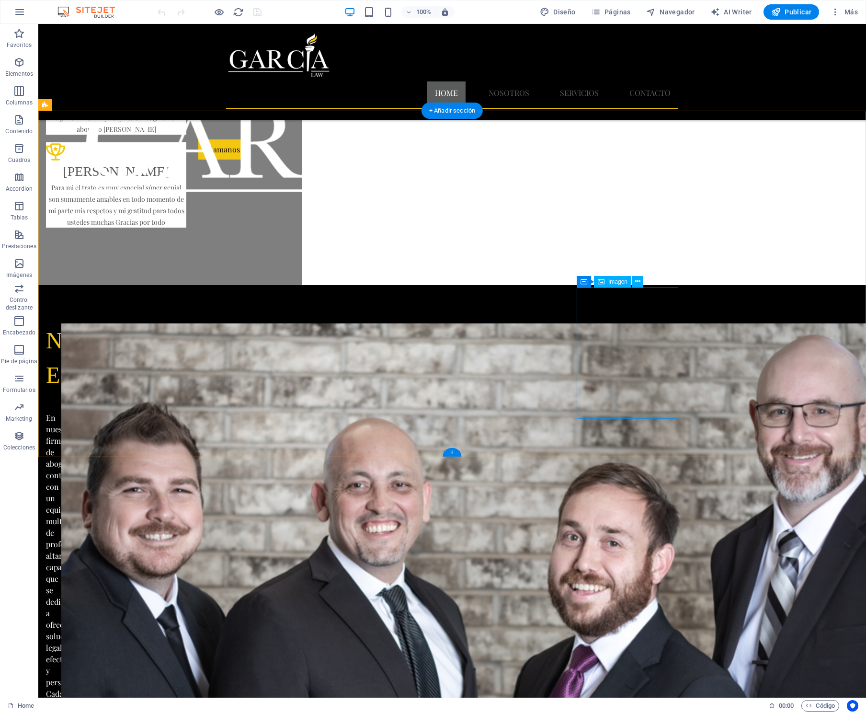
click at [611, 283] on span "Imagen" at bounding box center [617, 282] width 19 height 6
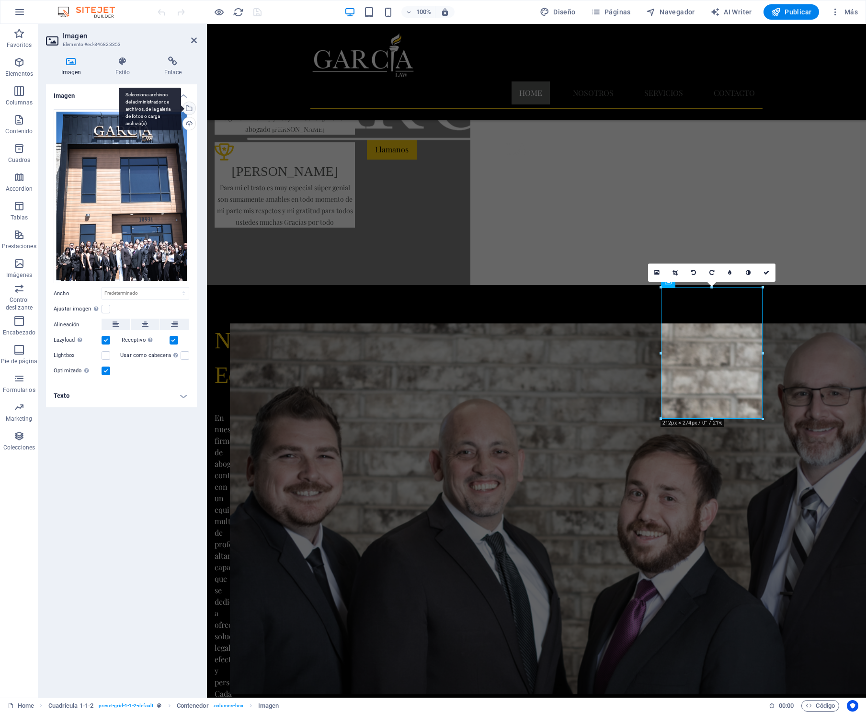
click at [192, 107] on div "Selecciona archivos del administrador de archivos, de la galería de fotos o car…" at bounding box center [188, 109] width 14 height 14
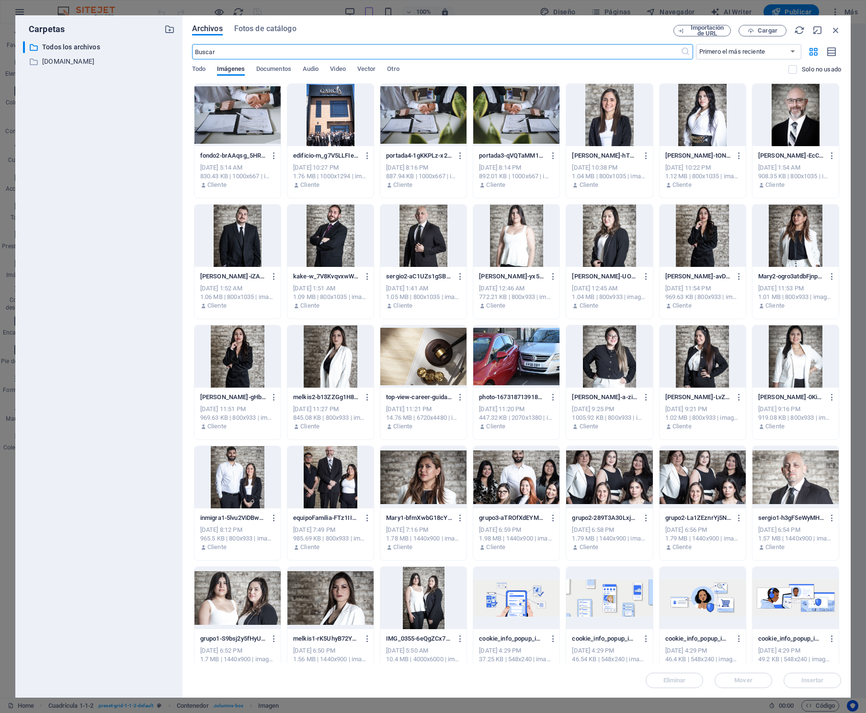
scroll to position [647, 0]
click at [239, 464] on div at bounding box center [237, 477] width 86 height 62
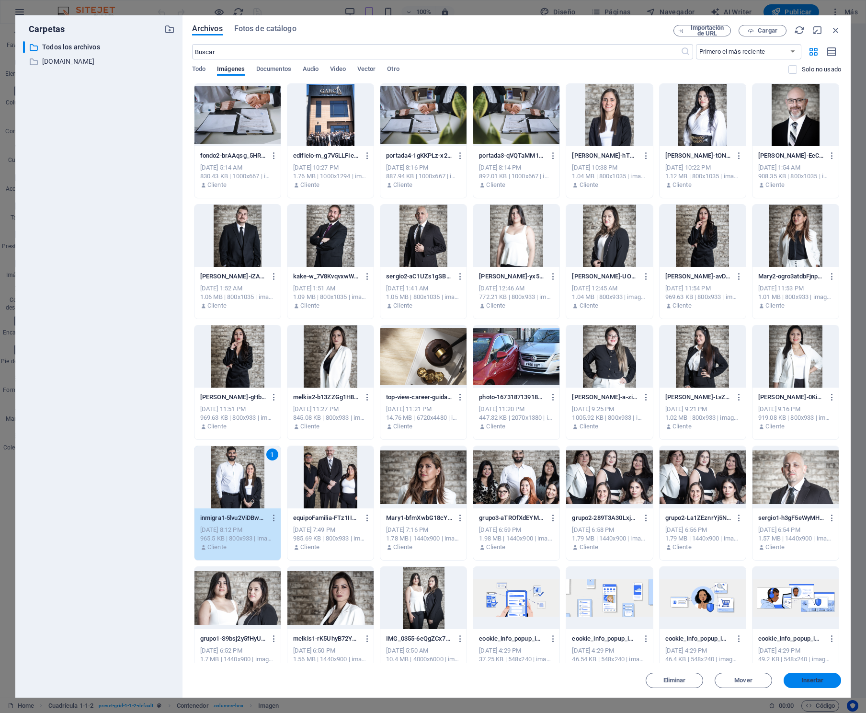
click at [820, 679] on span "Insertar" at bounding box center [812, 680] width 23 height 6
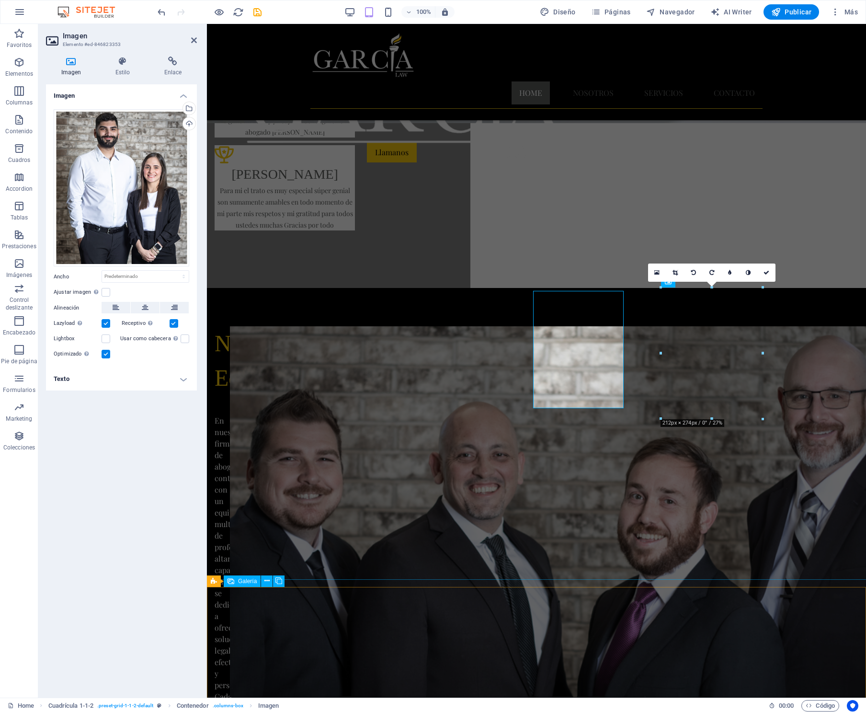
scroll to position [650, 0]
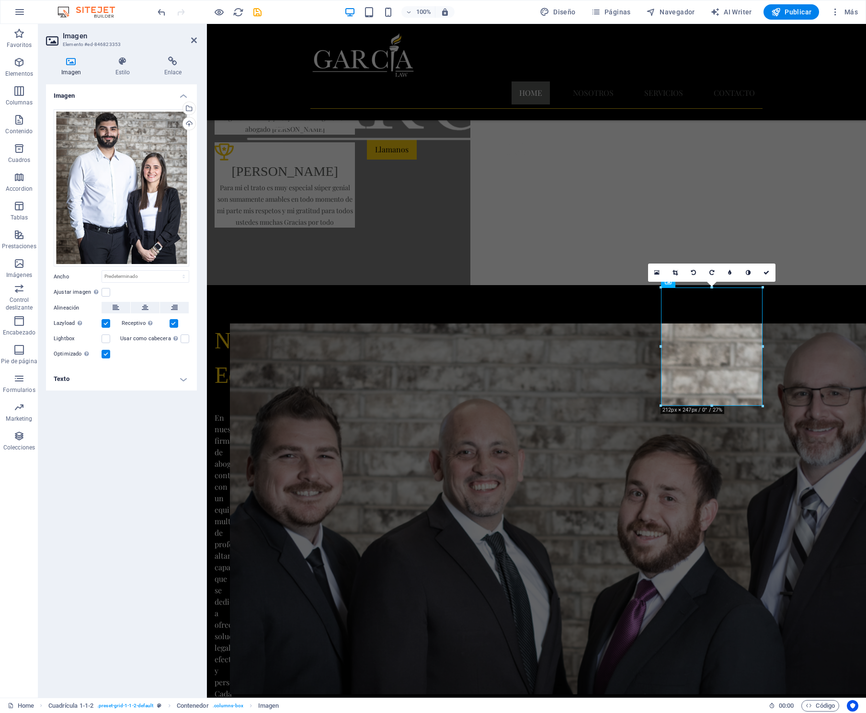
drag, startPoint x: 150, startPoint y: 399, endPoint x: 168, endPoint y: 398, distance: 17.3
click at [150, 399] on div "Imagen Arrastra archivos aquí, haz clic para escoger archivos o selecciona arch…" at bounding box center [121, 386] width 151 height 605
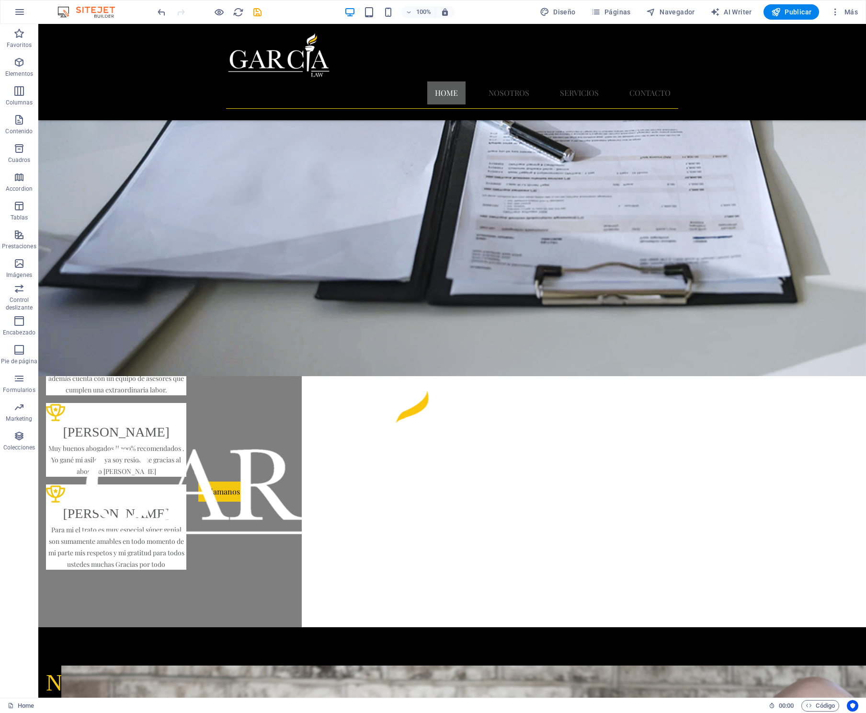
scroll to position [300, 0]
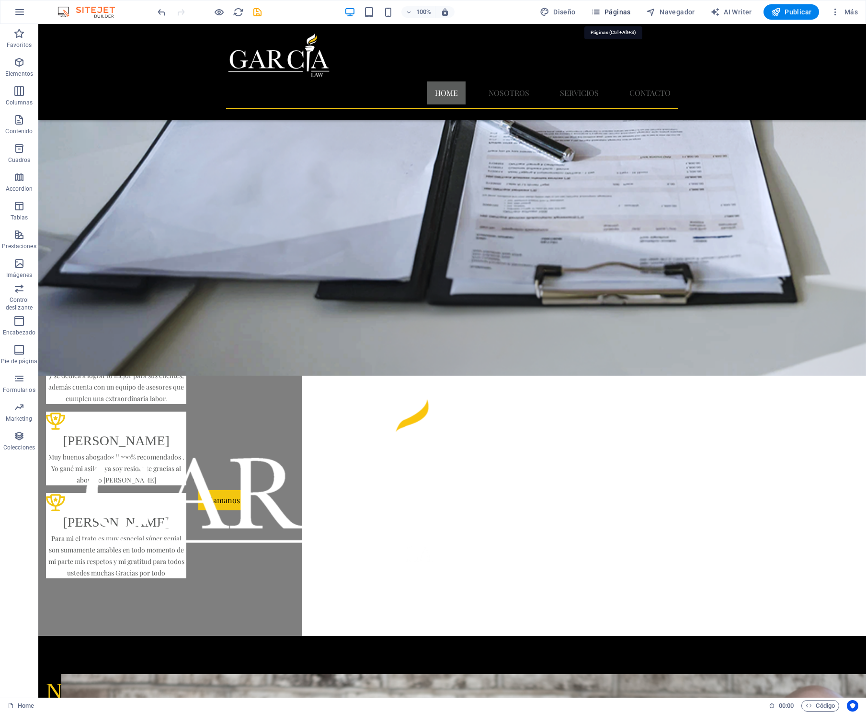
click at [614, 9] on span "Páginas" at bounding box center [611, 12] width 40 height 10
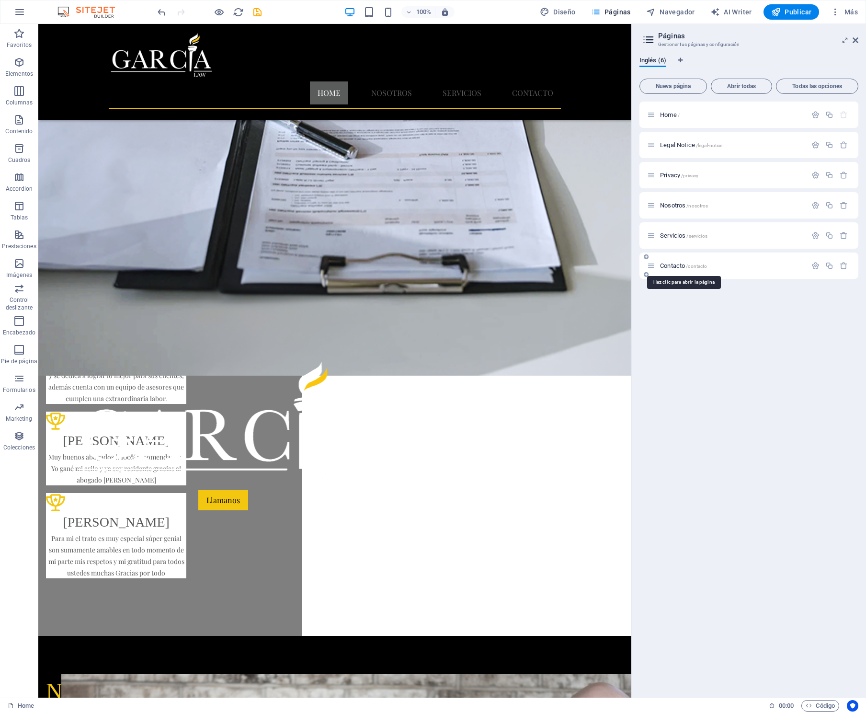
click at [668, 267] on span "Contacto /contacto" at bounding box center [683, 265] width 47 height 7
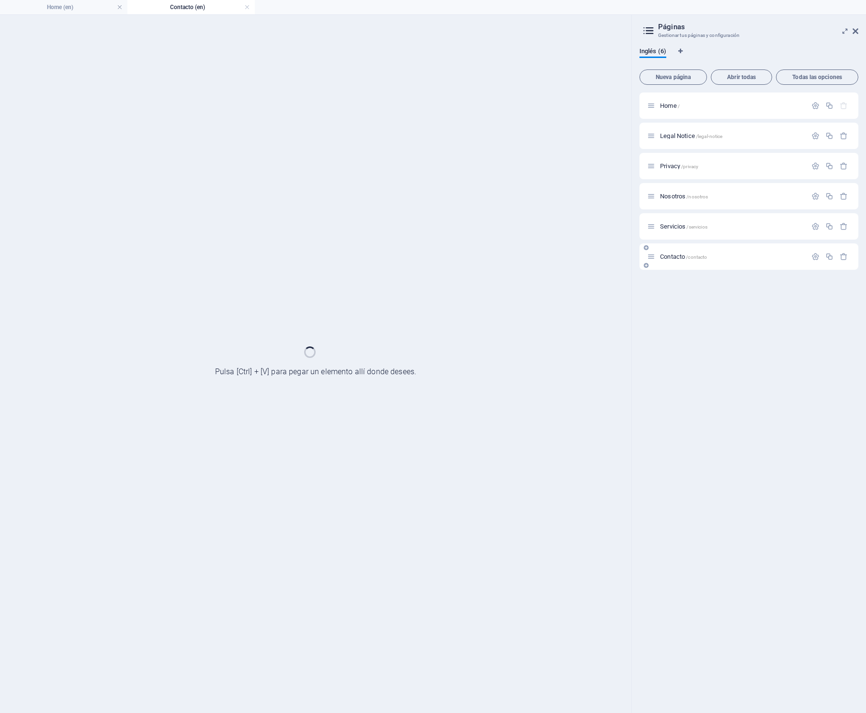
scroll to position [0, 0]
click at [668, 267] on div "Contacto /contacto" at bounding box center [748, 256] width 219 height 26
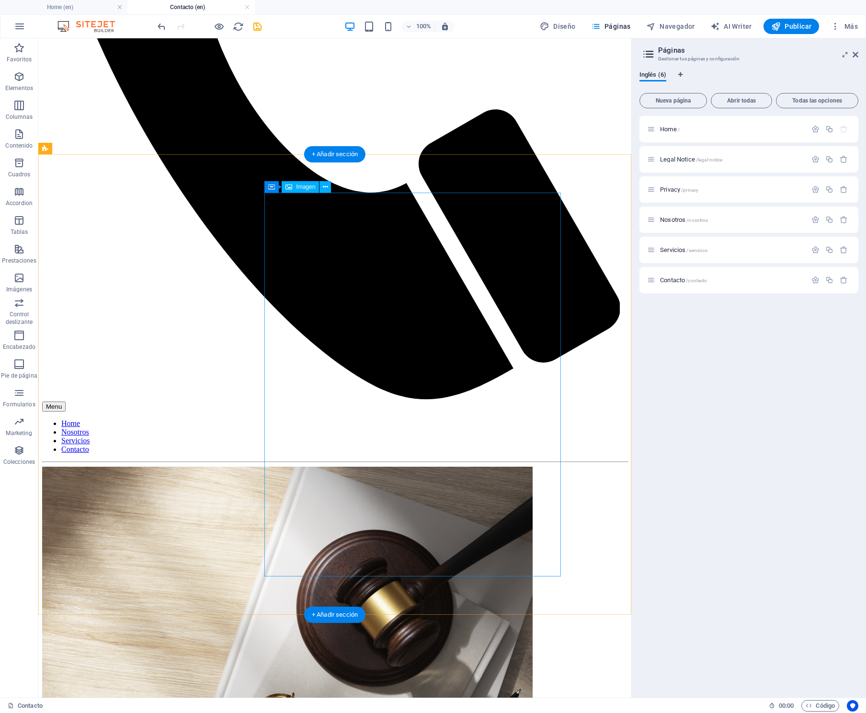
scroll to position [480, 0]
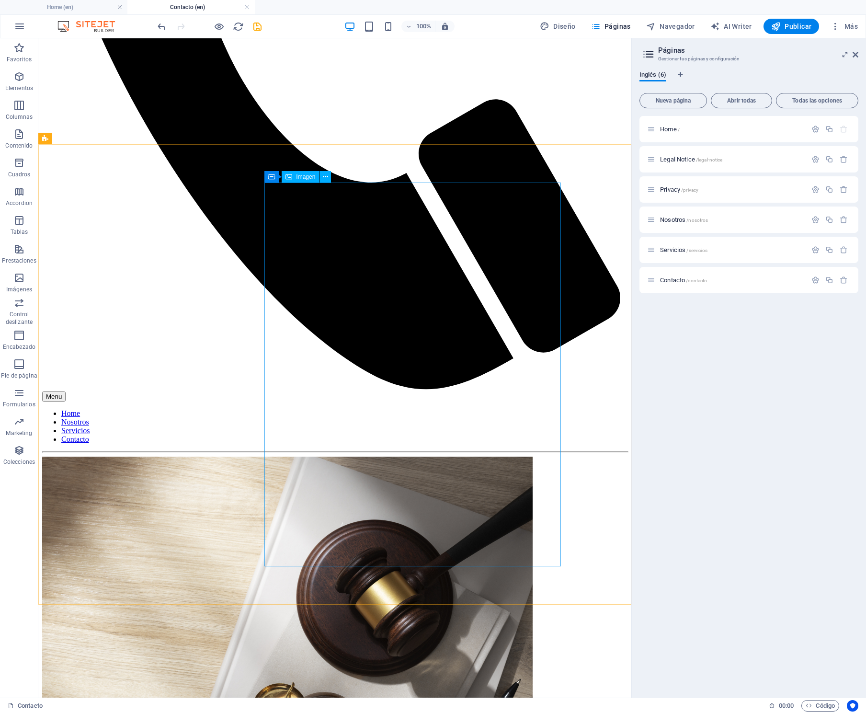
click at [293, 176] on div "Imagen" at bounding box center [300, 176] width 37 height 11
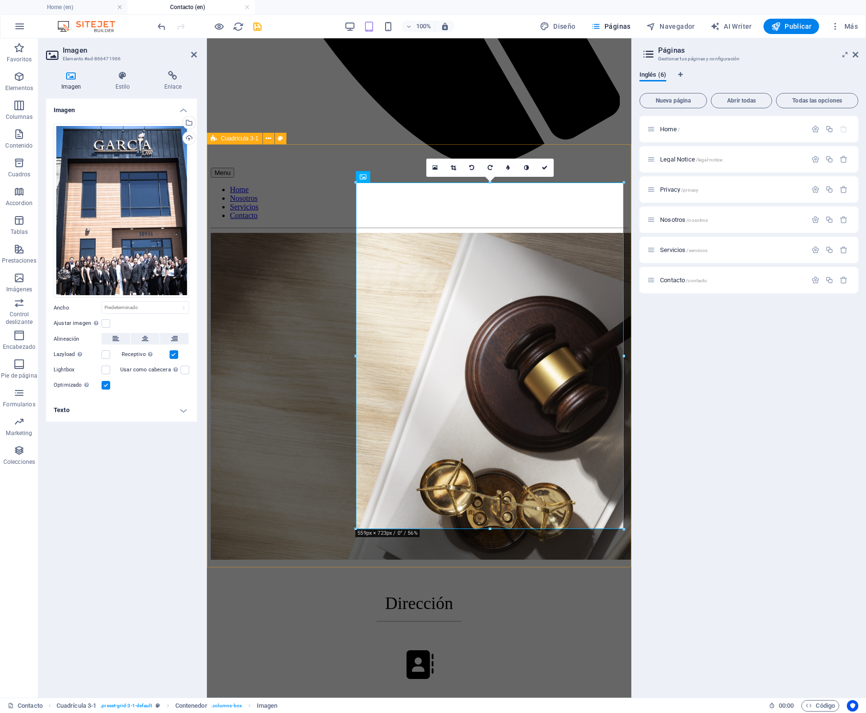
scroll to position [451, 0]
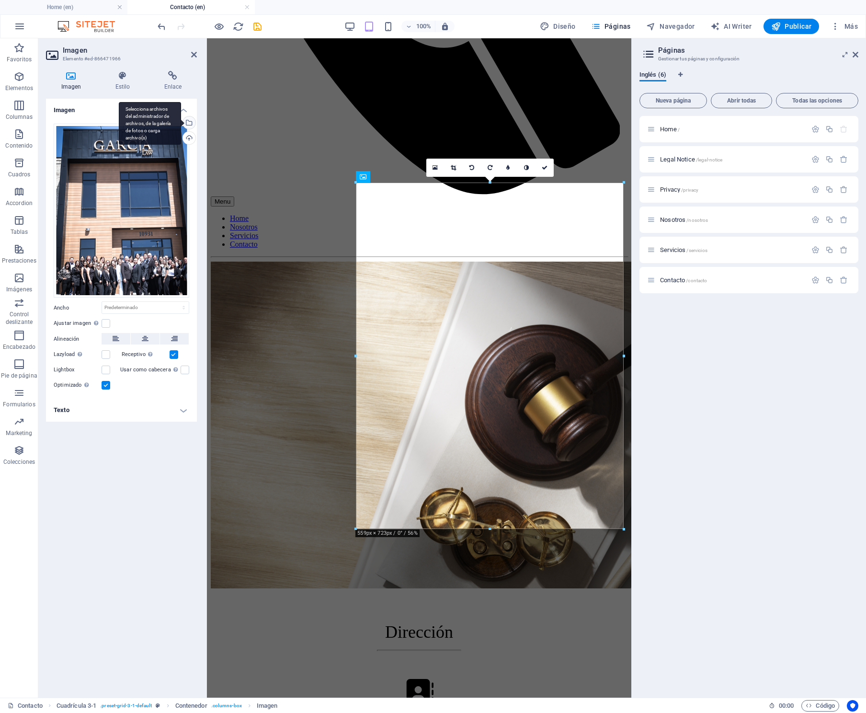
click at [190, 122] on div "Selecciona archivos del administrador de archivos, de la galería de fotos o car…" at bounding box center [188, 123] width 14 height 14
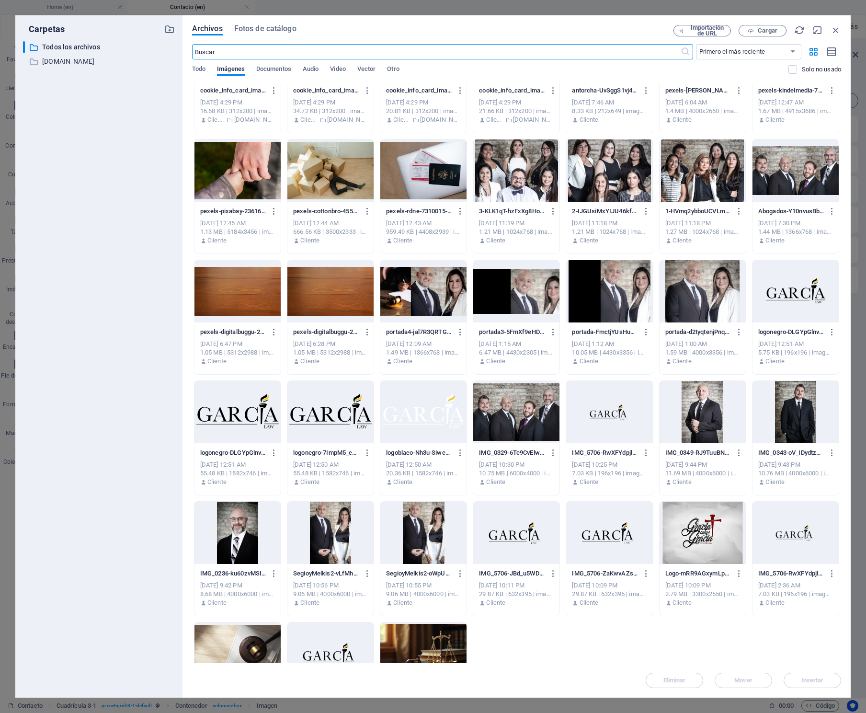
scroll to position [681, 0]
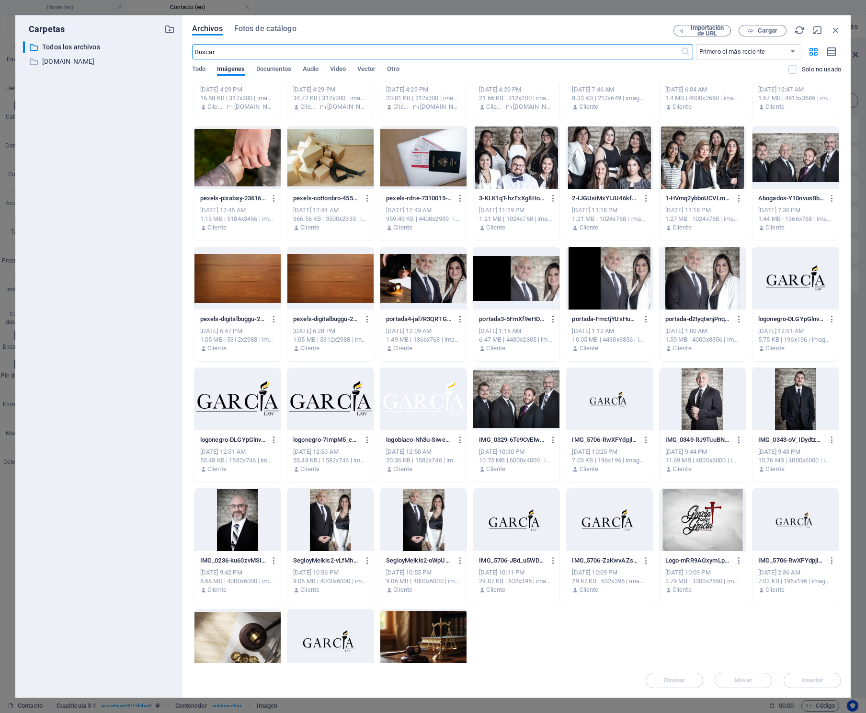
click at [339, 523] on div at bounding box center [330, 519] width 86 height 62
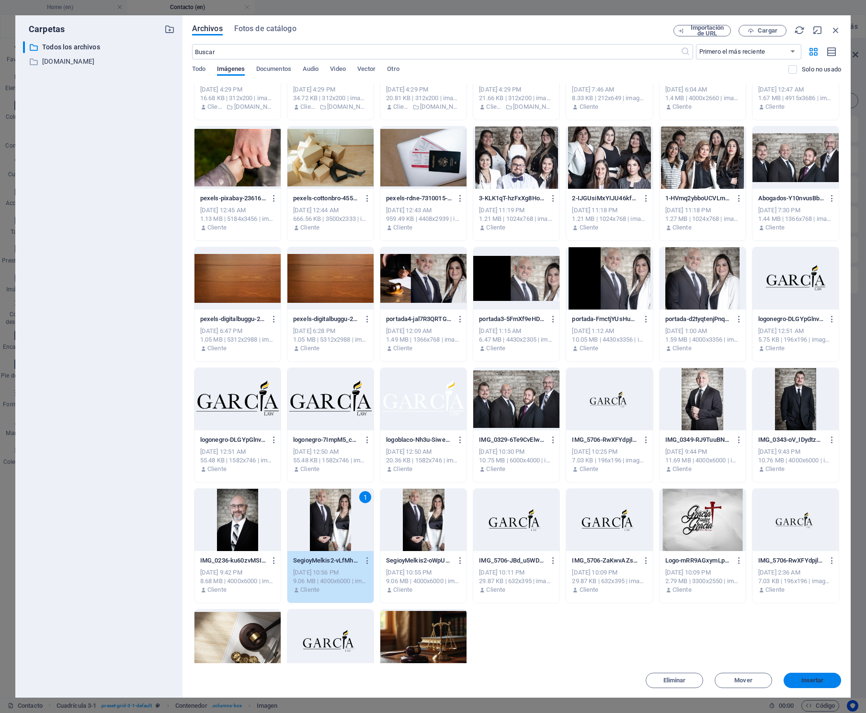
click at [804, 682] on span "Insertar" at bounding box center [812, 680] width 23 height 6
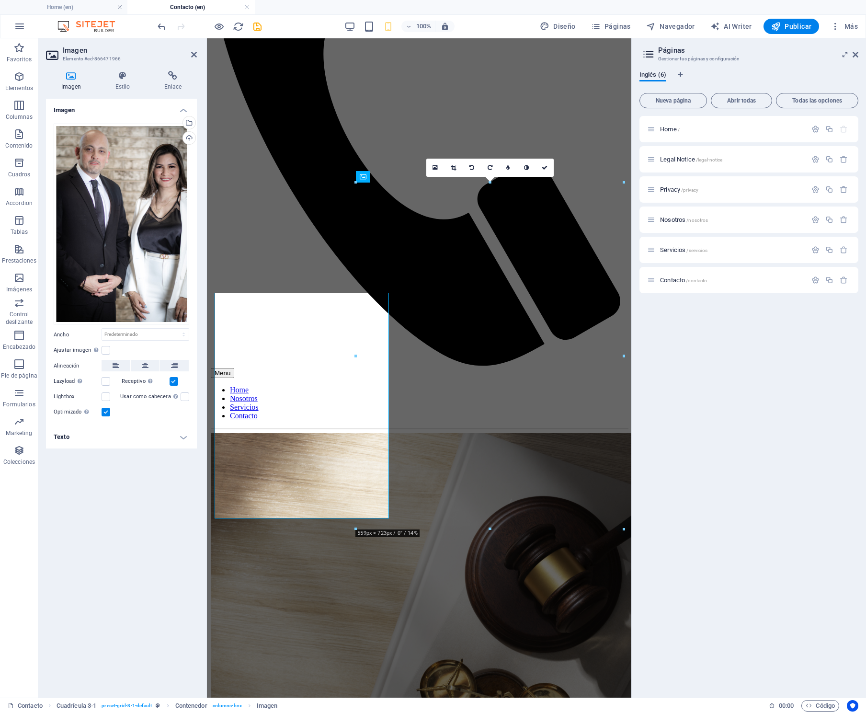
scroll to position [451, 0]
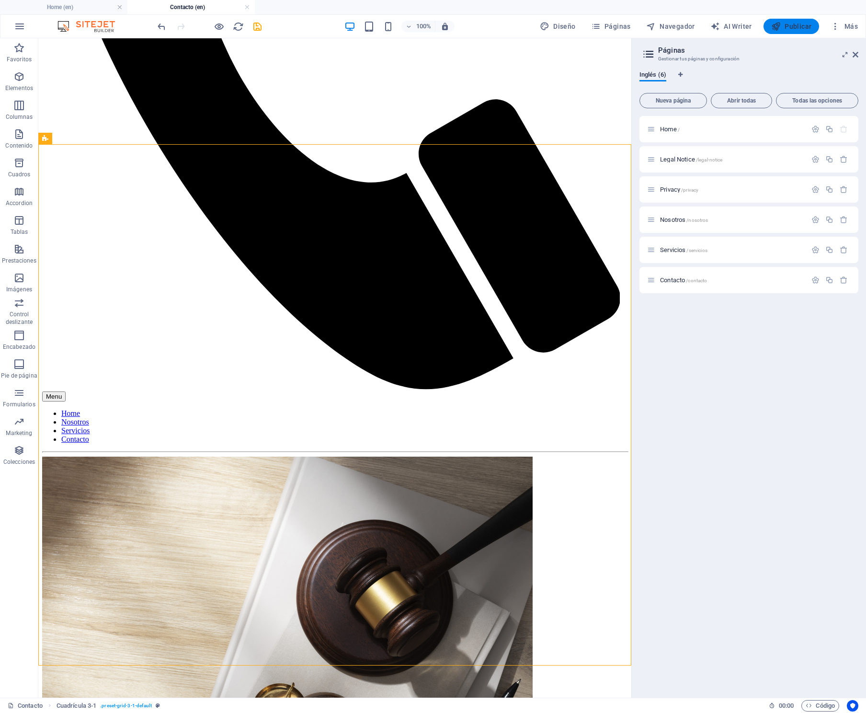
click at [794, 28] on span "Publicar" at bounding box center [791, 27] width 41 height 10
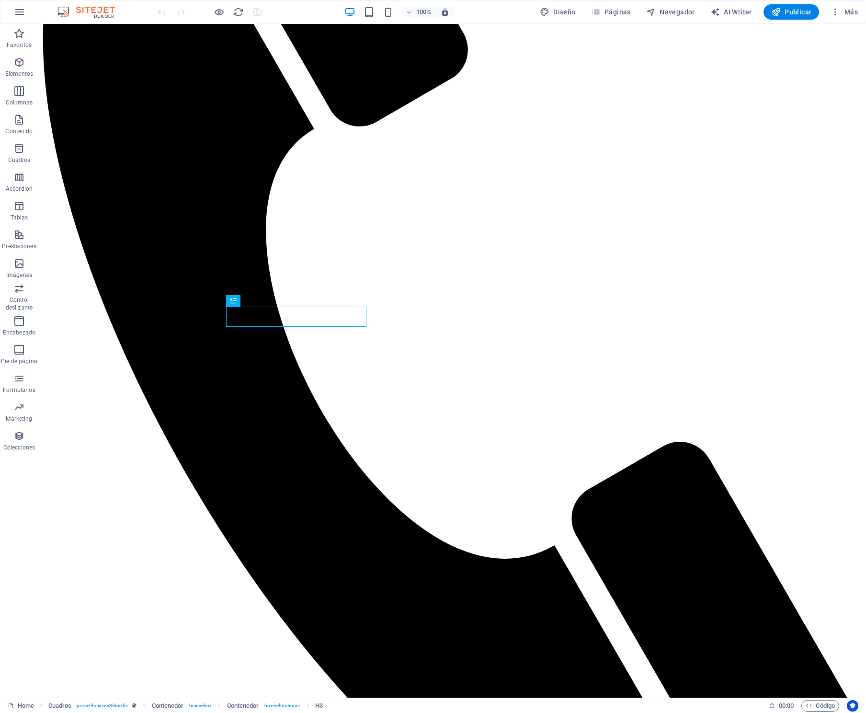
scroll to position [316, 0]
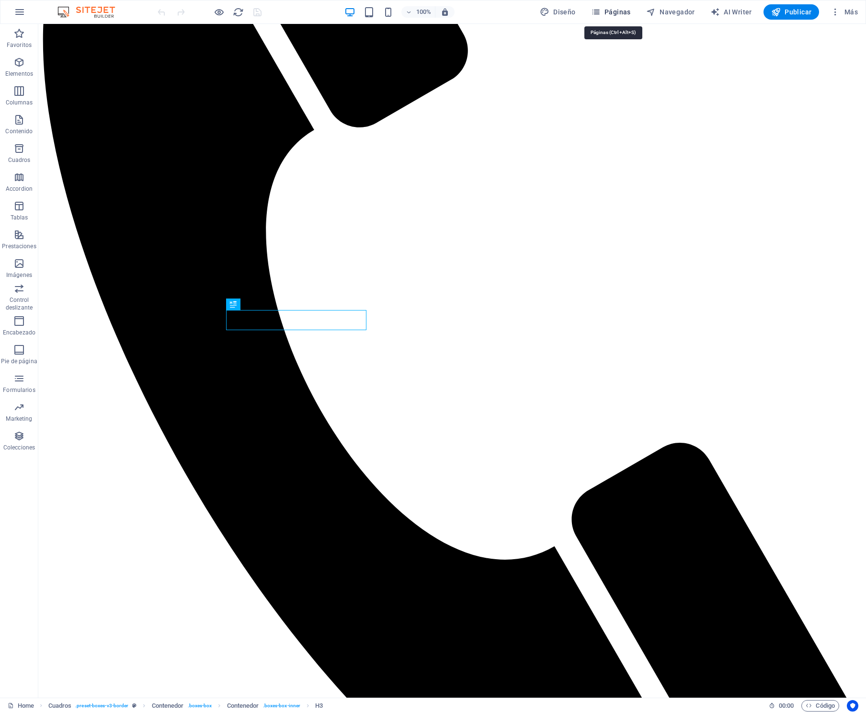
click at [617, 11] on span "Páginas" at bounding box center [611, 12] width 40 height 10
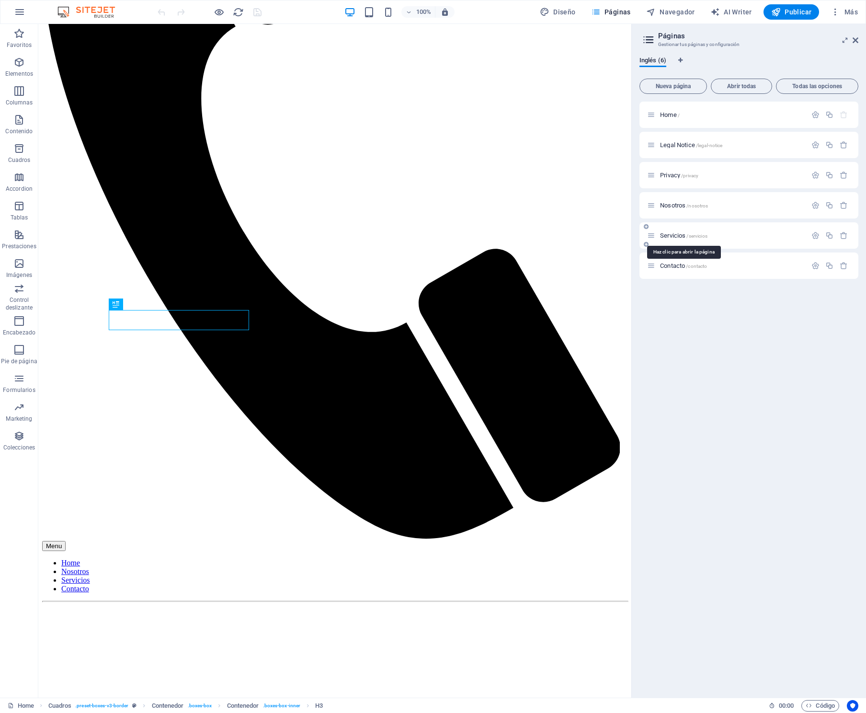
click at [688, 235] on span "/servicios" at bounding box center [696, 235] width 21 height 5
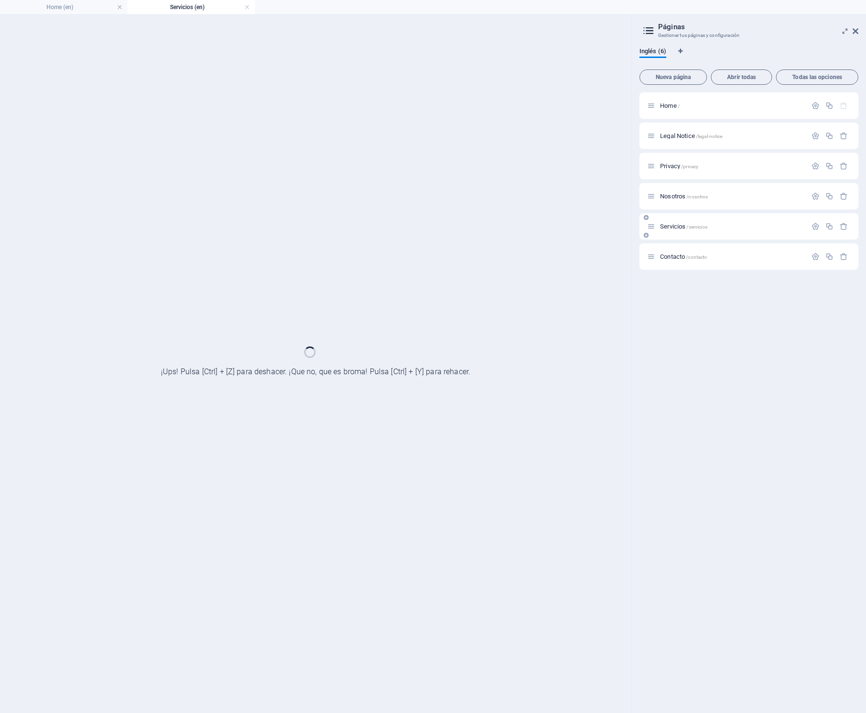
scroll to position [0, 0]
click at [688, 235] on div "Servicios /servicios" at bounding box center [748, 226] width 219 height 26
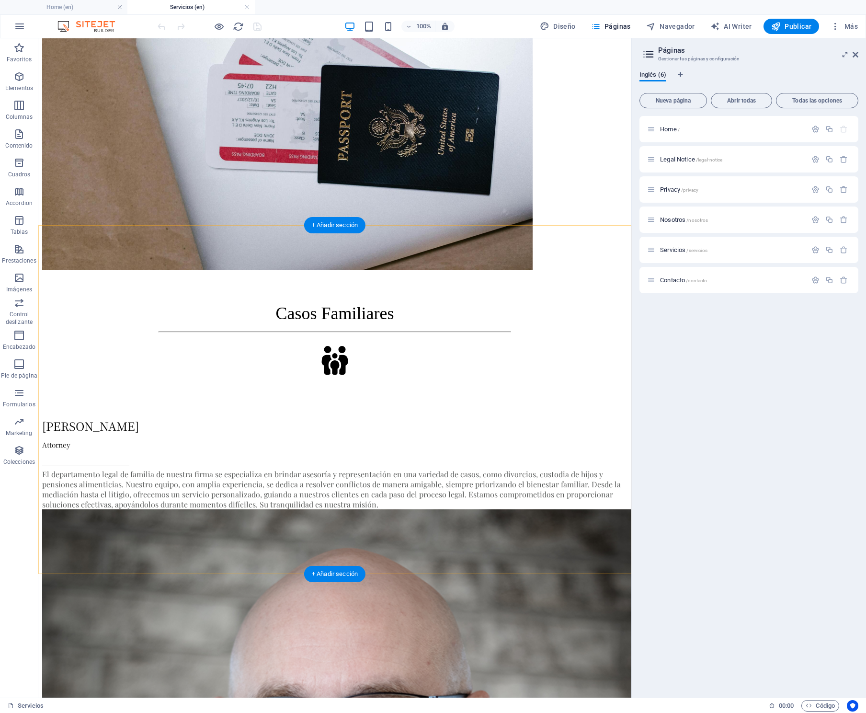
scroll to position [2069, 0]
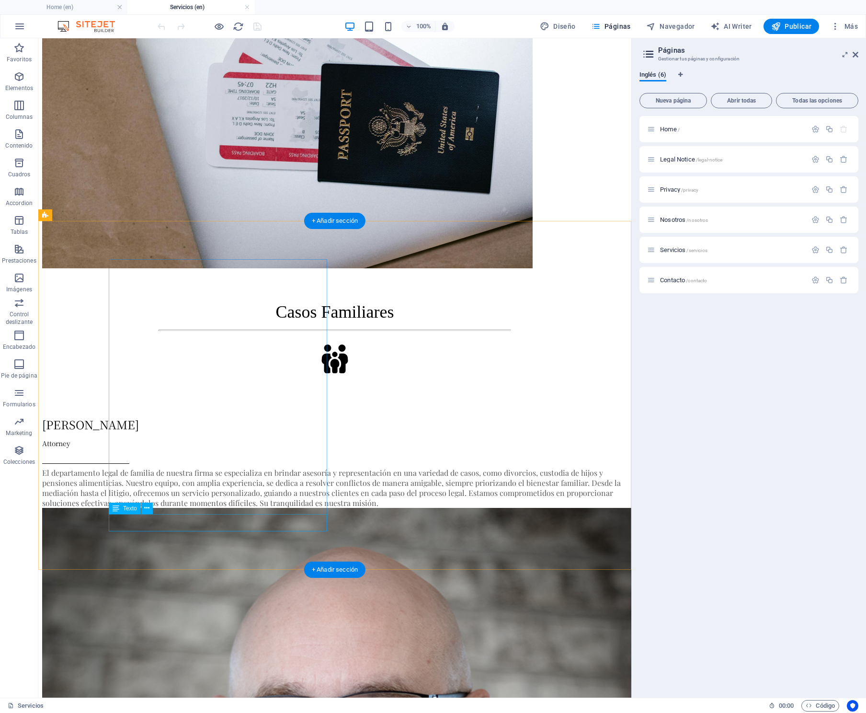
drag, startPoint x: 141, startPoint y: 525, endPoint x: 180, endPoint y: 564, distance: 54.5
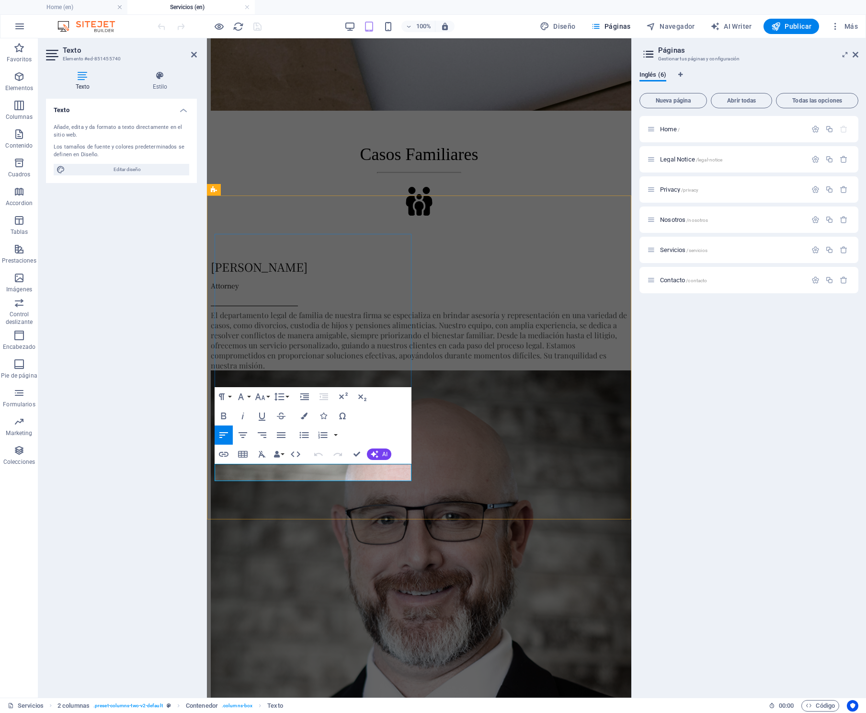
drag, startPoint x: 245, startPoint y: 474, endPoint x: 232, endPoint y: 474, distance: 12.5
click at [87, 438] on div "Texto Añade, edita y da formato a texto directamente en el sitio web. Los tamañ…" at bounding box center [121, 394] width 151 height 591
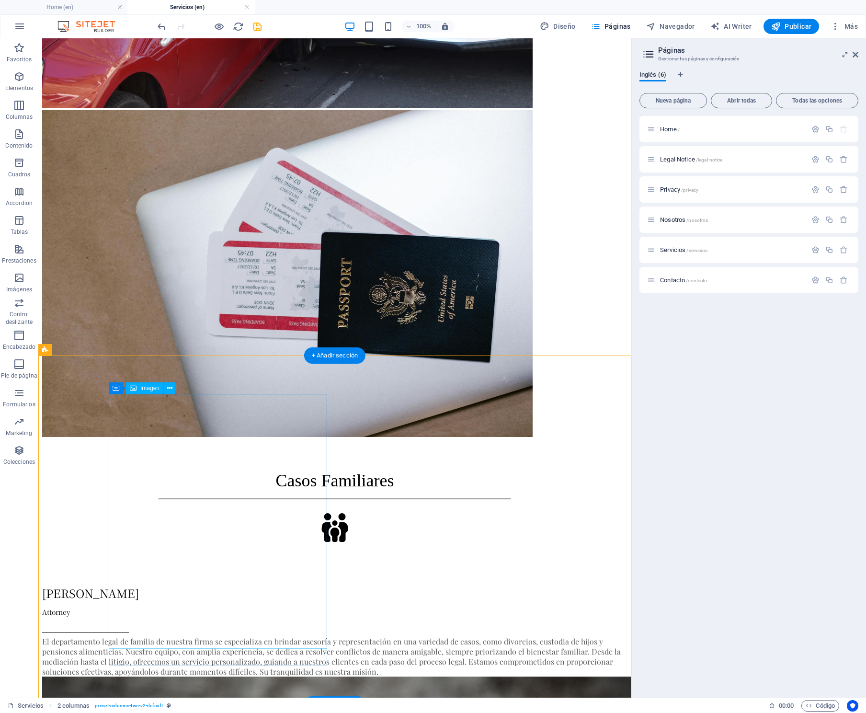
scroll to position [1977, 0]
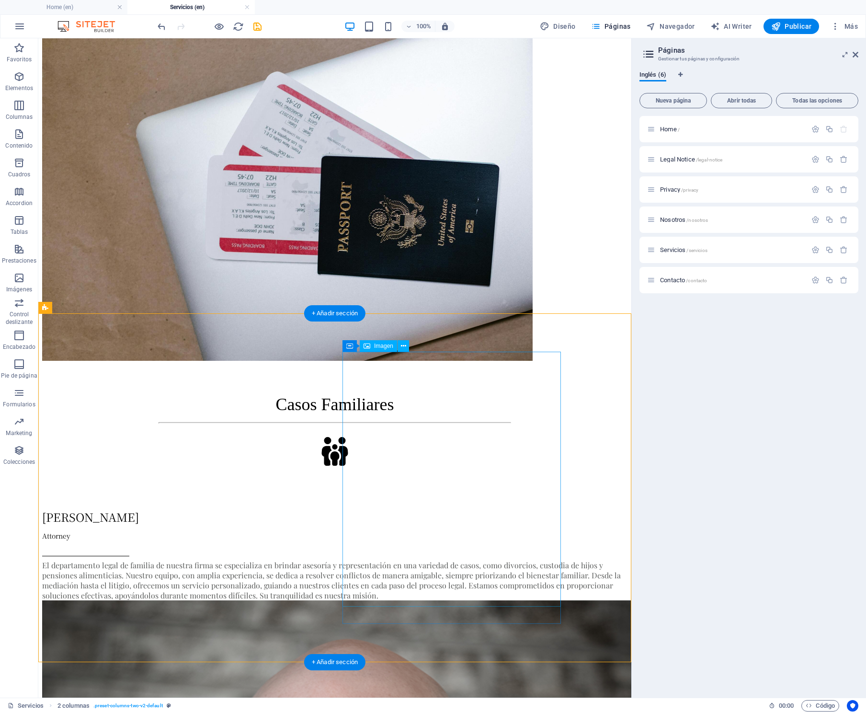
click at [381, 347] on span "Imagen" at bounding box center [383, 346] width 19 height 6
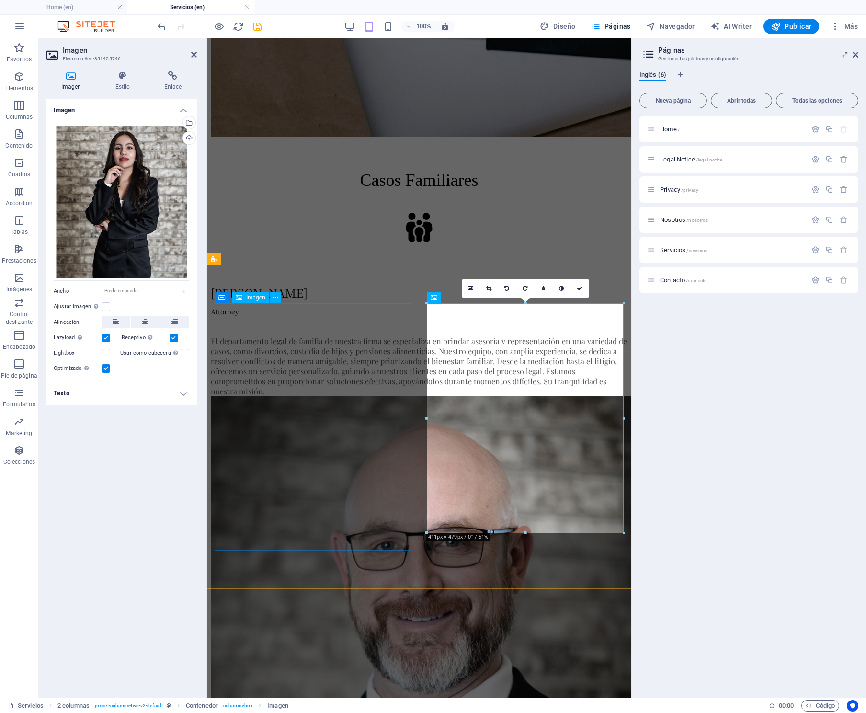
scroll to position [1933, 0]
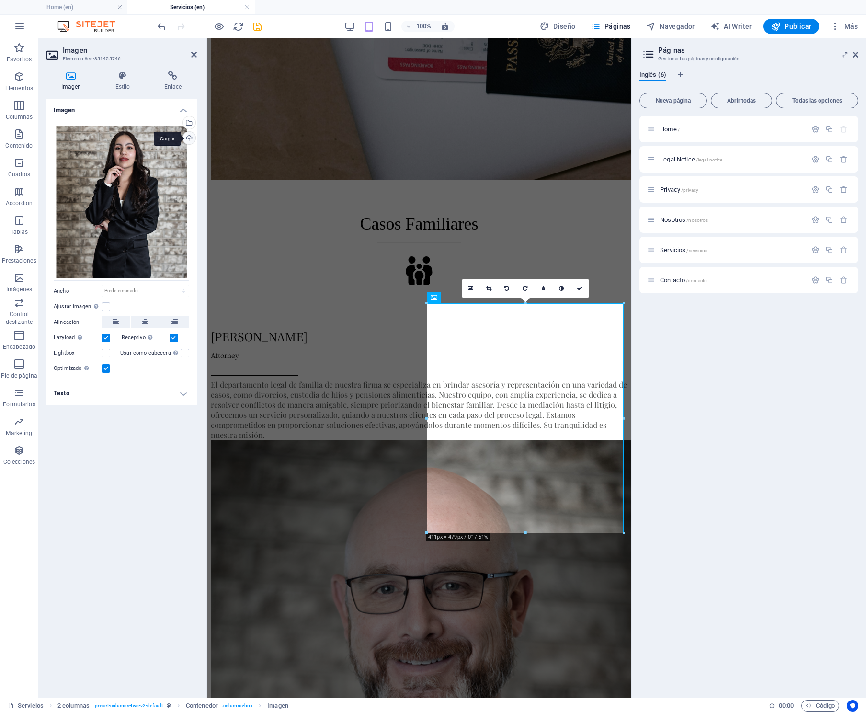
click at [191, 137] on div "Cargar" at bounding box center [188, 139] width 14 height 14
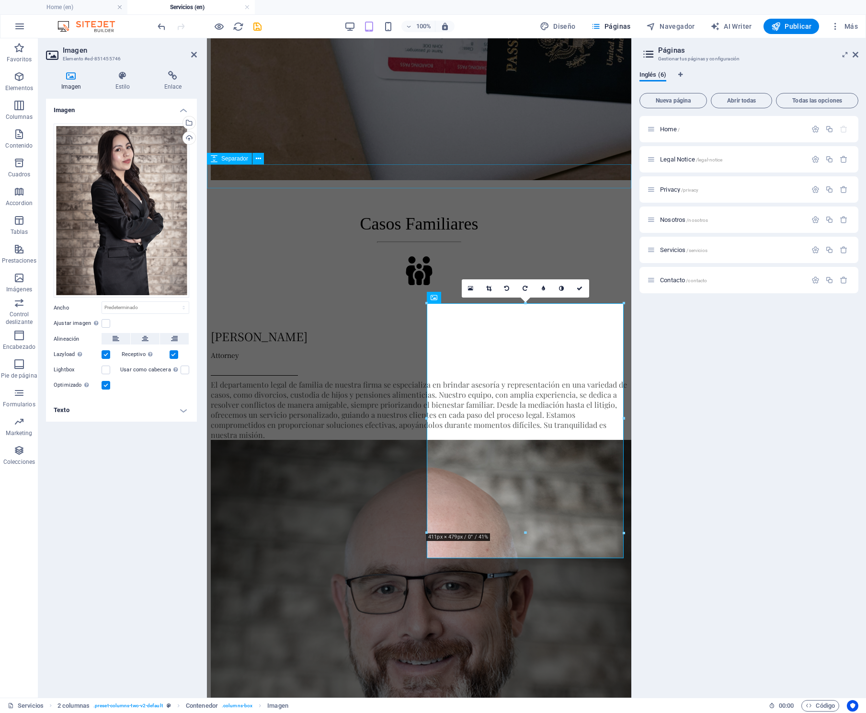
scroll to position [1930, 0]
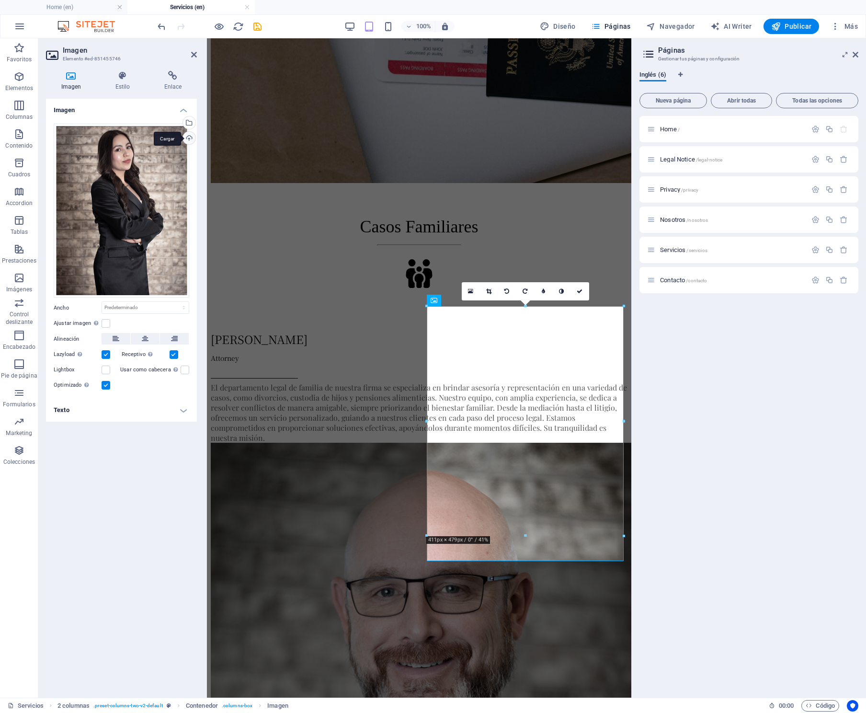
click at [189, 137] on div "Cargar" at bounding box center [188, 139] width 14 height 14
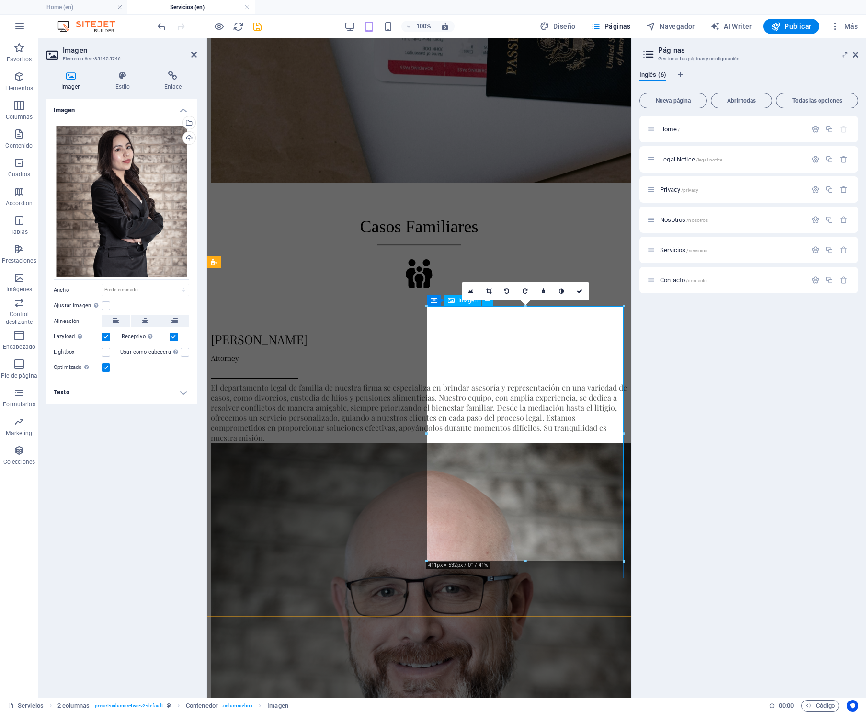
drag, startPoint x: 733, startPoint y: 597, endPoint x: 525, endPoint y: 549, distance: 212.9
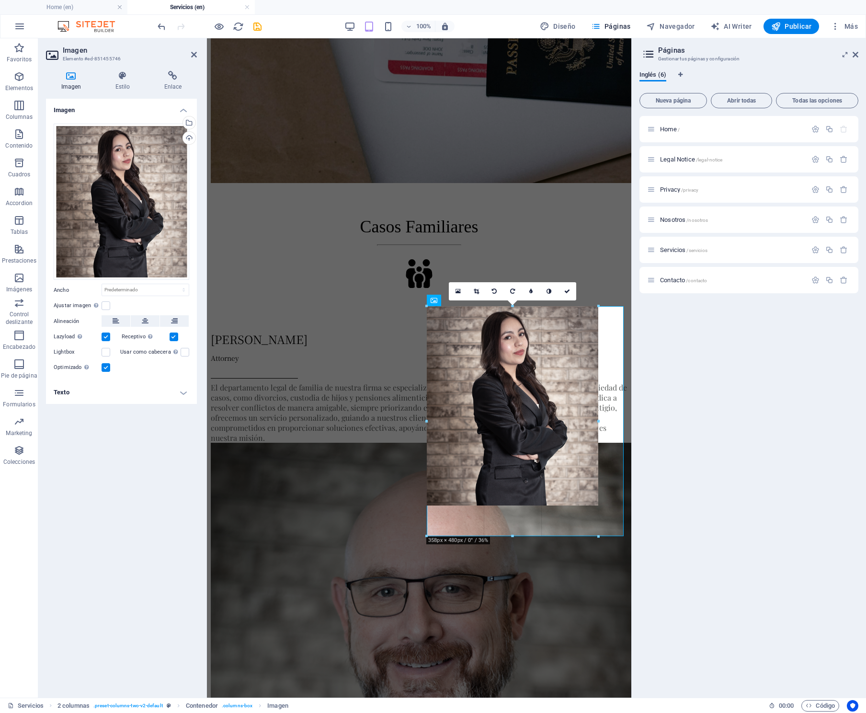
type input "358"
select select "px"
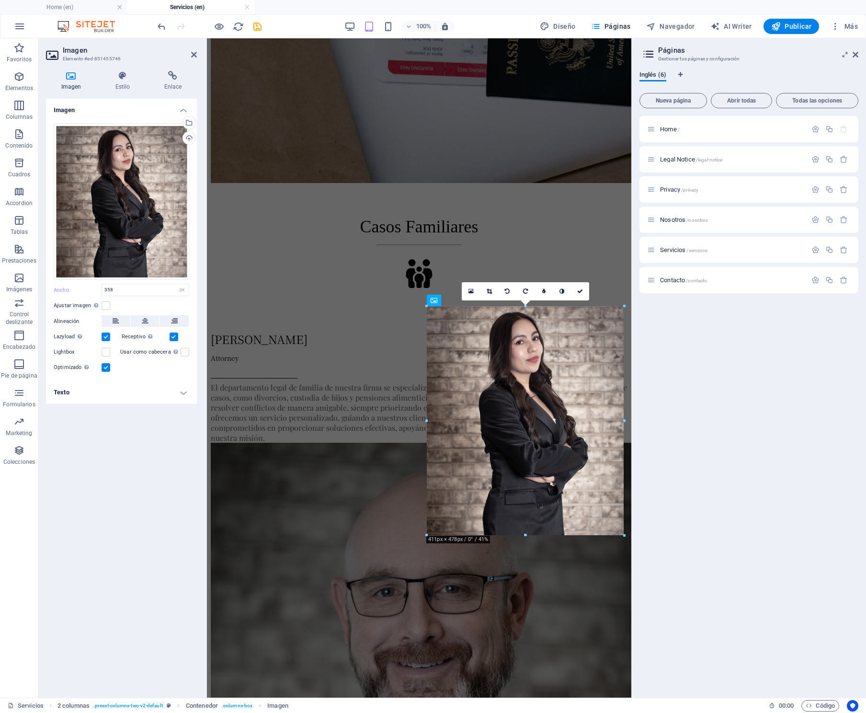
drag, startPoint x: 513, startPoint y: 505, endPoint x: 306, endPoint y: 494, distance: 207.2
type input "411"
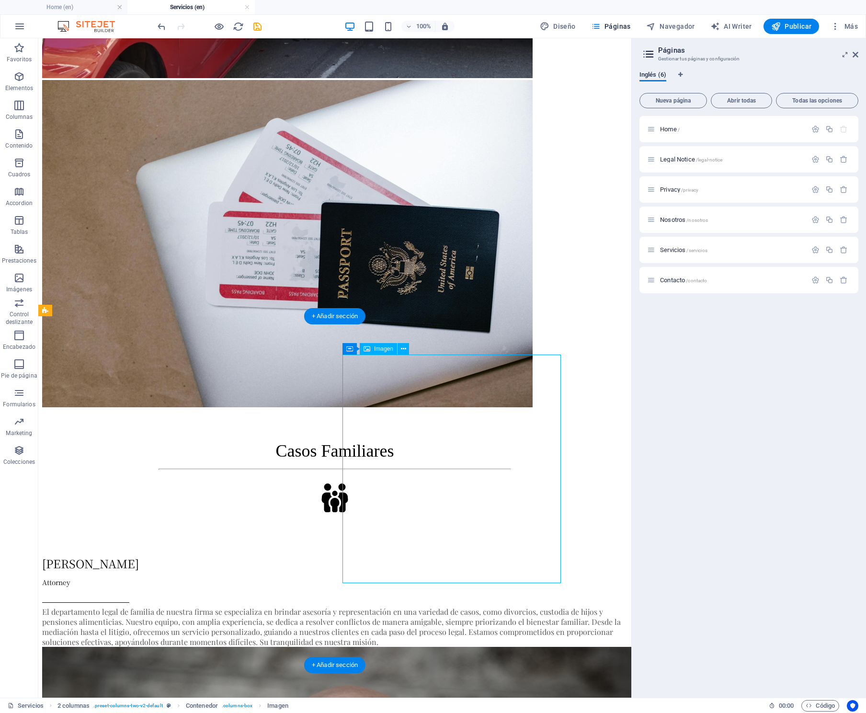
select select "px"
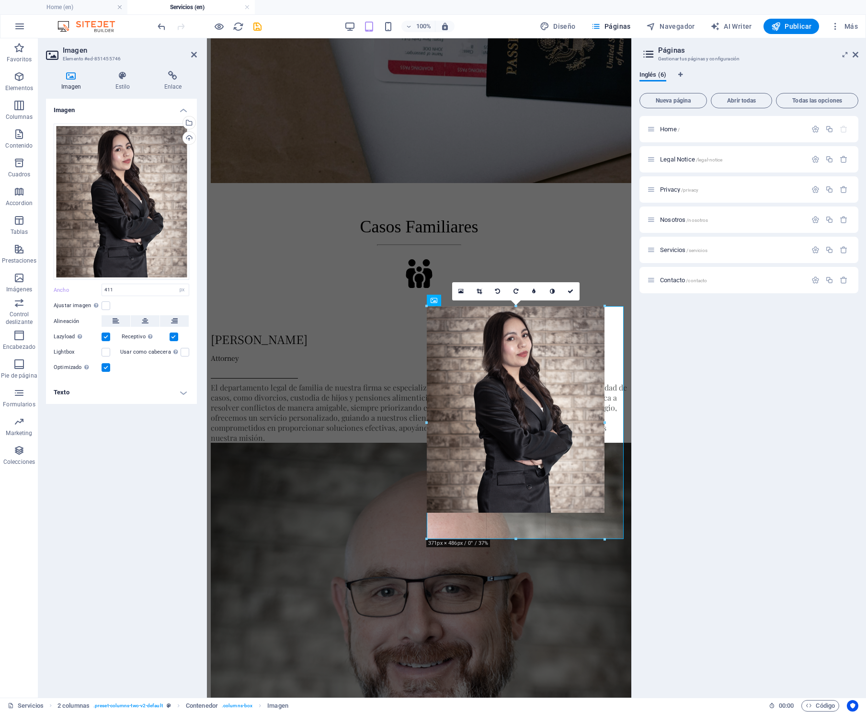
type input "371"
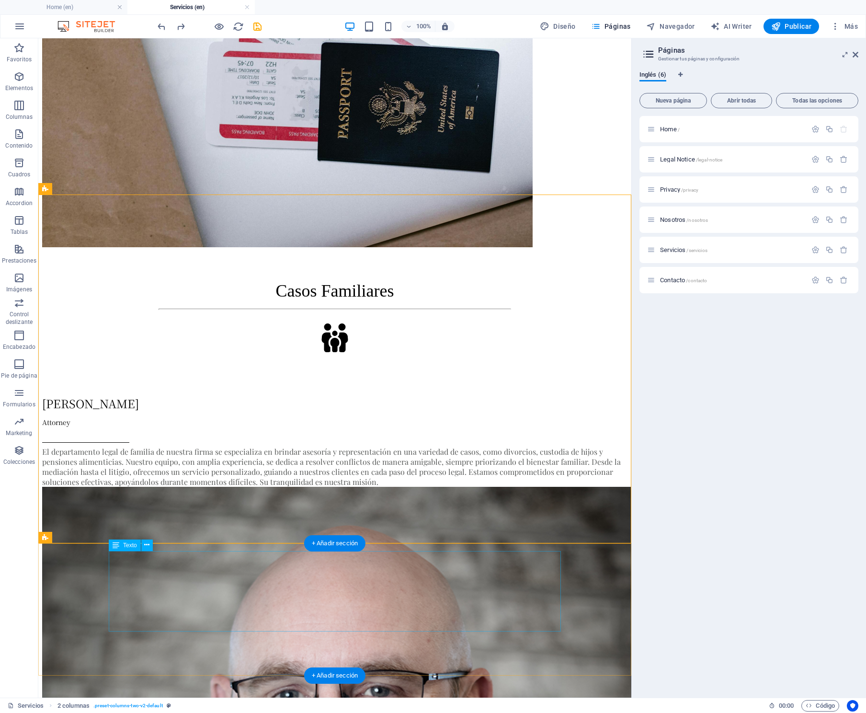
scroll to position [2083, 0]
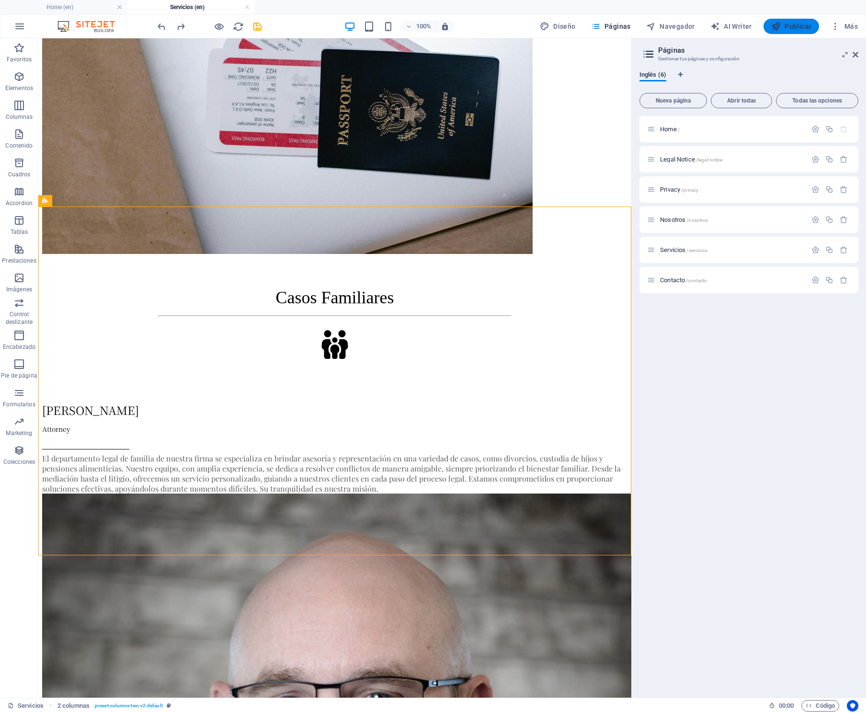
click at [792, 29] on span "Publicar" at bounding box center [791, 27] width 41 height 10
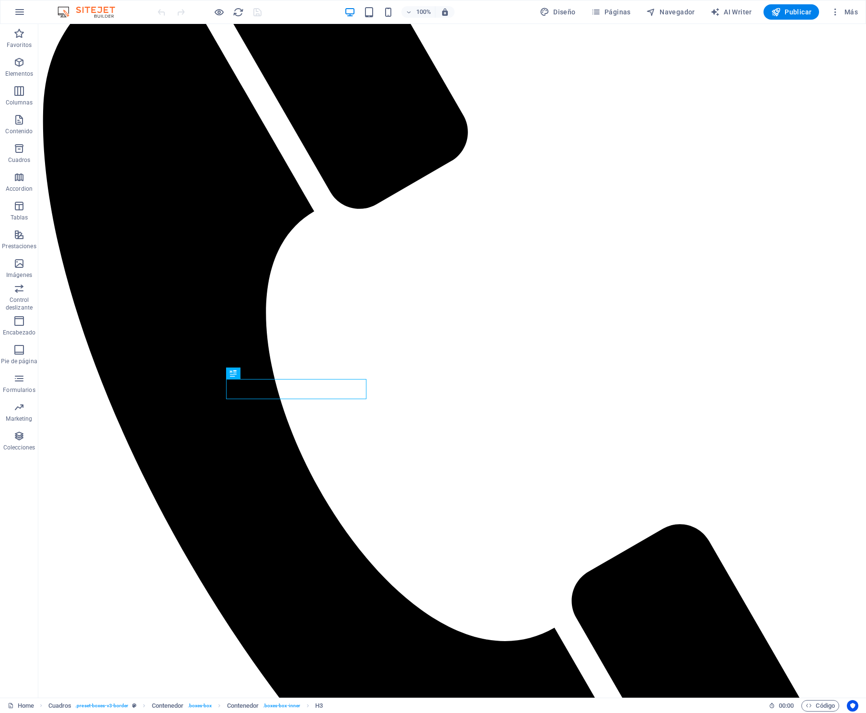
scroll to position [221, 0]
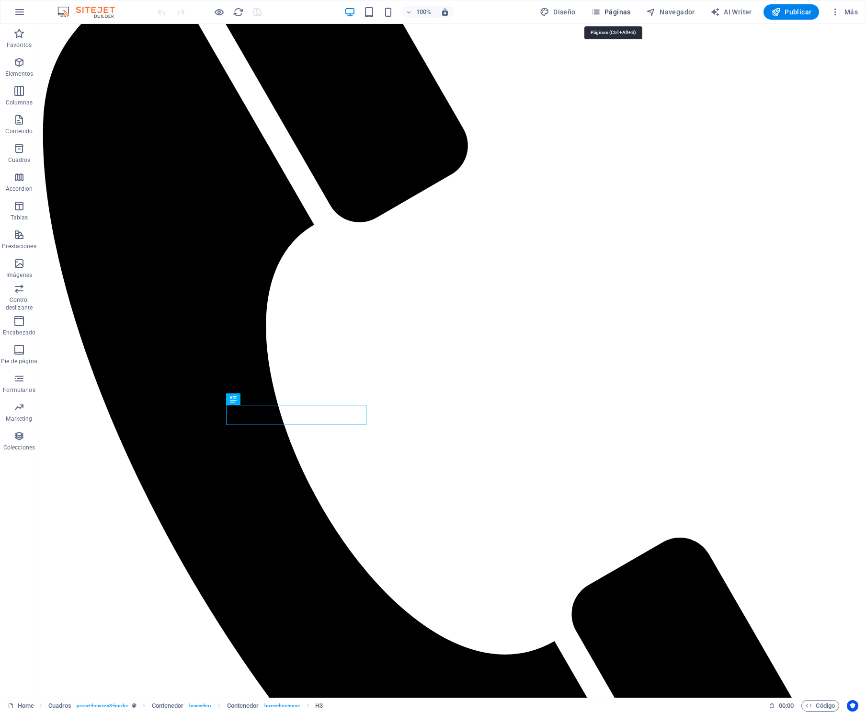
click at [611, 13] on span "Páginas" at bounding box center [611, 12] width 40 height 10
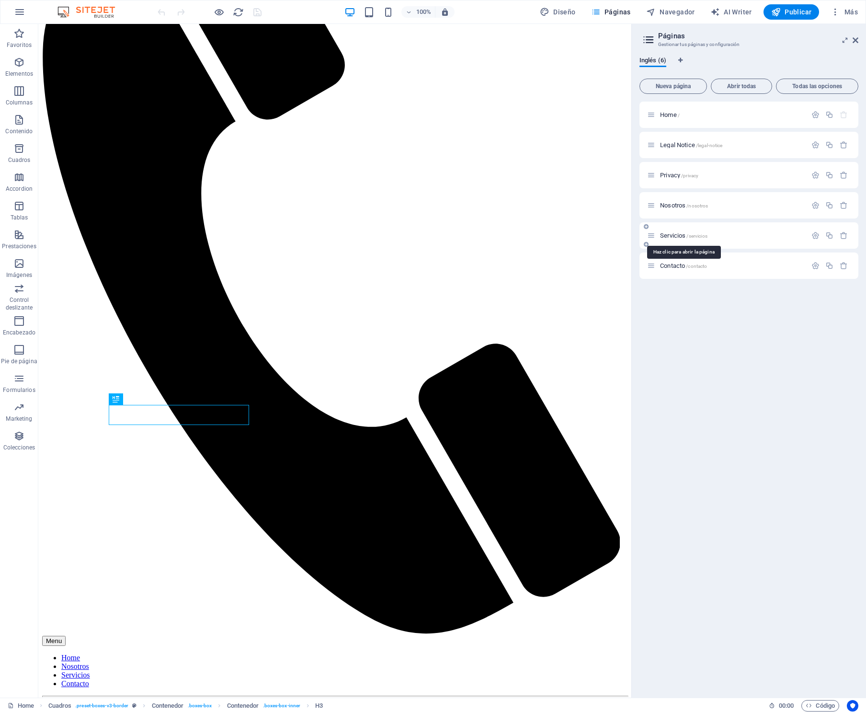
click at [683, 234] on span "Servicios /servicios" at bounding box center [683, 235] width 47 height 7
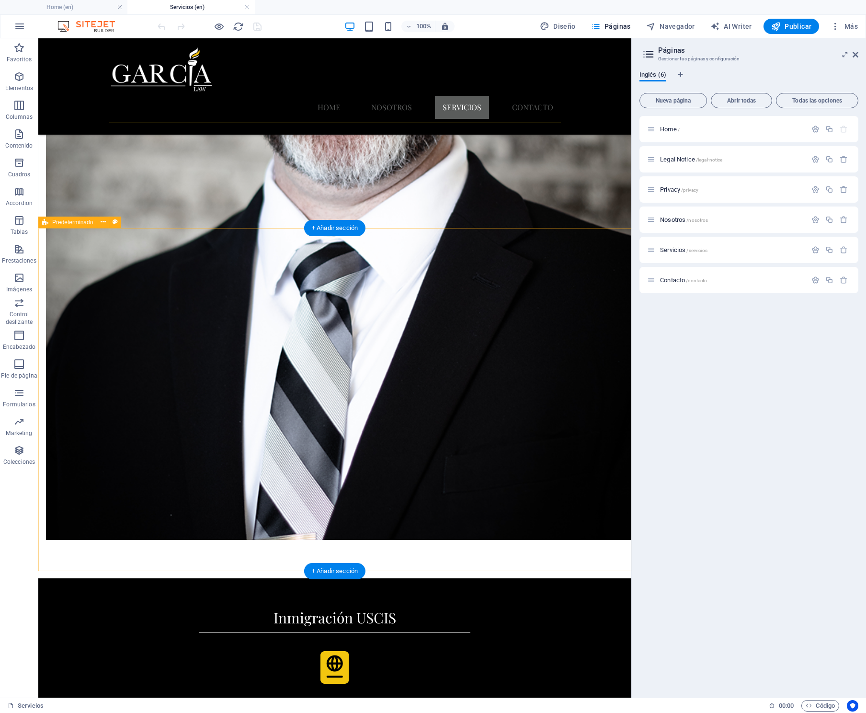
scroll to position [1618, 0]
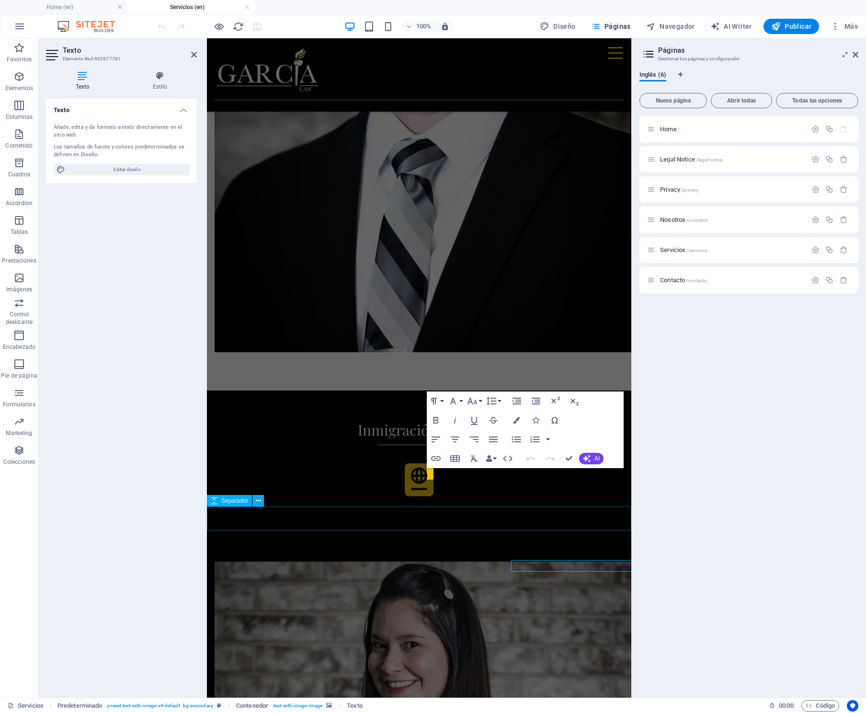
scroll to position [1580, 0]
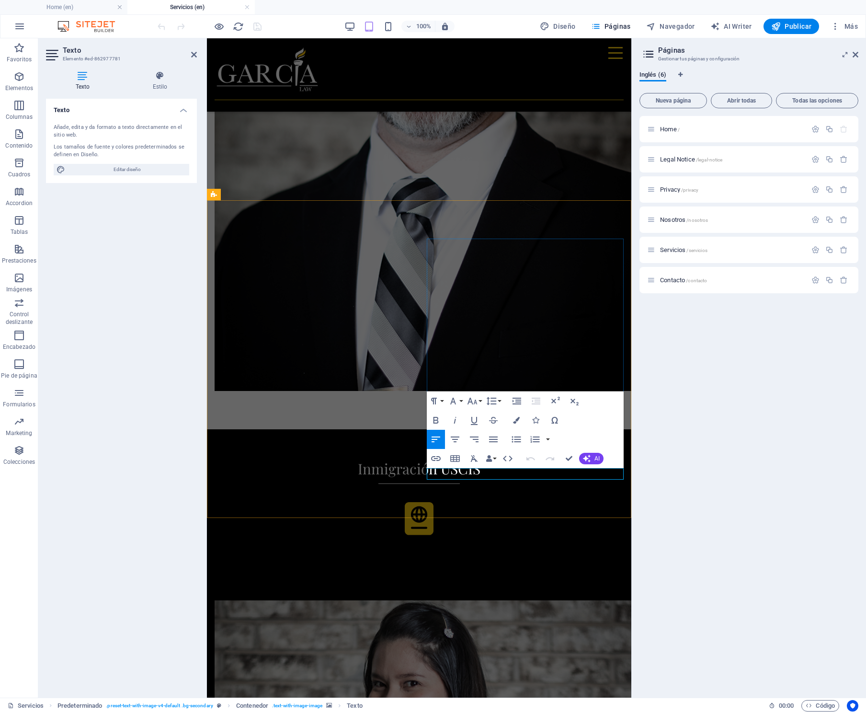
drag, startPoint x: 605, startPoint y: 474, endPoint x: 620, endPoint y: 497, distance: 27.4
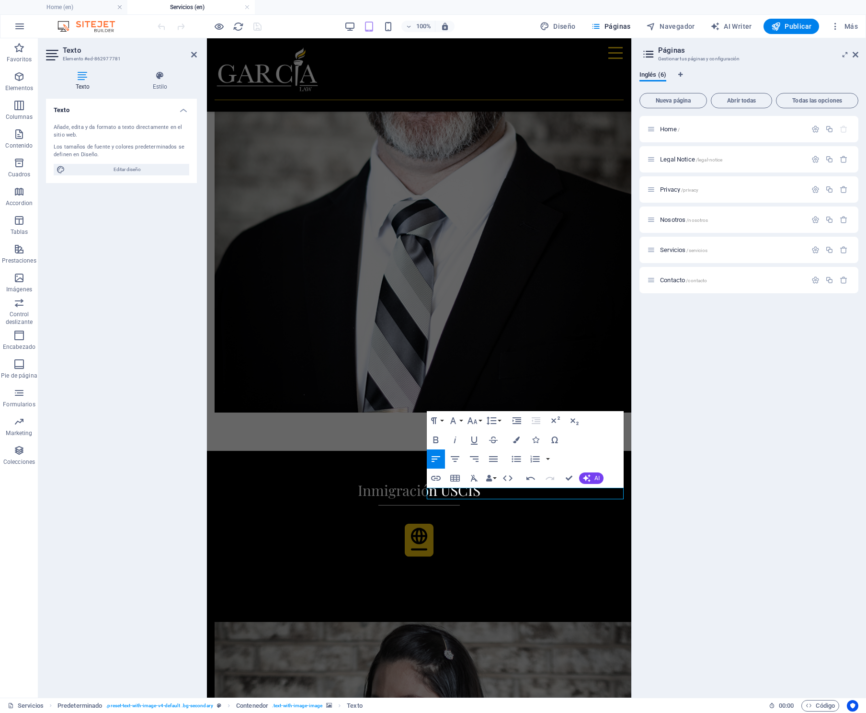
scroll to position [1553, 0]
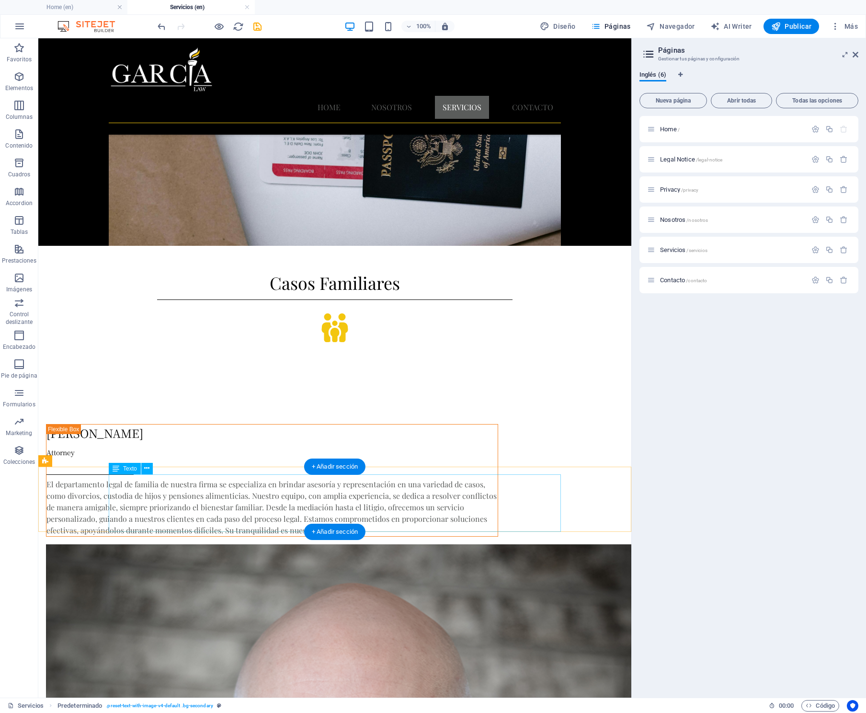
scroll to position [863, 0]
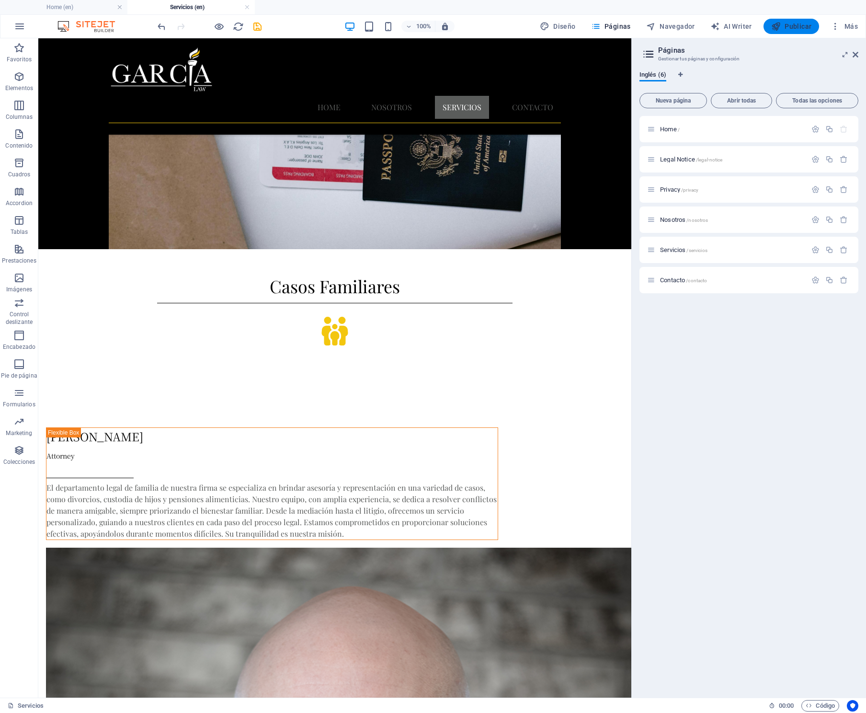
click at [792, 24] on span "Publicar" at bounding box center [791, 27] width 41 height 10
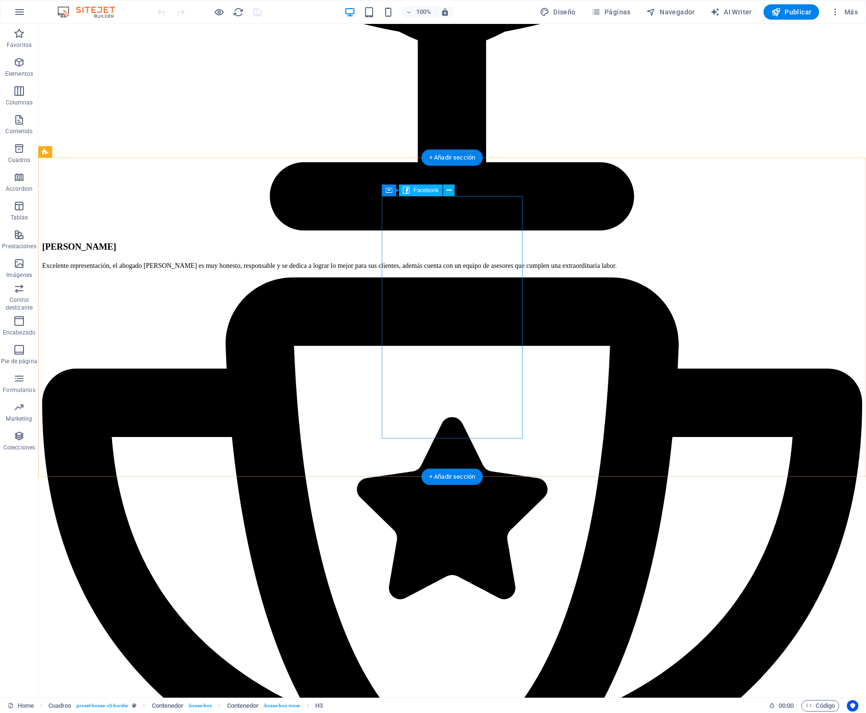
scroll to position [2406, 0]
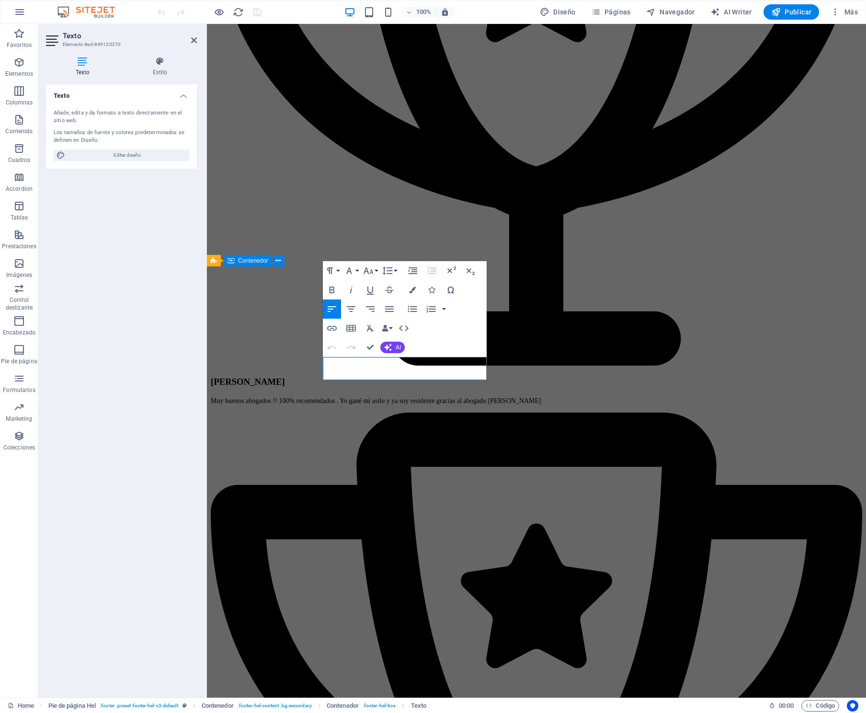
scroll to position [2322, 0]
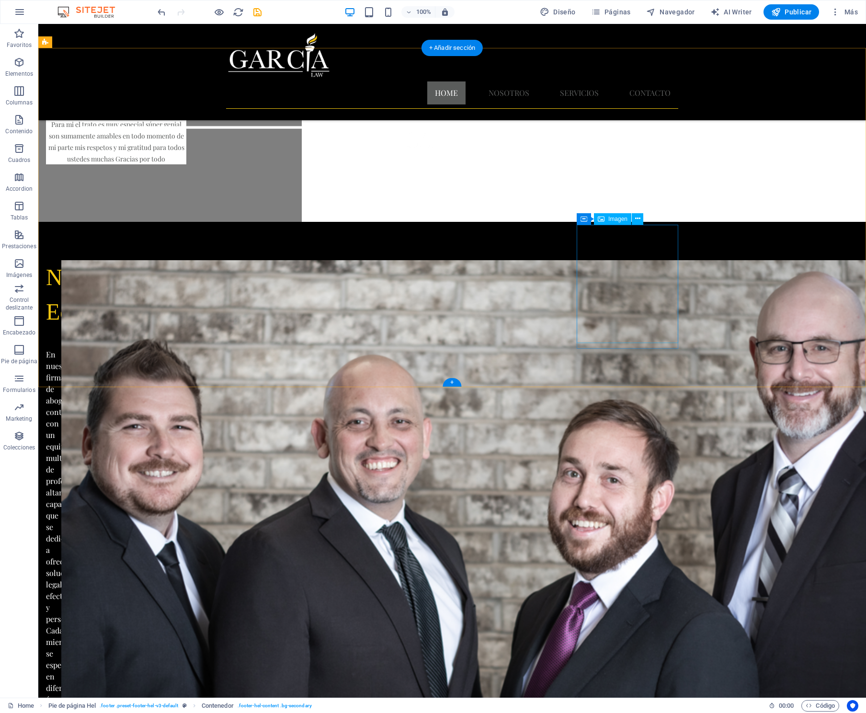
scroll to position [713, 0]
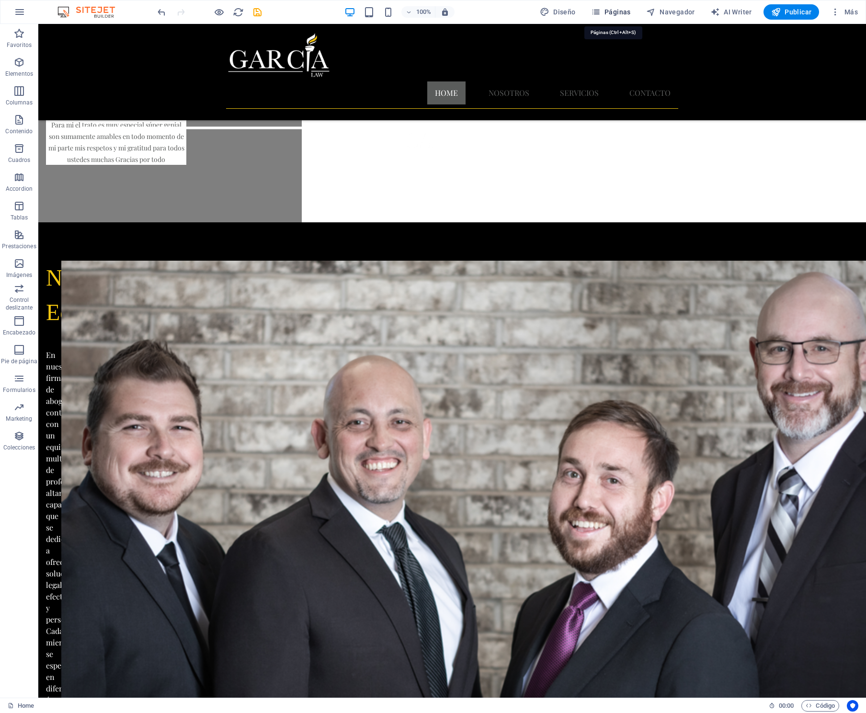
click at [613, 13] on span "Páginas" at bounding box center [611, 12] width 40 height 10
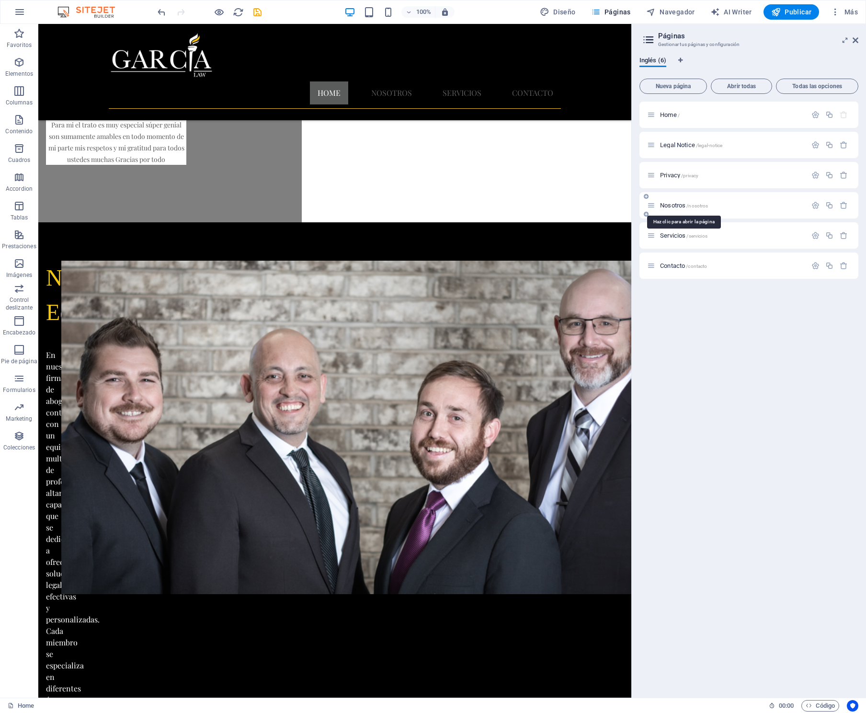
click at [675, 203] on span "Nosotros /nosotros" at bounding box center [684, 205] width 48 height 7
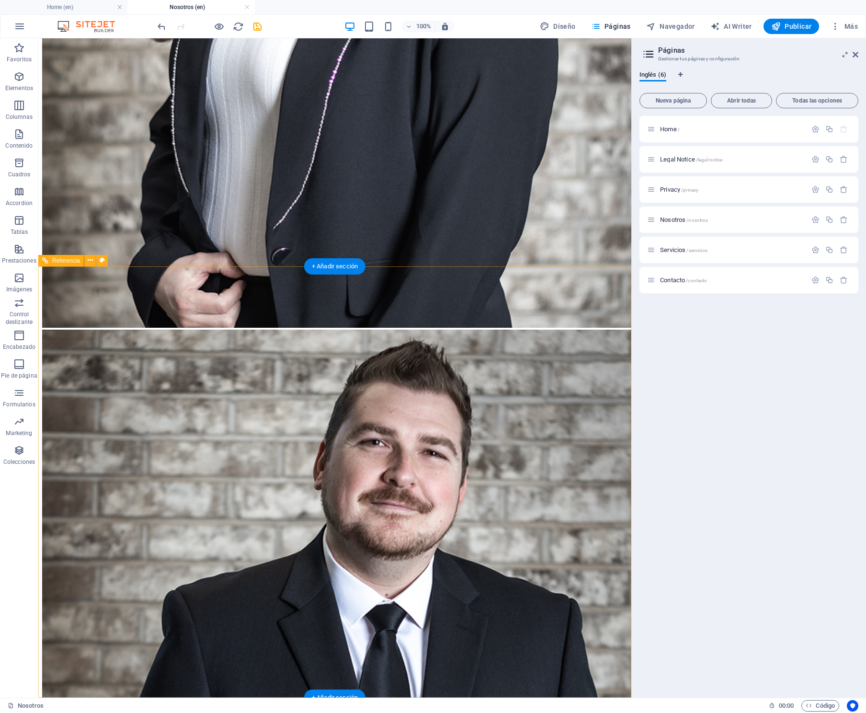
scroll to position [4096, 0]
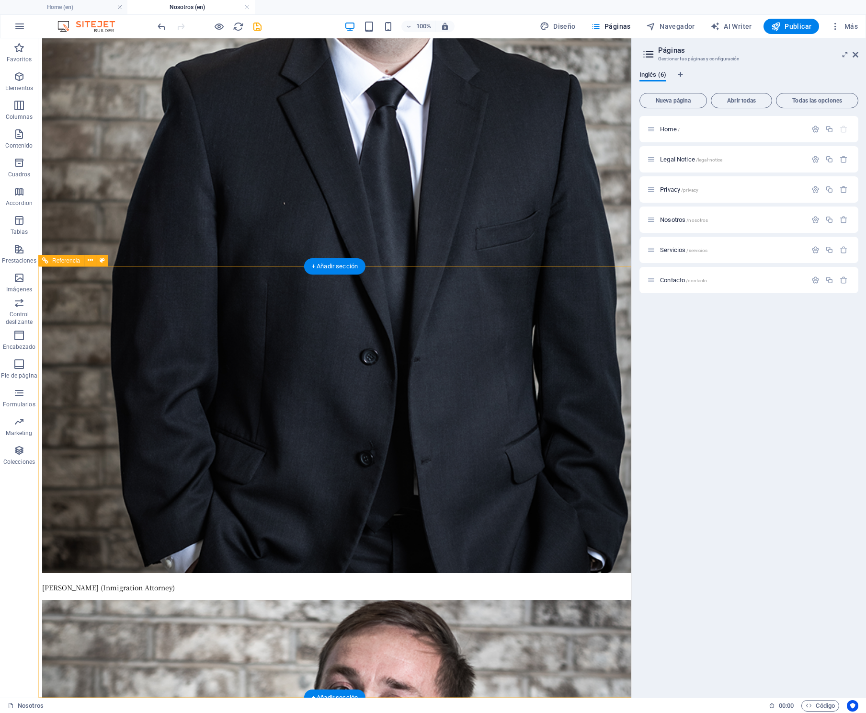
drag, startPoint x: 227, startPoint y: 413, endPoint x: 70, endPoint y: 369, distance: 162.5
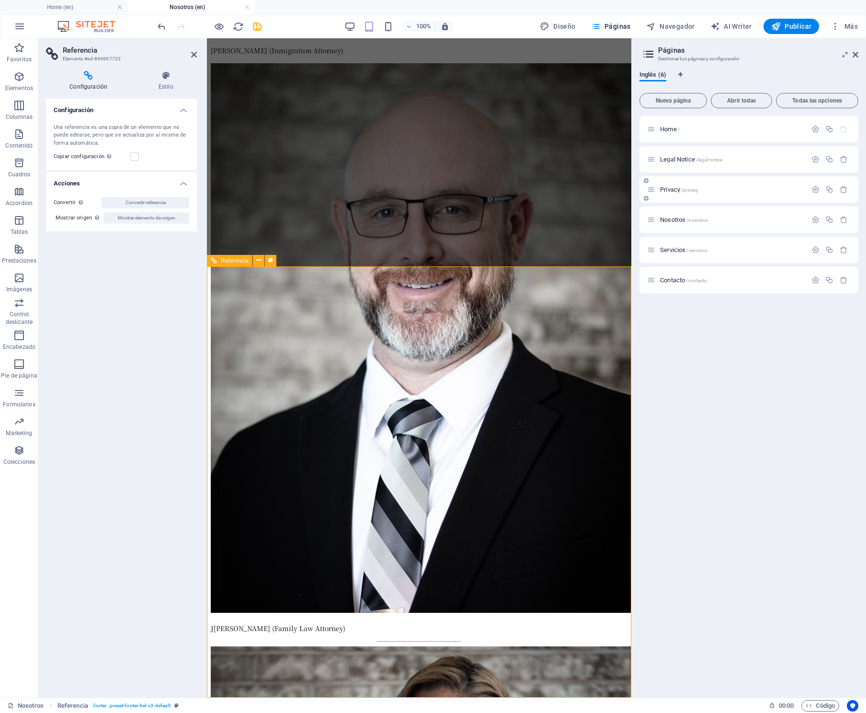
scroll to position [3869, 0]
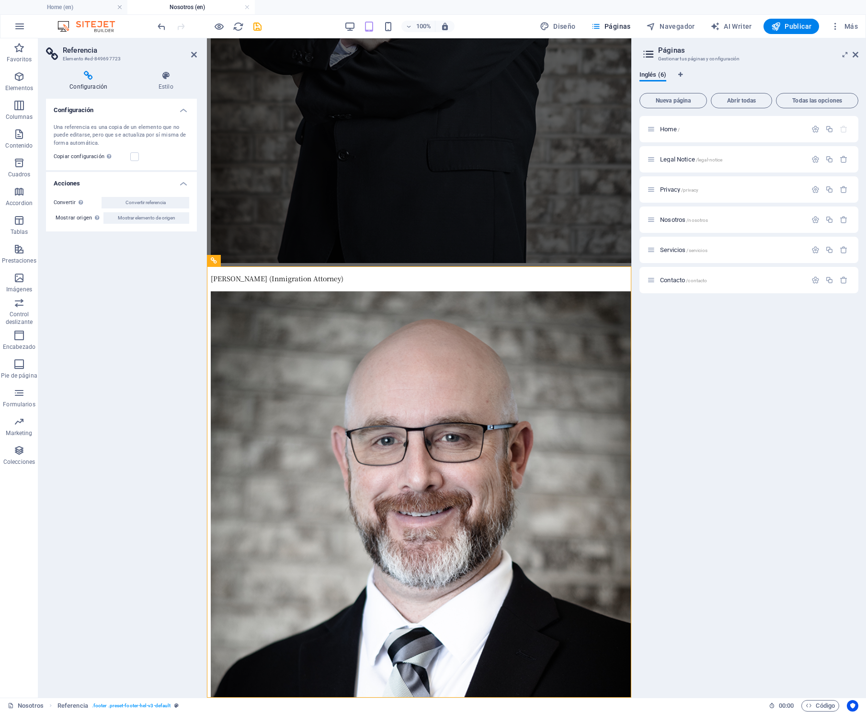
drag, startPoint x: 732, startPoint y: 353, endPoint x: 765, endPoint y: 299, distance: 63.4
click at [732, 353] on div "Home / Legal Notice /legal-notice Privacy /privacy Nosotros /nosotros Servicios…" at bounding box center [748, 403] width 219 height 574
click at [854, 24] on span "Más" at bounding box center [843, 27] width 27 height 10
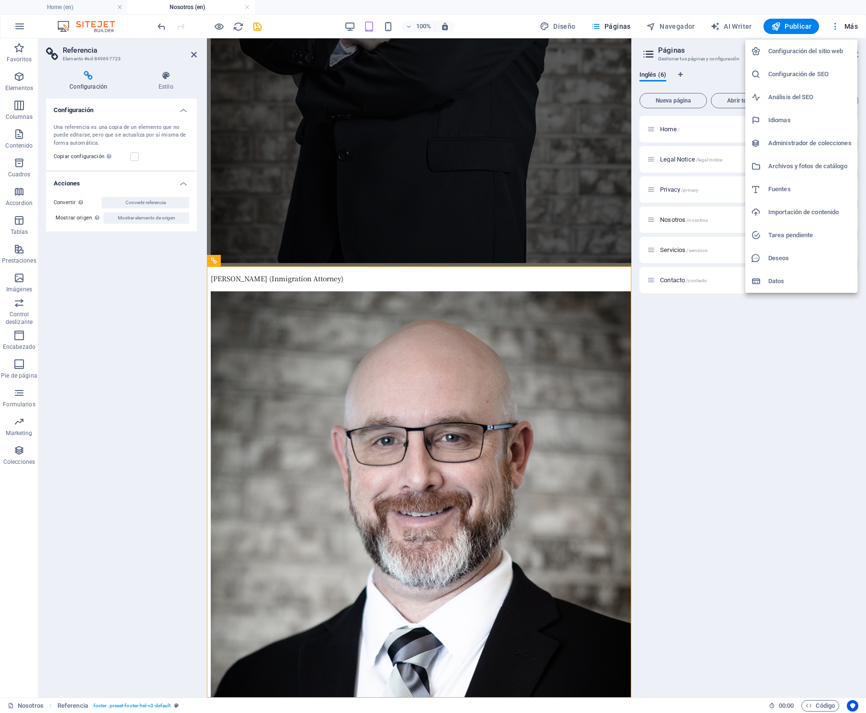
click at [792, 55] on h6 "Configuración del sitio web" at bounding box center [809, 50] width 83 height 11
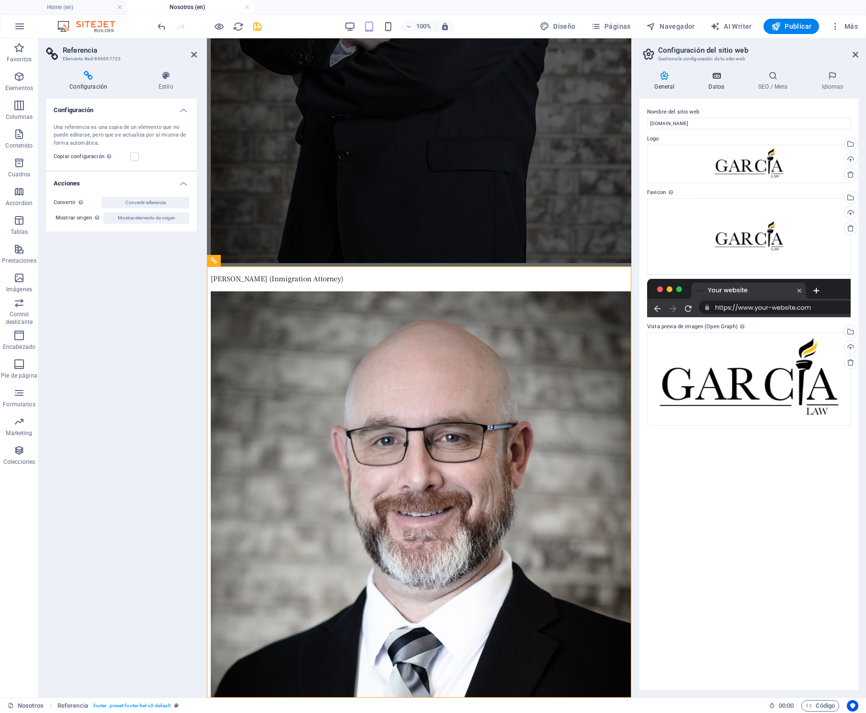
click at [721, 79] on icon at bounding box center [716, 76] width 46 height 10
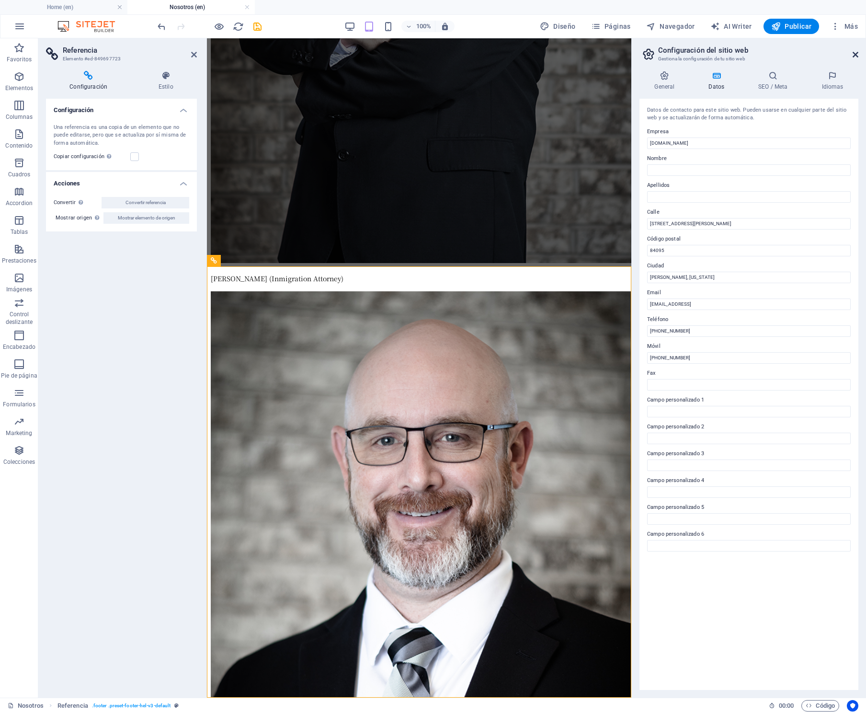
click at [855, 55] on icon at bounding box center [855, 55] width 6 height 8
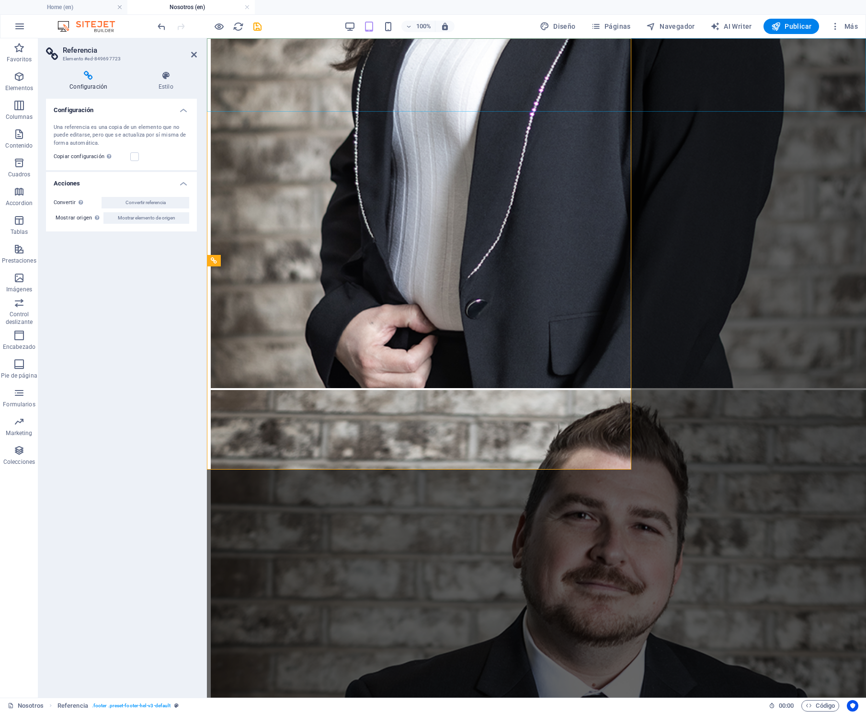
scroll to position [4096, 0]
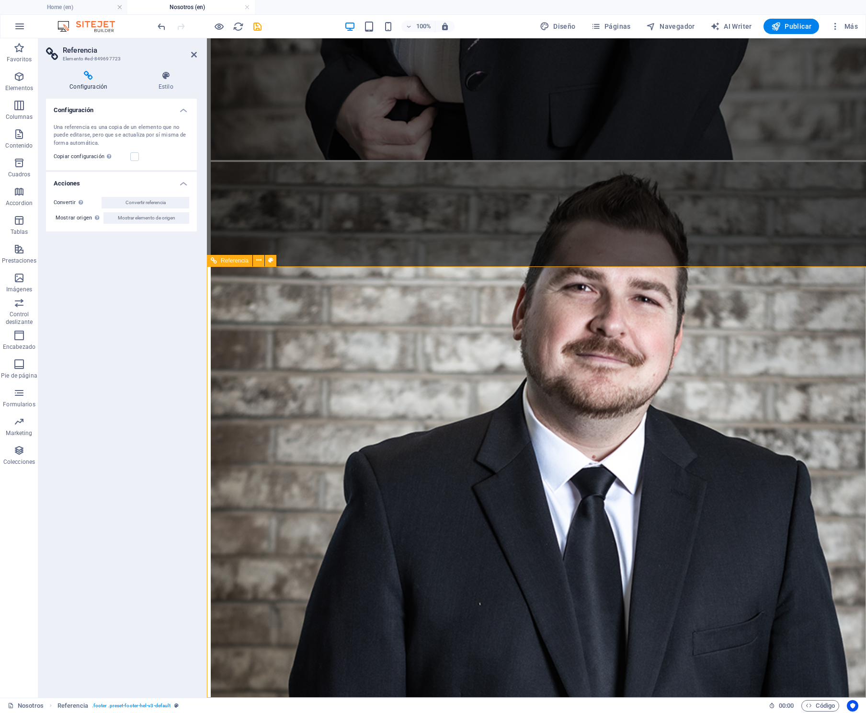
click at [191, 53] on icon at bounding box center [194, 55] width 6 height 8
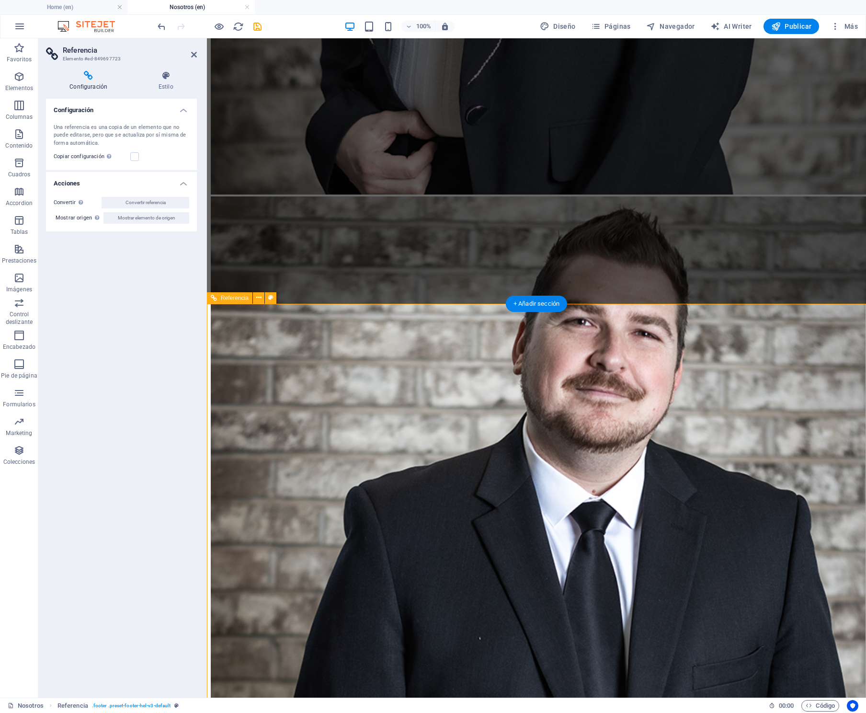
scroll to position [4053, 0]
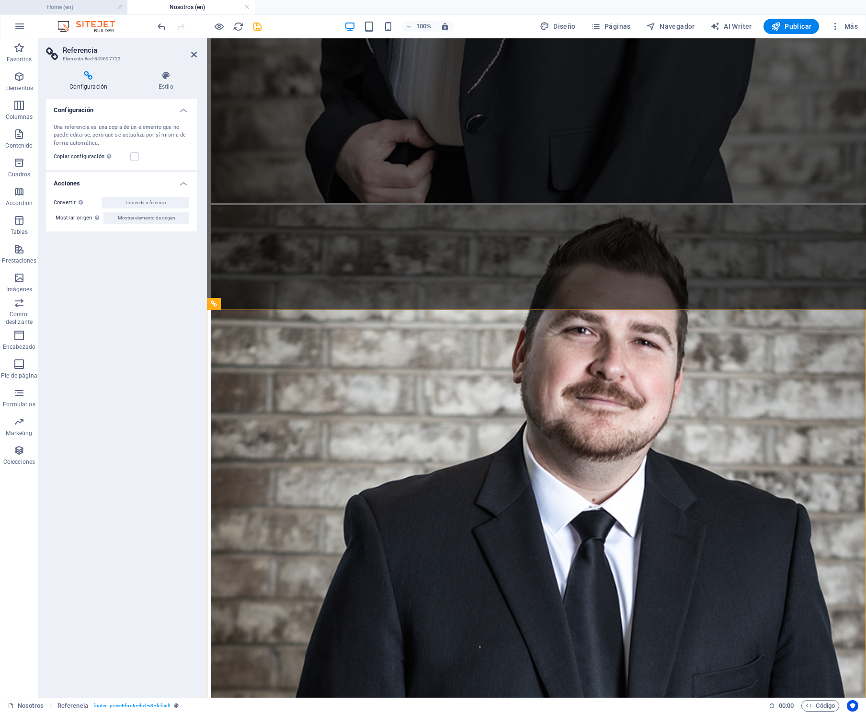
click at [68, 5] on h4 "Home (en)" at bounding box center [63, 7] width 127 height 11
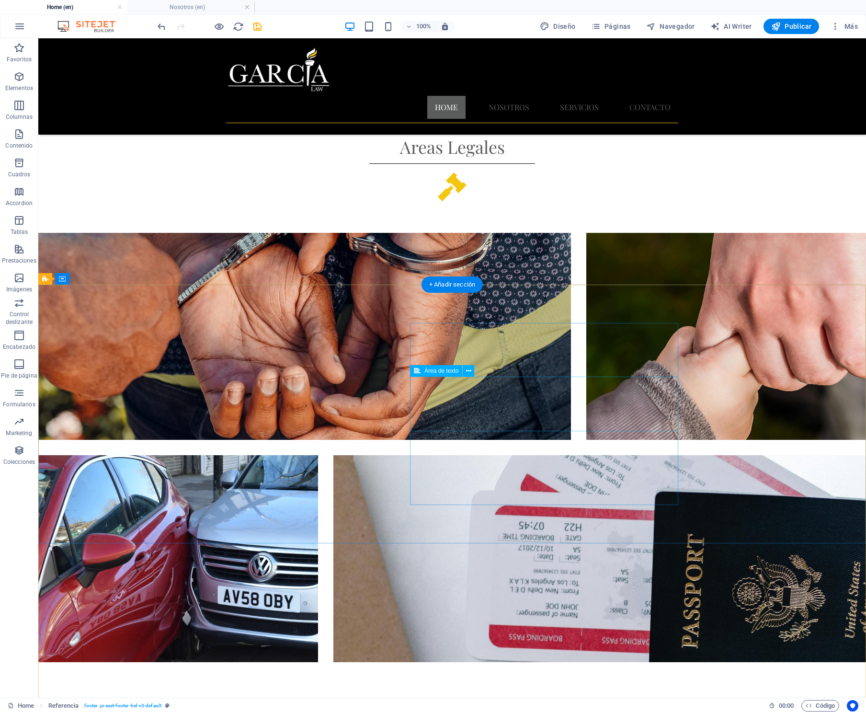
scroll to position [2421, 0]
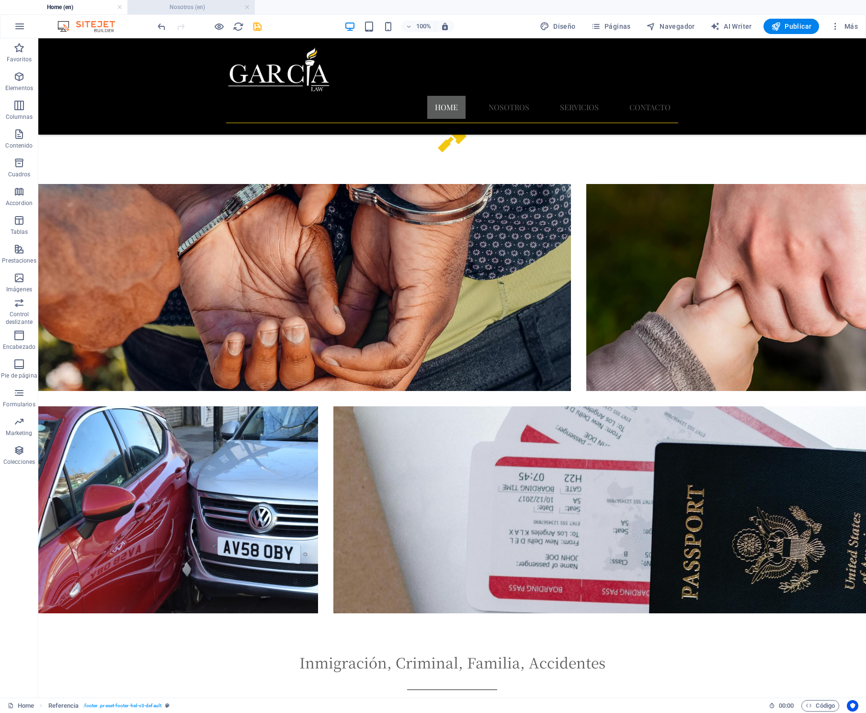
click at [174, 8] on h4 "Nosotros (en)" at bounding box center [190, 7] width 127 height 11
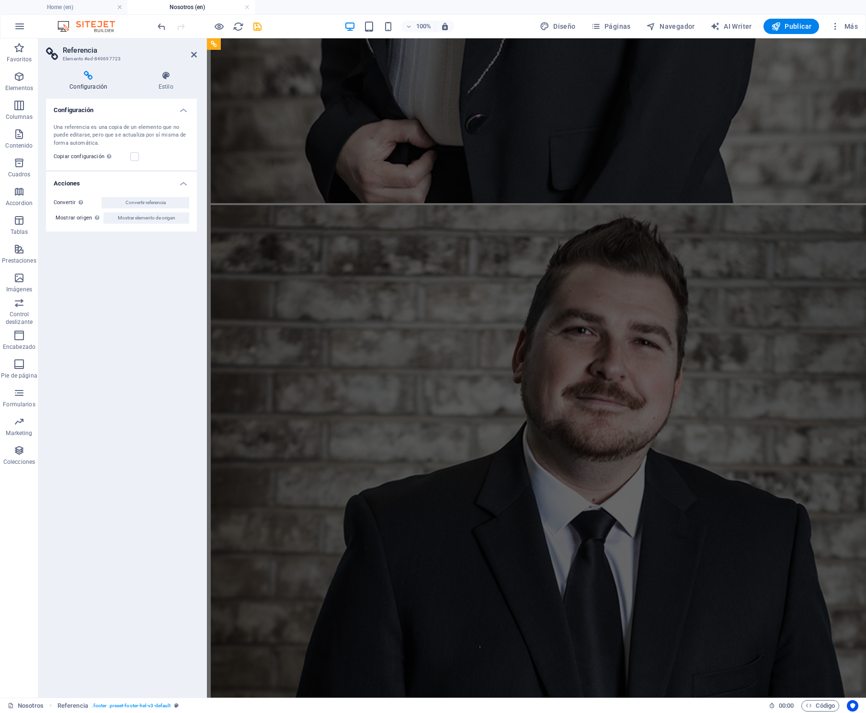
scroll to position [0, 0]
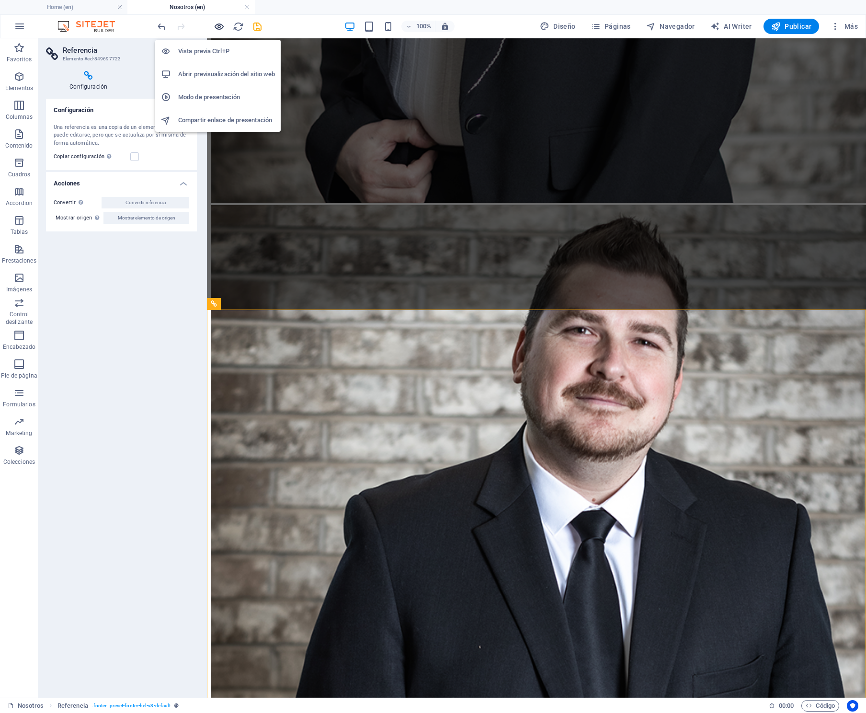
click at [224, 28] on icon "button" at bounding box center [219, 26] width 11 height 11
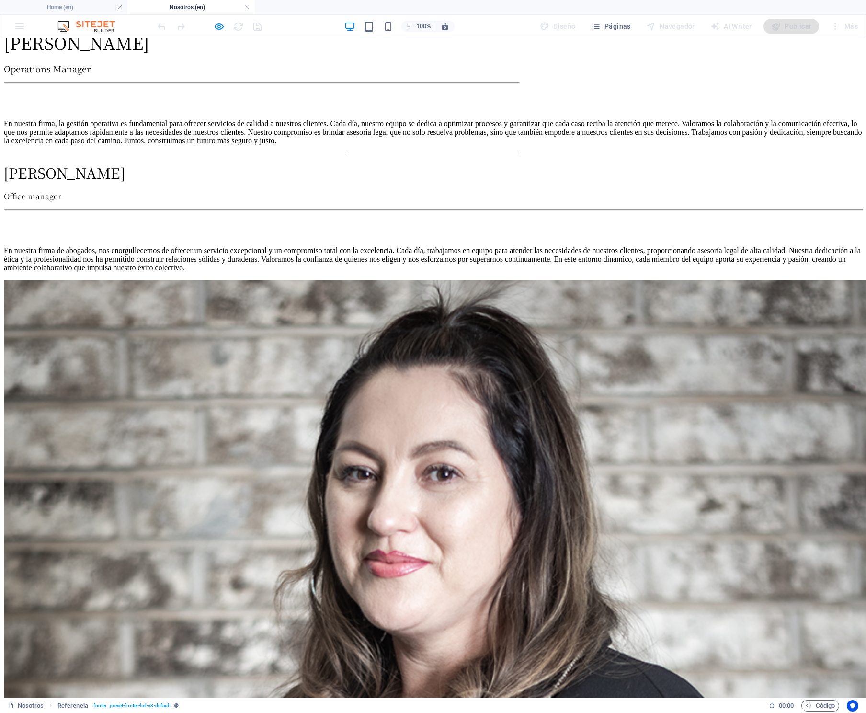
scroll to position [4092, 0]
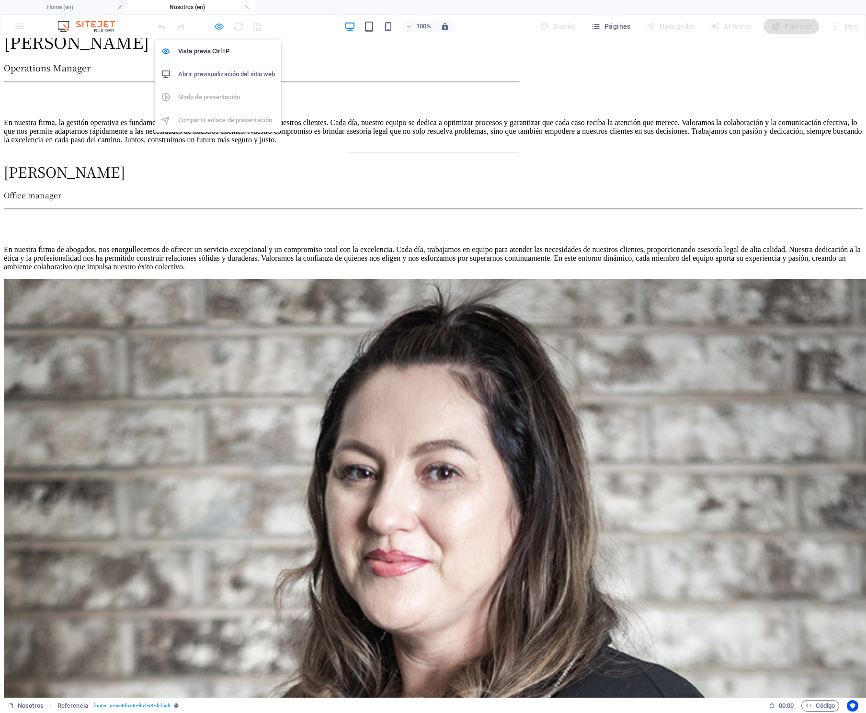
click at [217, 25] on icon "button" at bounding box center [219, 26] width 11 height 11
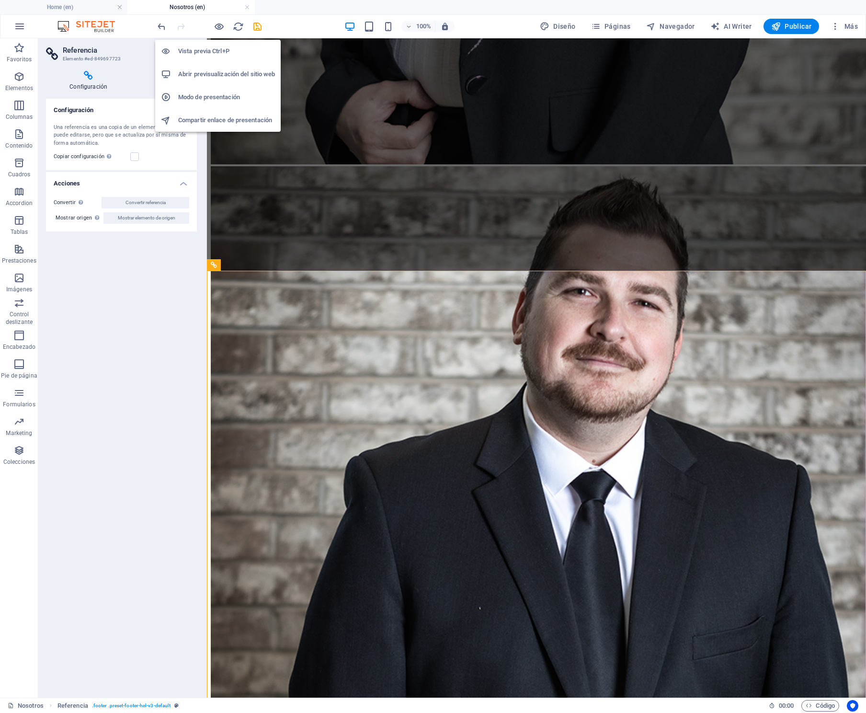
click at [219, 72] on h6 "Abrir previsualización del sitio web" at bounding box center [226, 73] width 97 height 11
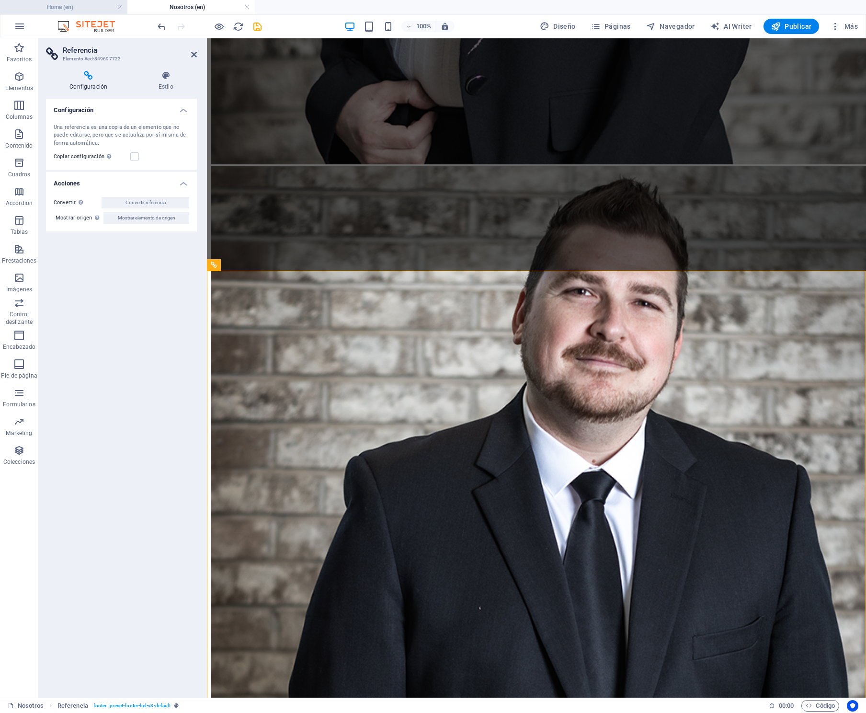
click at [56, 8] on h4 "Home (en)" at bounding box center [63, 7] width 127 height 11
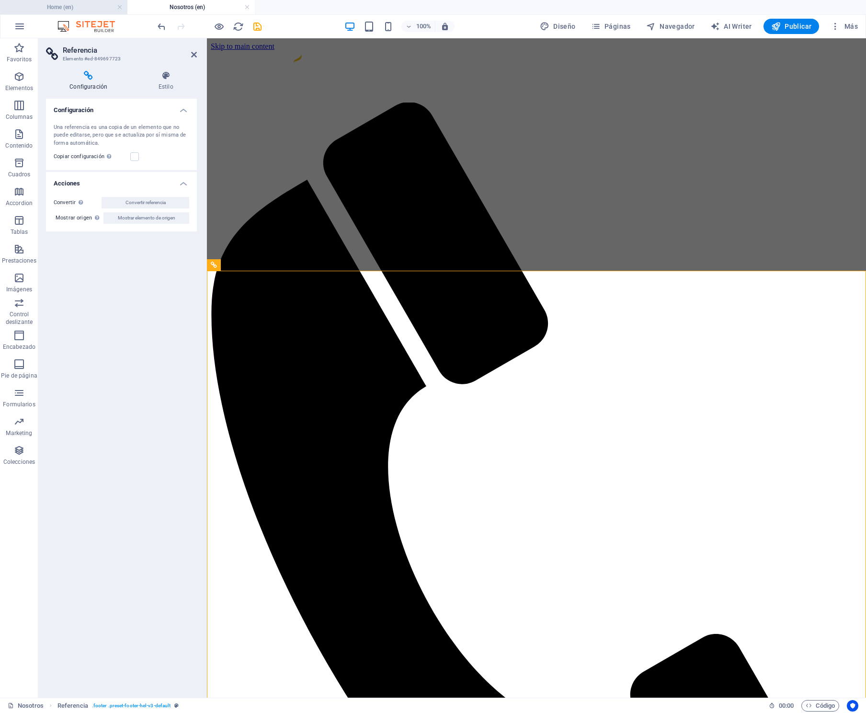
scroll to position [2421, 0]
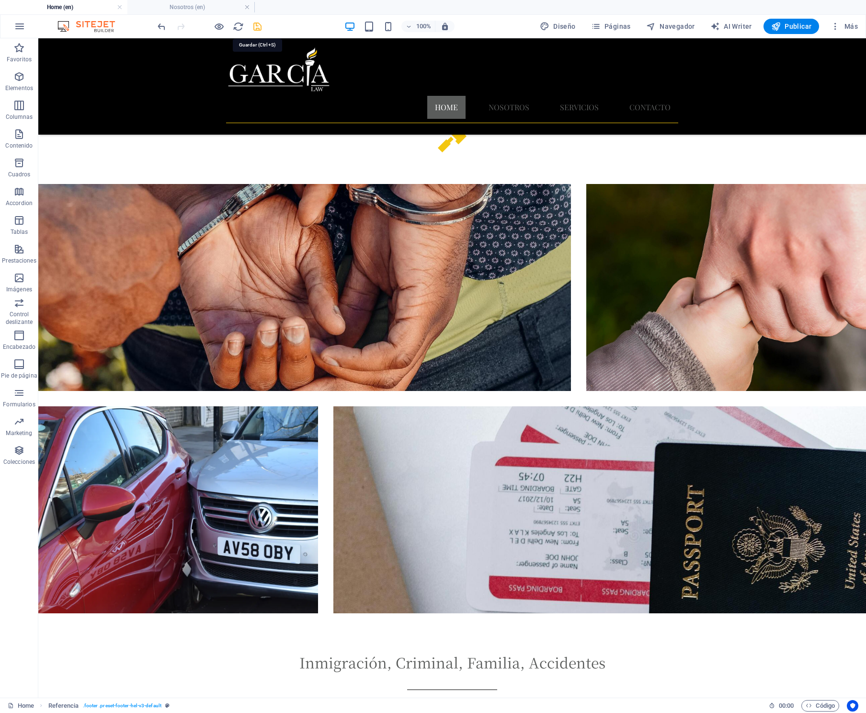
click at [257, 25] on icon "save" at bounding box center [257, 26] width 11 height 11
click at [198, 8] on h4 "Nosotros (en)" at bounding box center [190, 7] width 127 height 11
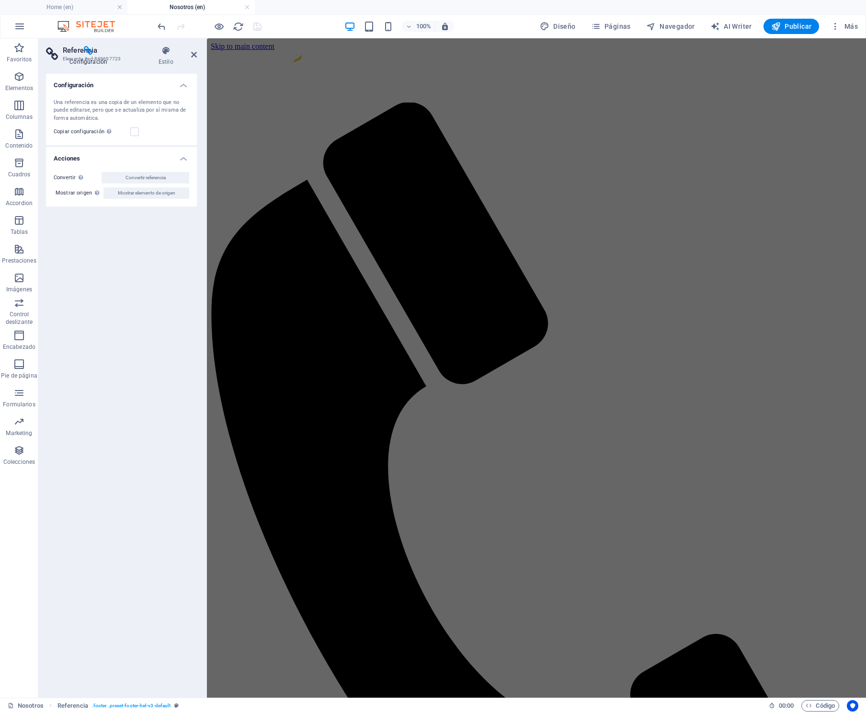
scroll to position [4092, 0]
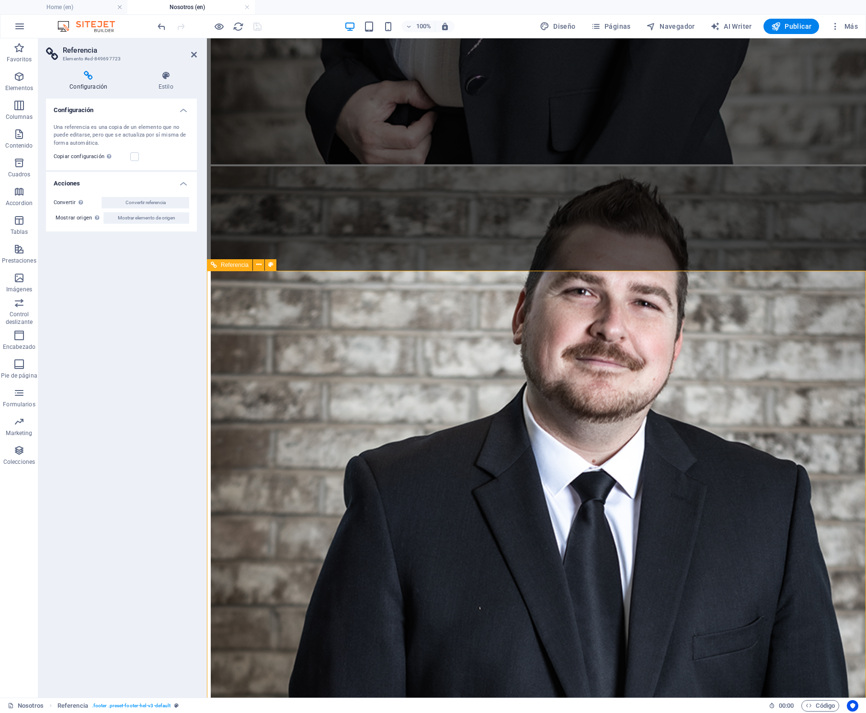
click at [232, 267] on span "Referencia" at bounding box center [235, 265] width 28 height 6
click at [258, 265] on icon at bounding box center [258, 265] width 5 height 10
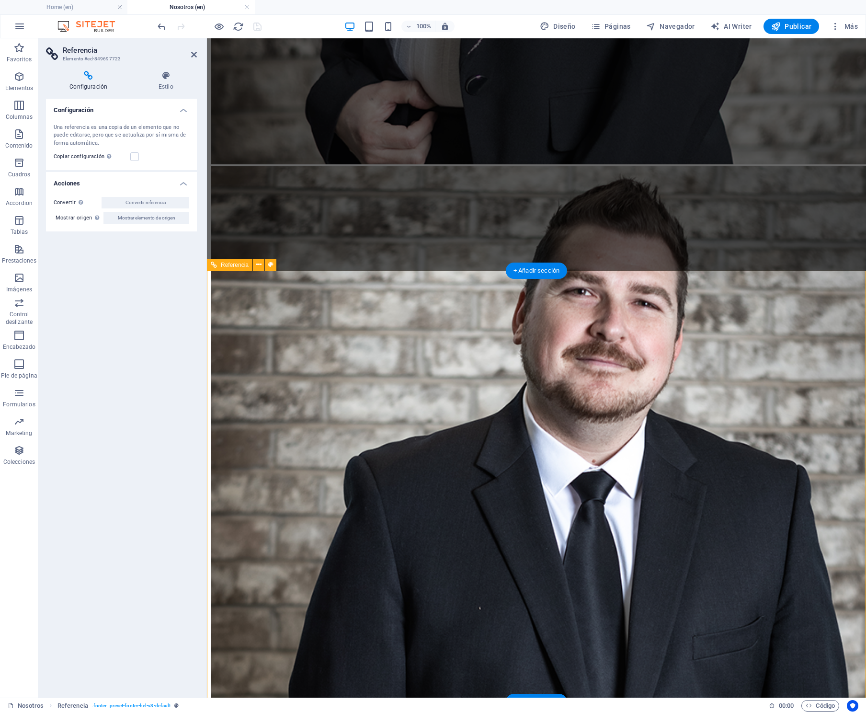
click at [146, 220] on span "Mostrar elemento de origen" at bounding box center [146, 217] width 57 height 11
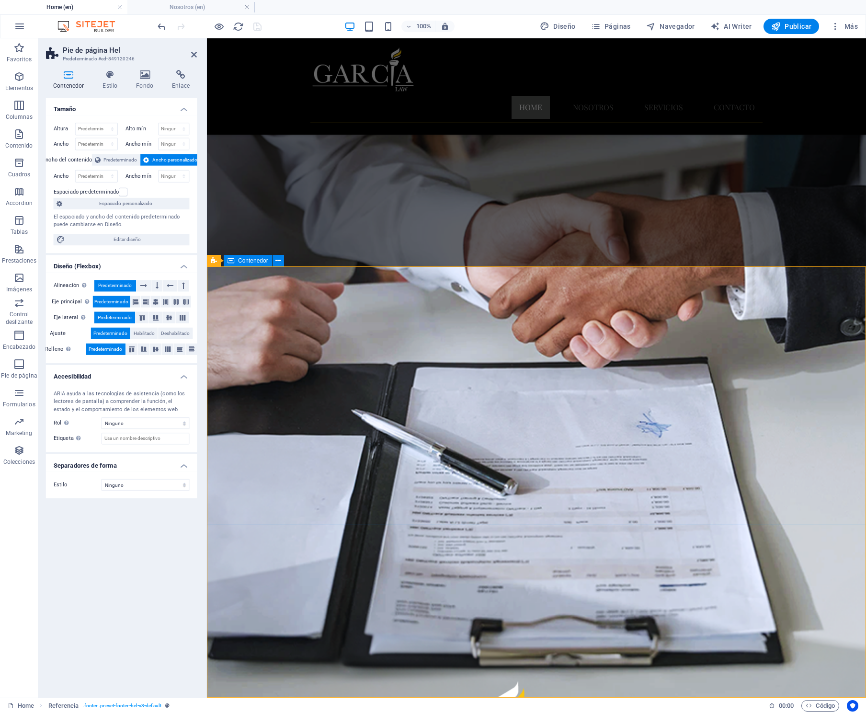
scroll to position [2336, 0]
